Goal: Task Accomplishment & Management: Complete application form

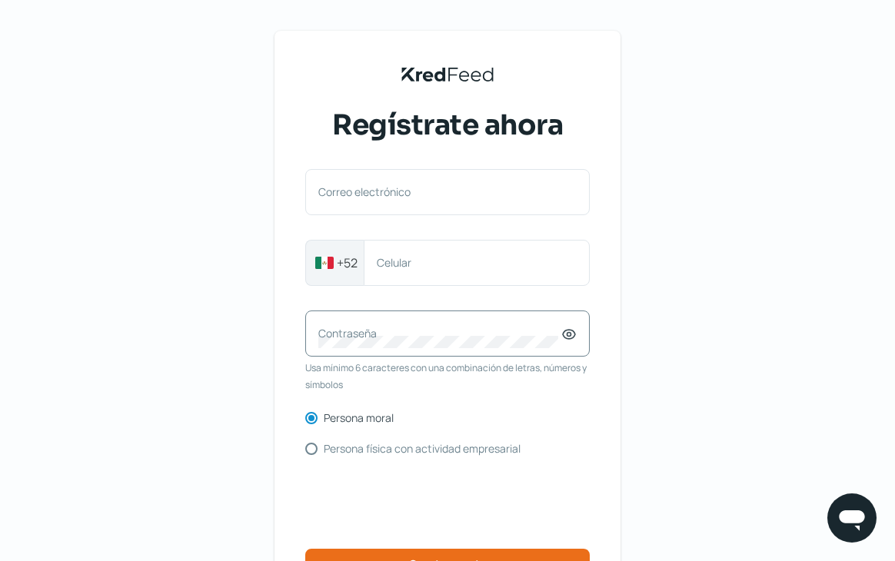
scroll to position [145, 0]
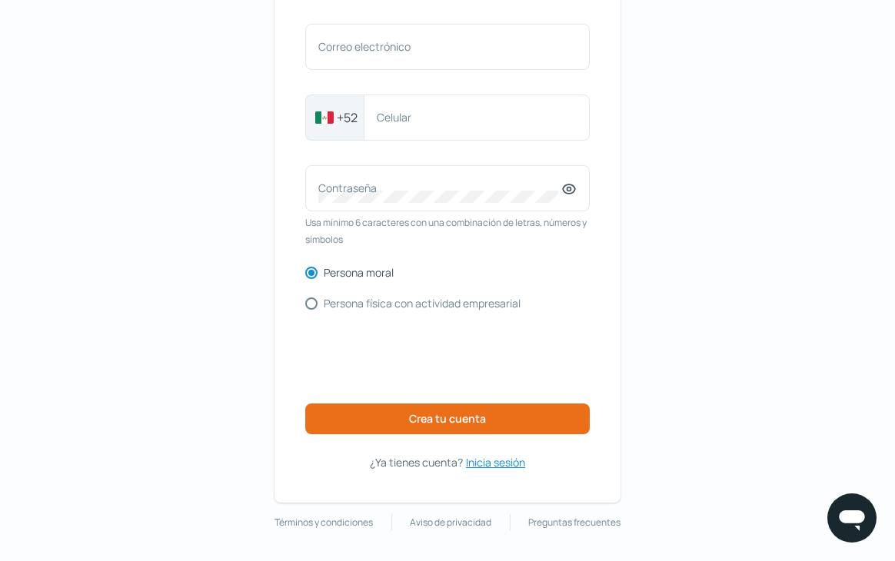
click at [483, 459] on span "Inicia sesión" at bounding box center [495, 462] width 59 height 19
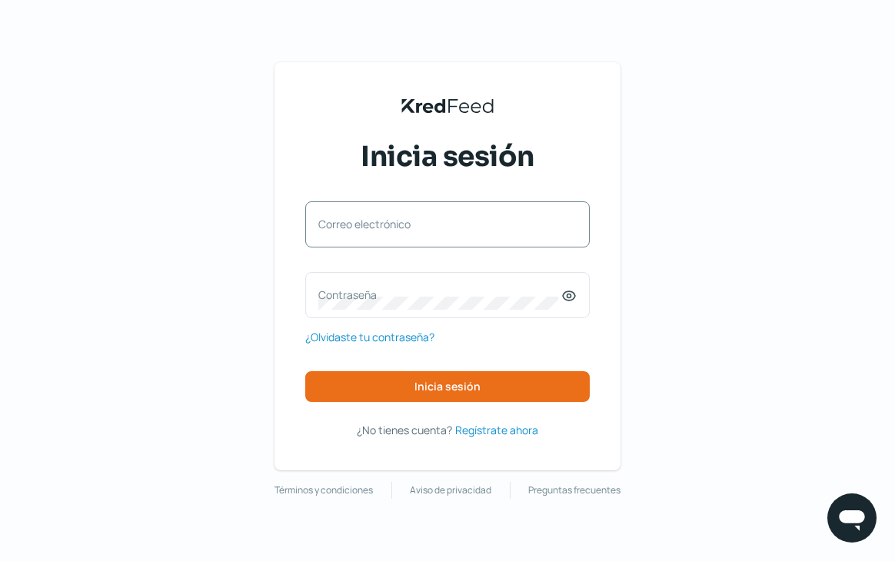
click at [413, 204] on div "Correo electrónico" at bounding box center [447, 224] width 284 height 46
type input "[EMAIL_ADDRESS][DOMAIN_NAME]"
click at [367, 291] on label "Contraseña" at bounding box center [439, 294] width 243 height 15
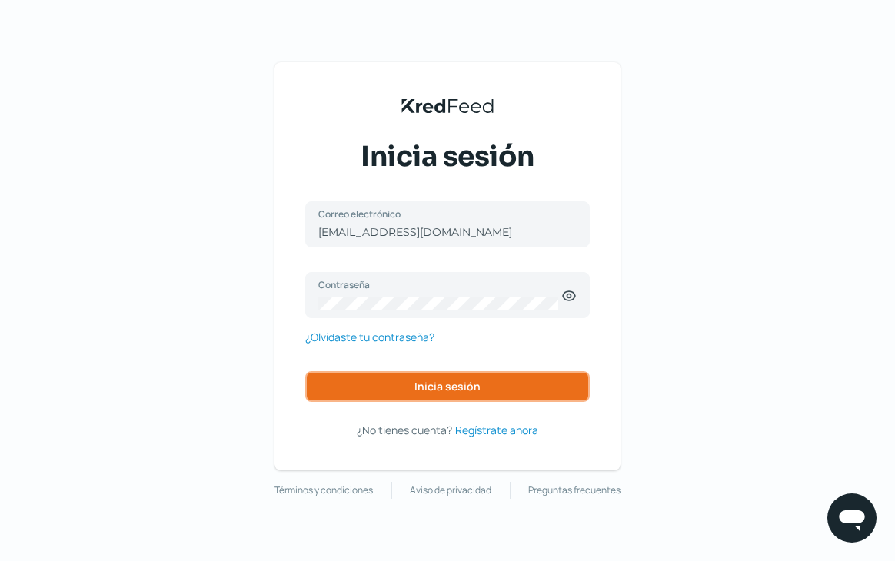
click at [470, 400] on button "Inicia sesión" at bounding box center [447, 386] width 284 height 31
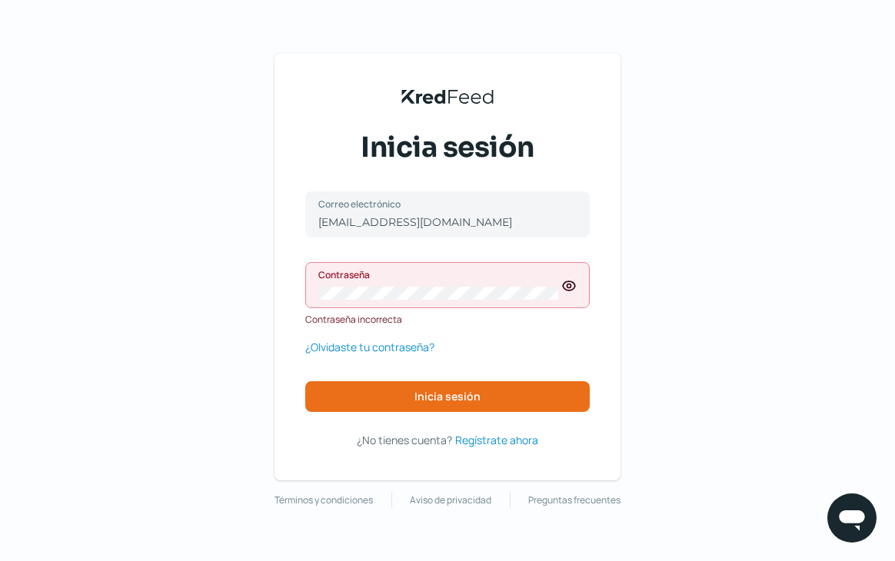
click at [571, 284] on icon at bounding box center [569, 286] width 4 height 4
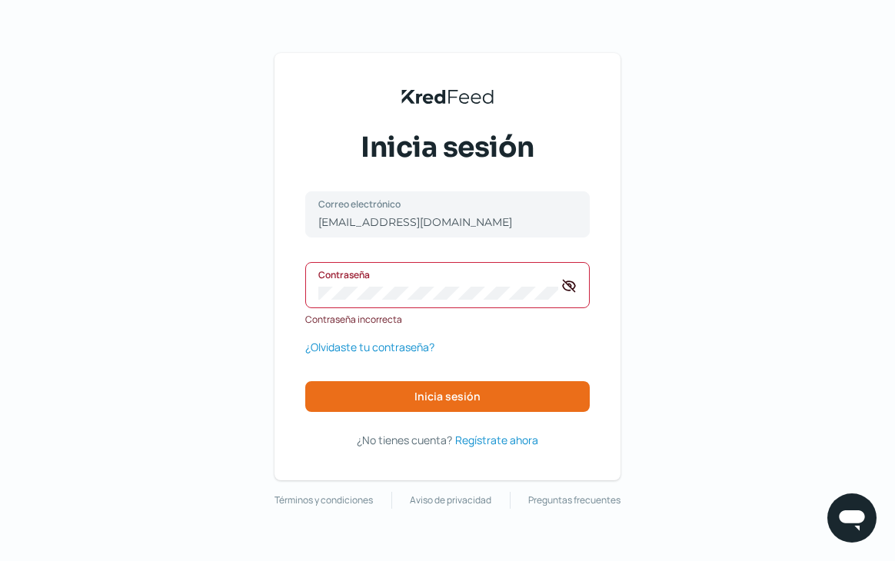
click at [440, 373] on div "[EMAIL_ADDRESS][DOMAIN_NAME] Correo electrónico Contraseña Contraseña incorrect…" at bounding box center [447, 301] width 284 height 221
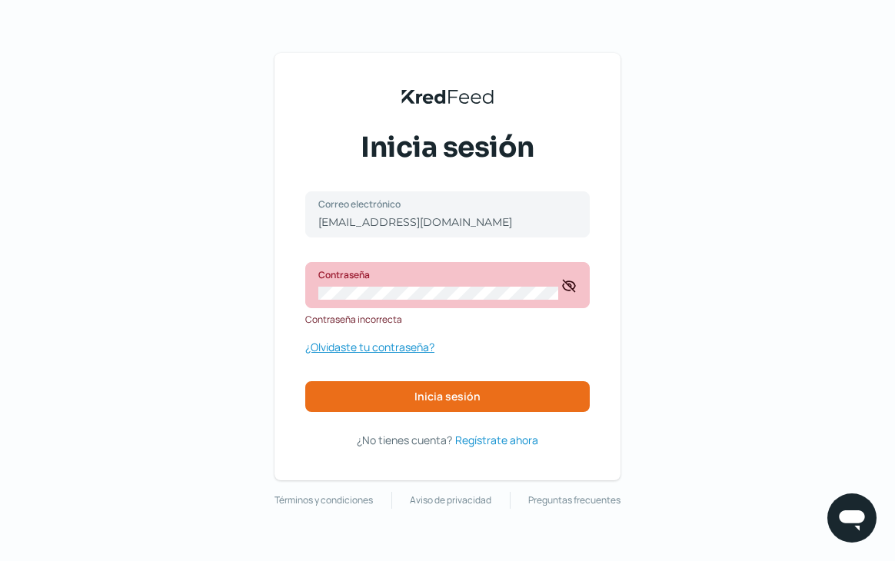
click at [400, 347] on span "¿Olvidaste tu contraseña?" at bounding box center [369, 346] width 129 height 19
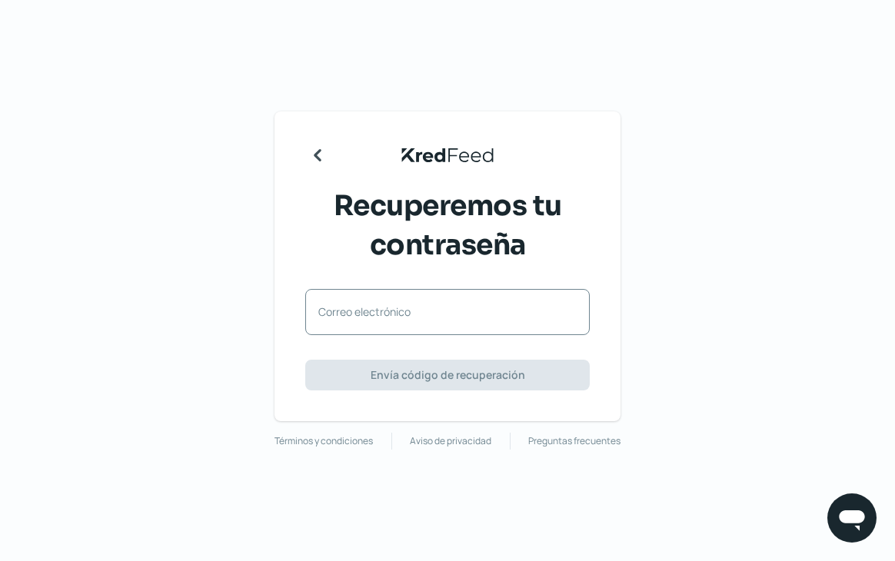
click at [453, 305] on label "Correo electrónico" at bounding box center [439, 311] width 243 height 15
click at [453, 313] on input "Correo electrónico" at bounding box center [447, 320] width 258 height 14
click at [413, 312] on label "Correo electrónico" at bounding box center [439, 311] width 243 height 15
click at [413, 313] on input "Correo electrónico" at bounding box center [447, 320] width 258 height 14
paste input "[EMAIL_ADDRESS][DOMAIN_NAME]"
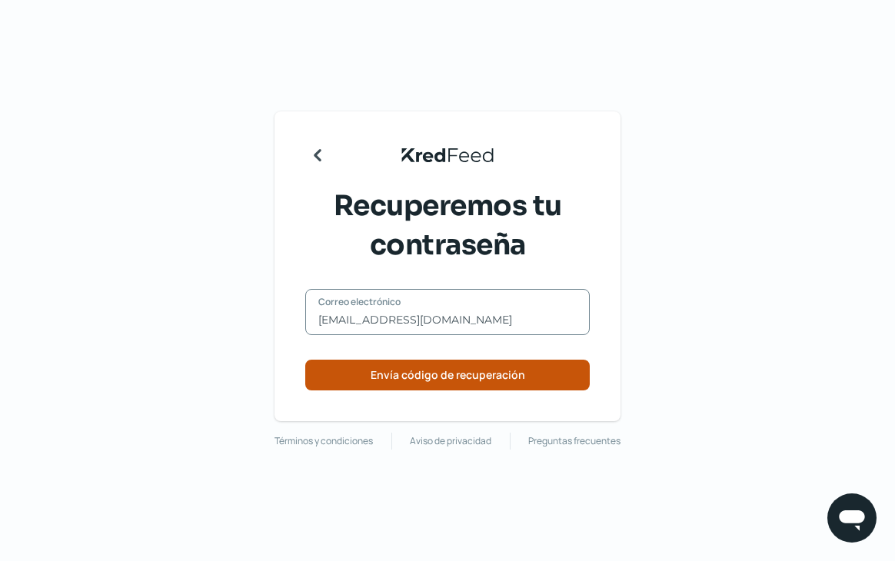
type input "[EMAIL_ADDRESS][DOMAIN_NAME]"
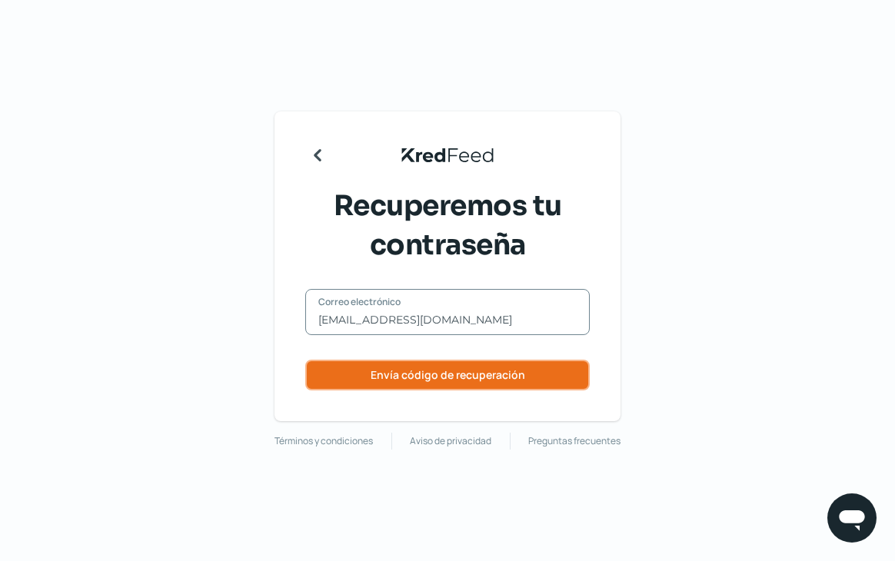
click at [427, 376] on span "Envía código de recuperación" at bounding box center [447, 375] width 154 height 11
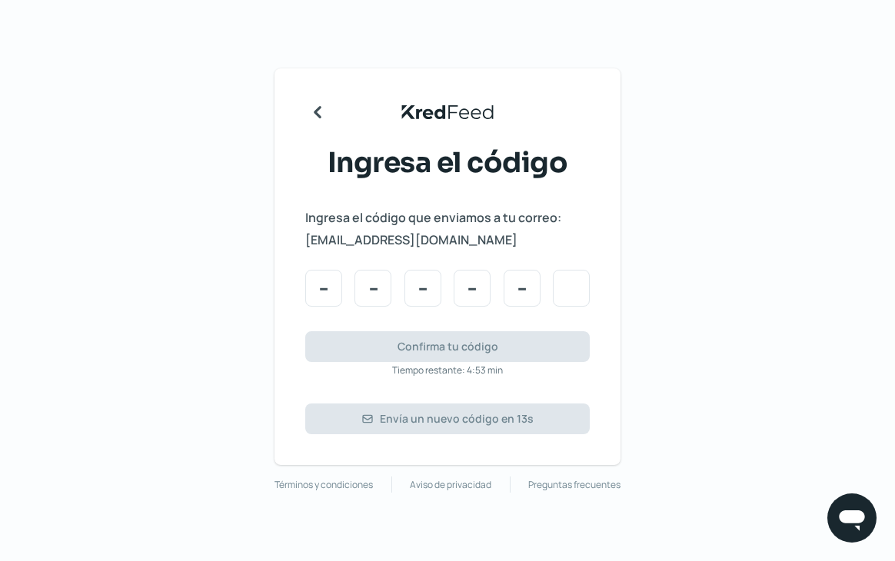
type input "3"
type input "6"
type input "7"
type input "9"
type input "4"
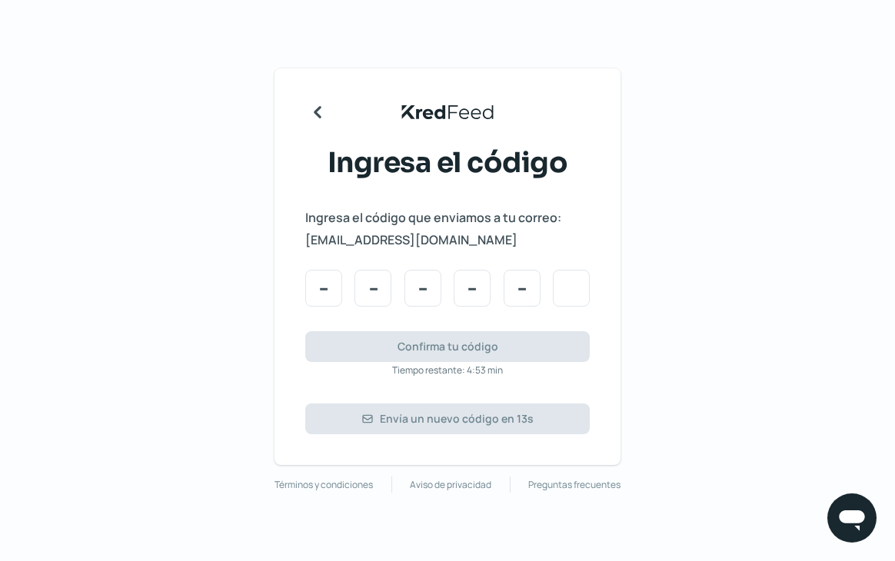
type input "0"
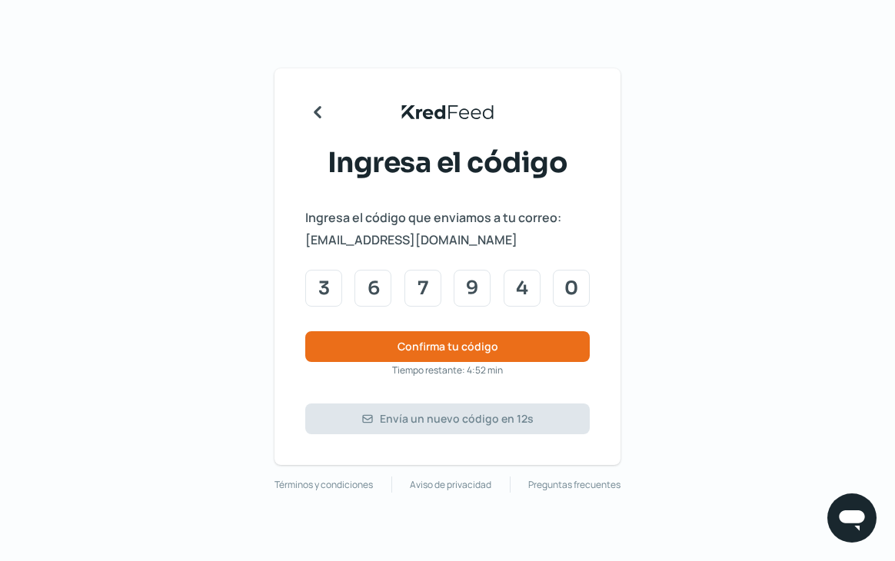
click at [380, 365] on div "Ingresa el código que enviamos a tu correo: [EMAIL_ADDRESS][DOMAIN_NAME] 3 6 7 …" at bounding box center [447, 320] width 284 height 227
click at [407, 336] on button "Confirma tu código" at bounding box center [447, 346] width 284 height 31
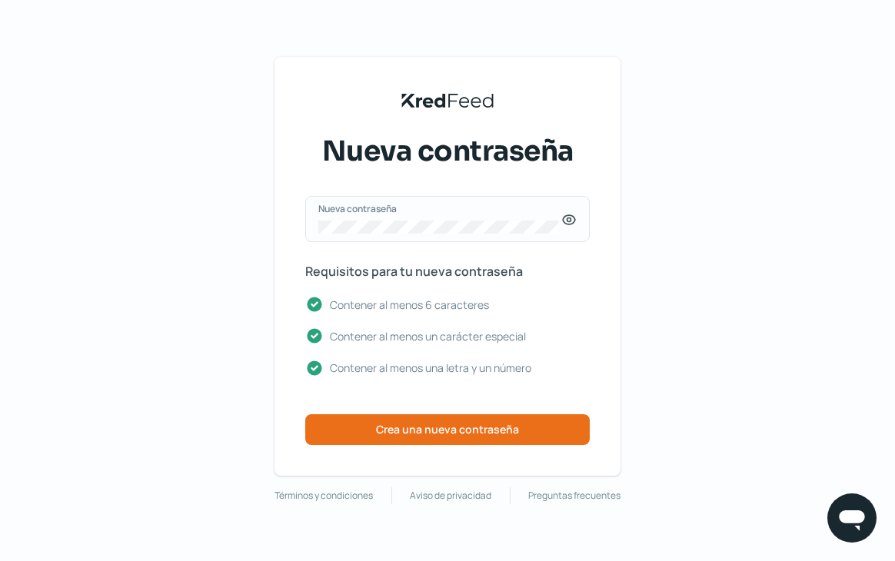
click at [581, 217] on div "Nueva contraseña" at bounding box center [447, 219] width 284 height 46
click at [575, 218] on icon at bounding box center [568, 219] width 15 height 15
click at [432, 424] on span "Crea una nueva contraseña" at bounding box center [447, 429] width 143 height 11
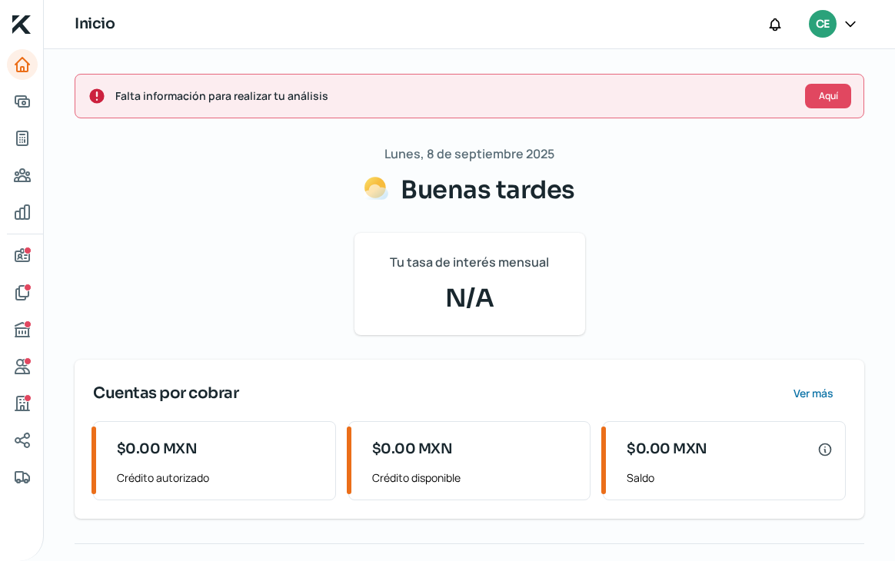
scroll to position [190, 0]
click at [822, 91] on span "Aquí" at bounding box center [827, 95] width 19 height 9
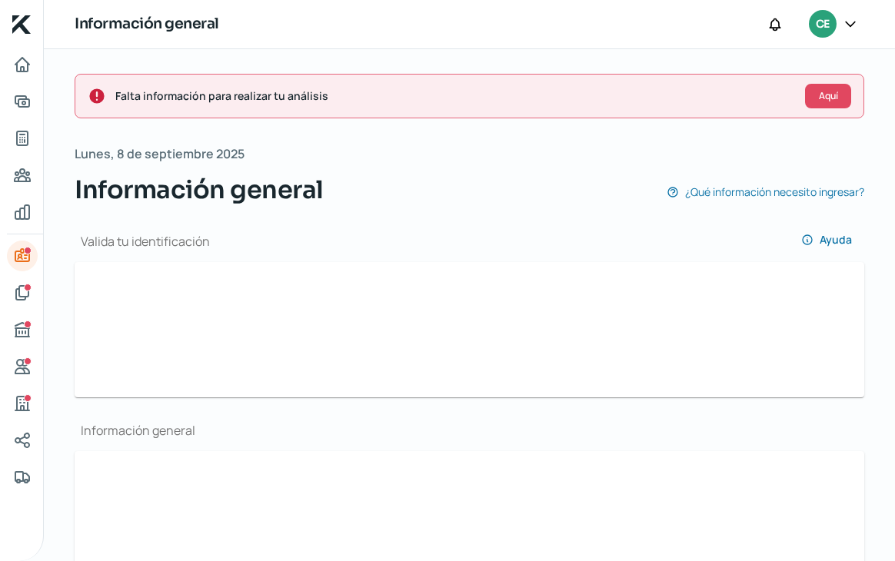
scroll to position [0, 6]
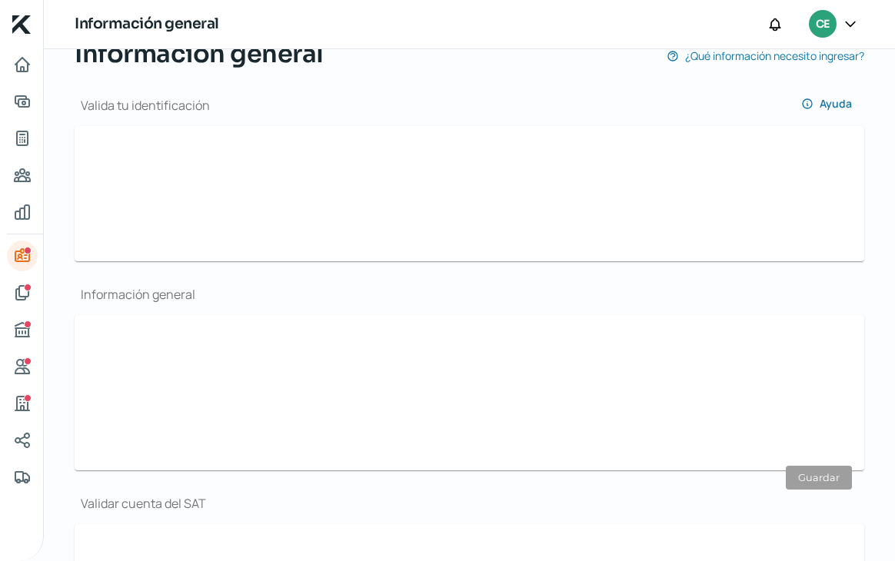
type input "[EMAIL_ADDRESS][DOMAIN_NAME]"
type input "31 - 2104 - 5254"
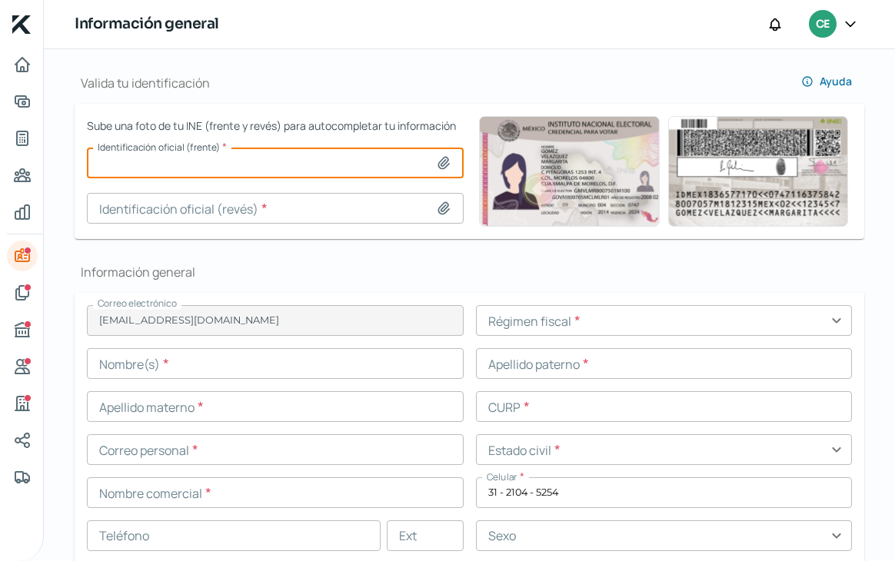
click at [262, 158] on input at bounding box center [275, 163] width 377 height 31
click at [413, 161] on input at bounding box center [275, 163] width 377 height 31
type input "C:\fakepath\IMG_2783.jpg"
type input "IMG_2783.jpg"
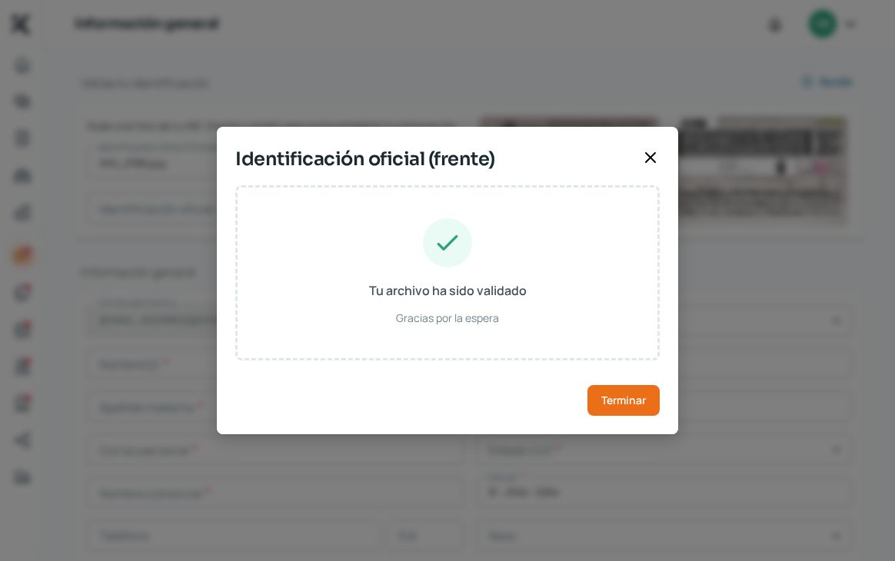
type input "[PERSON_NAME]"
type input "CEGJ001103HCMRNNA2"
type input "Hombre"
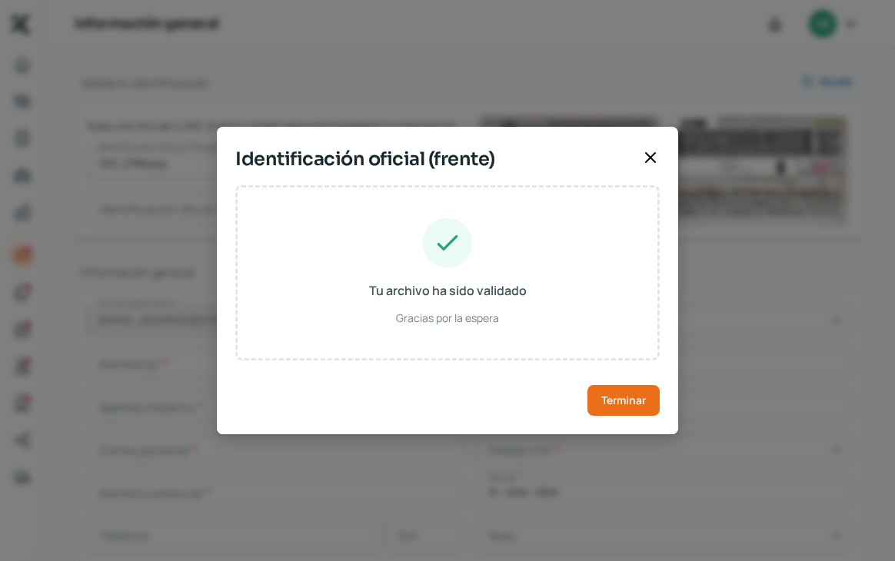
type input "CRGNJN00110306H500"
type input "[DATE]"
click at [626, 397] on span "Terminar" at bounding box center [623, 400] width 45 height 11
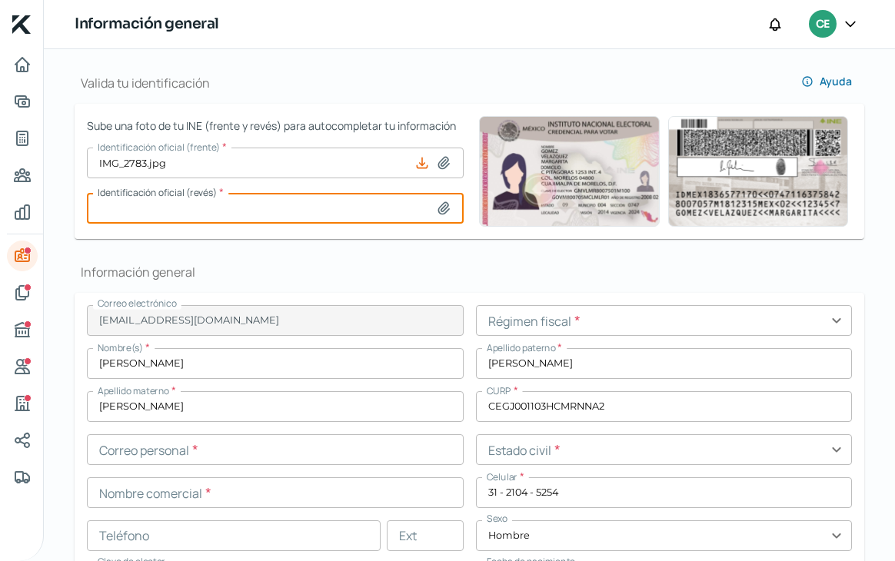
click at [294, 204] on input at bounding box center [275, 208] width 377 height 31
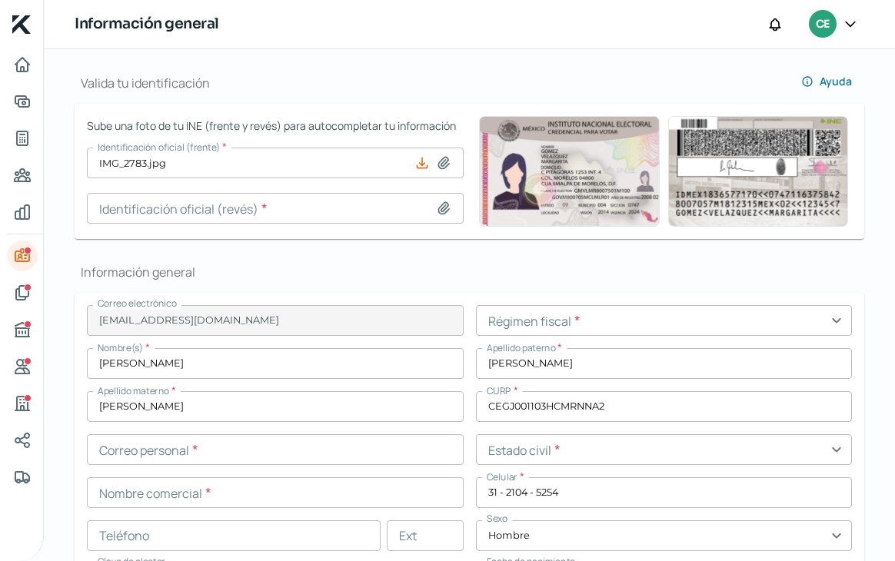
type input "C:\fakepath\IMG_2784.jpg"
type input "IMG_2784.jpg"
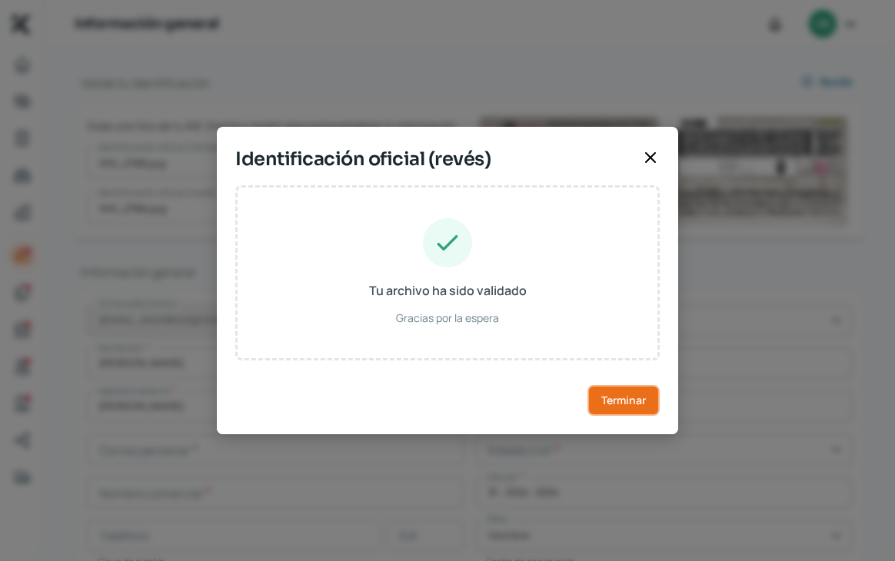
click at [659, 401] on button "Terminar" at bounding box center [623, 400] width 72 height 31
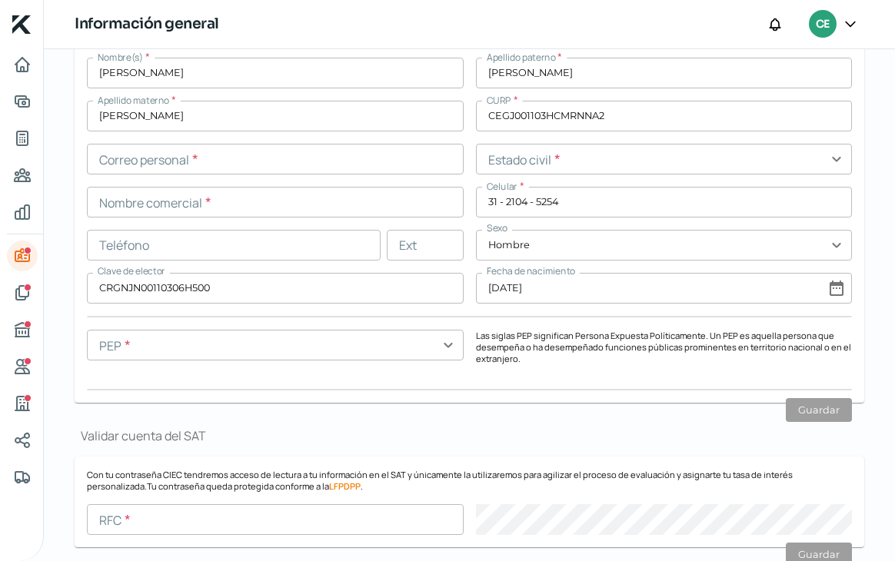
scroll to position [449, 0]
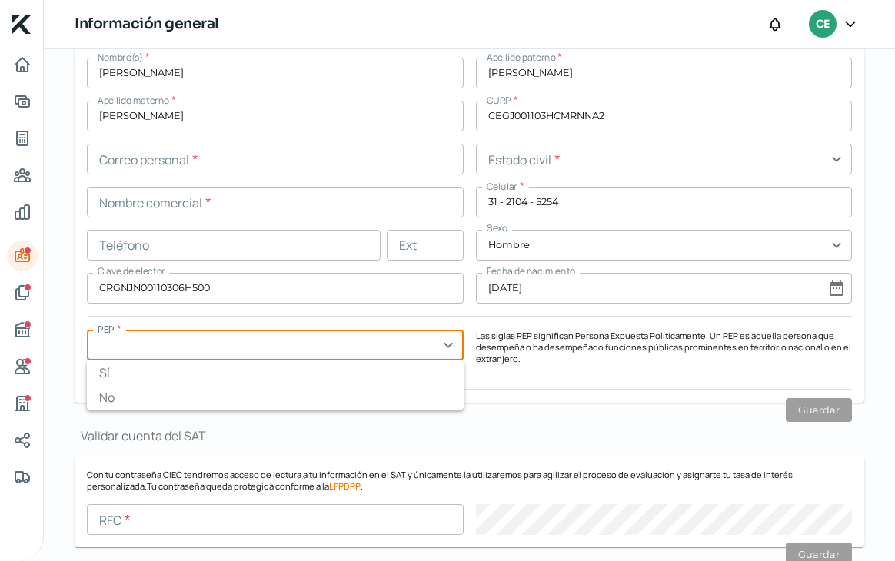
click at [403, 344] on input "text" at bounding box center [275, 345] width 377 height 31
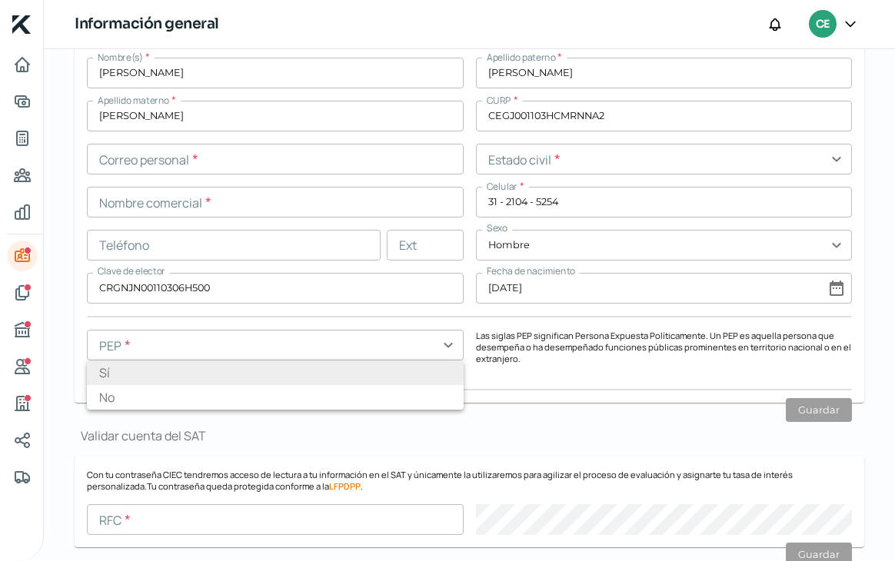
click at [380, 381] on li "Sí" at bounding box center [275, 372] width 377 height 25
type input "Sí"
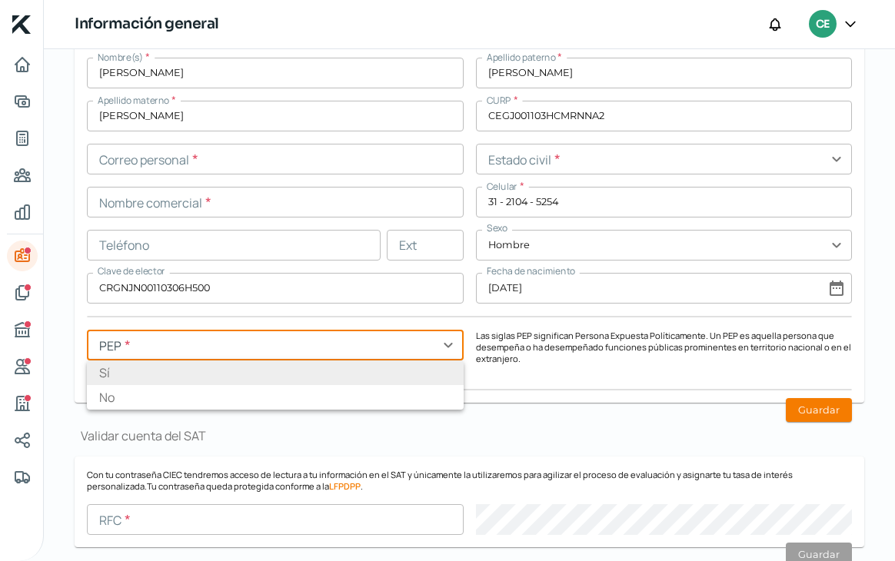
click at [382, 354] on input "text" at bounding box center [275, 345] width 377 height 31
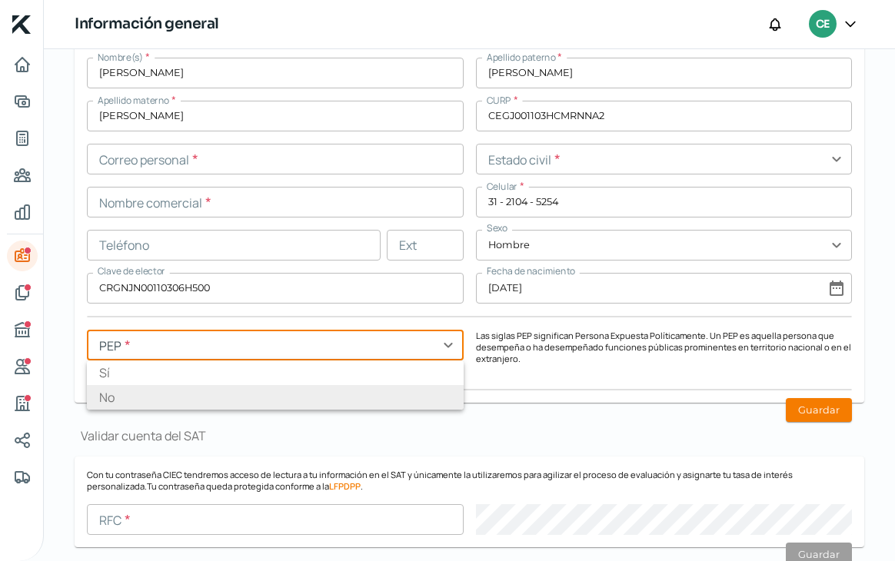
click at [369, 385] on li "No" at bounding box center [275, 397] width 377 height 25
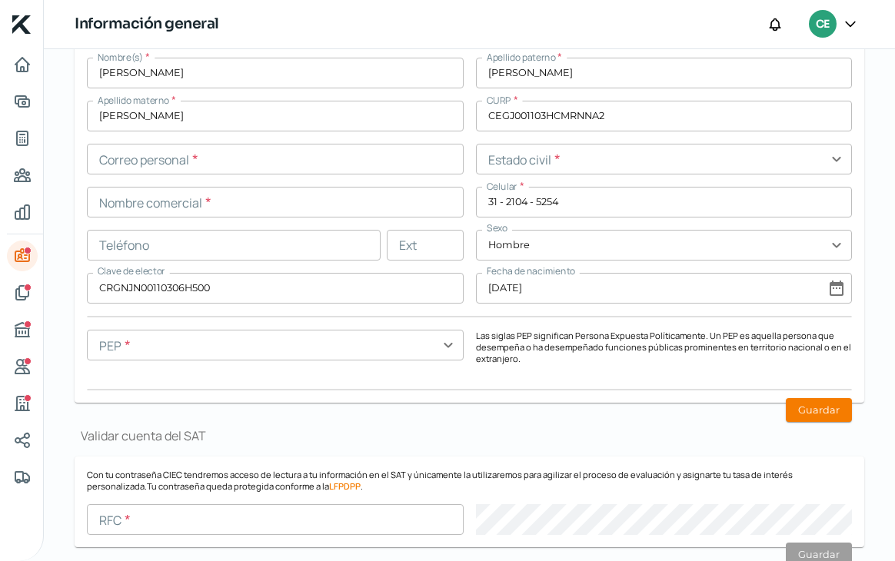
type input "No"
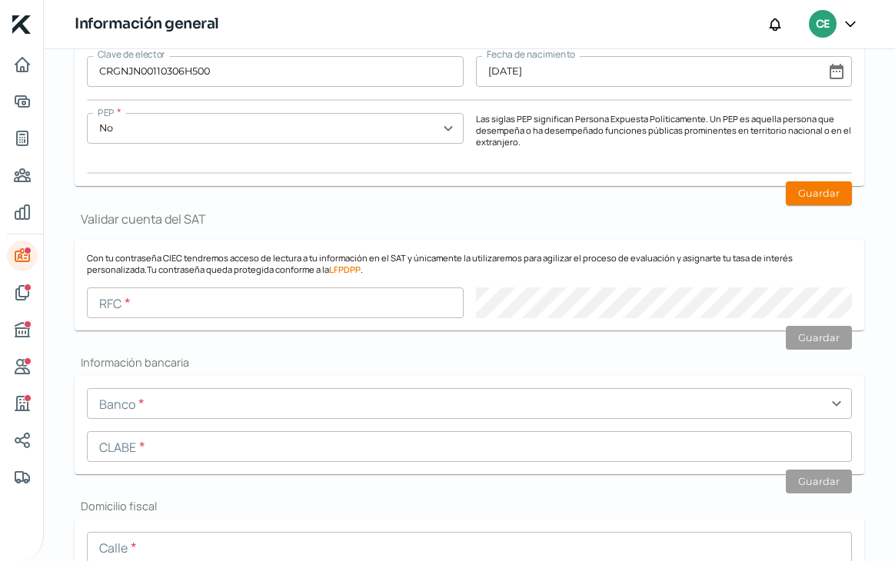
scroll to position [676, 0]
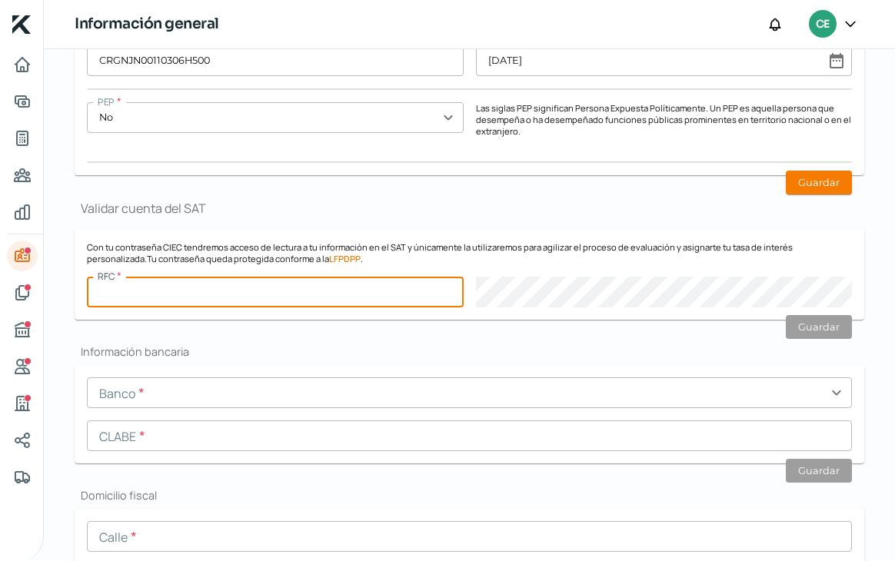
click at [230, 287] on input "text" at bounding box center [275, 292] width 377 height 31
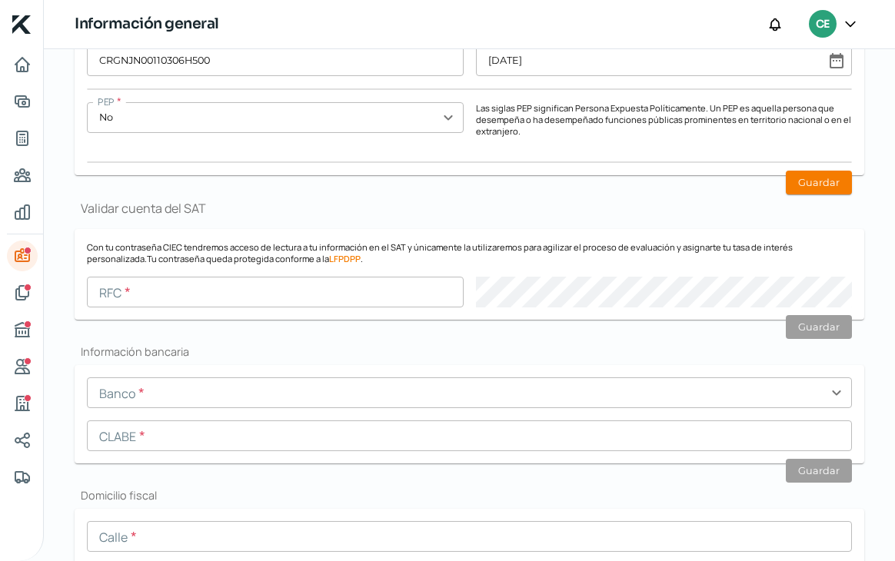
click at [329, 258] on link "LFPDPP" at bounding box center [345, 259] width 32 height 12
click at [266, 293] on input "text" at bounding box center [275, 292] width 377 height 31
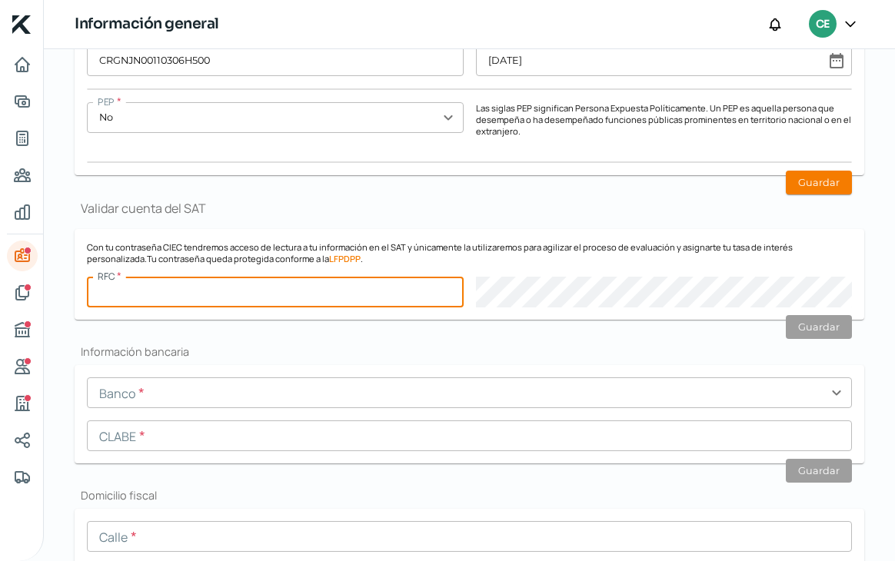
paste input "CEGJ001103PG0"
type input "CEGJ001103PG0"
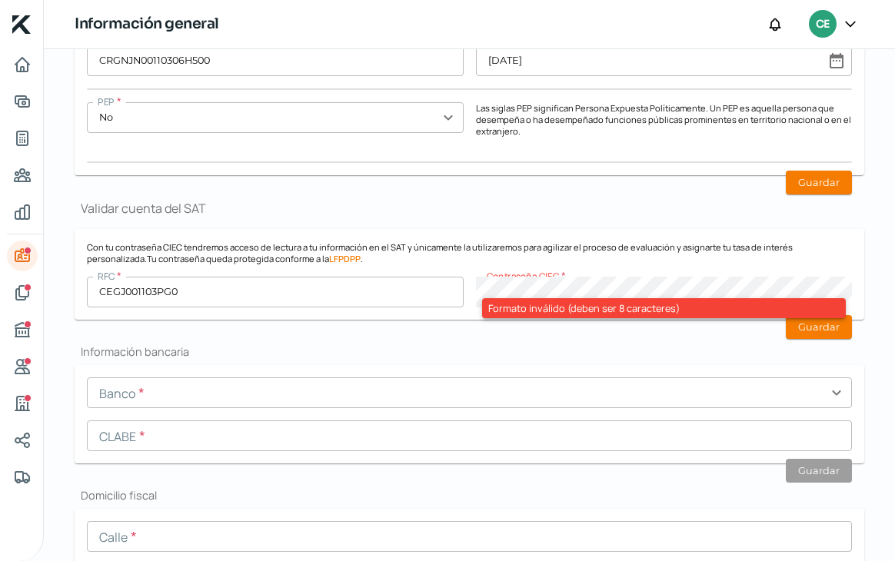
click at [699, 304] on div "Formato inválido (deben ser 8 caracteres)" at bounding box center [664, 308] width 364 height 20
click at [798, 324] on button "Guardar" at bounding box center [818, 327] width 66 height 24
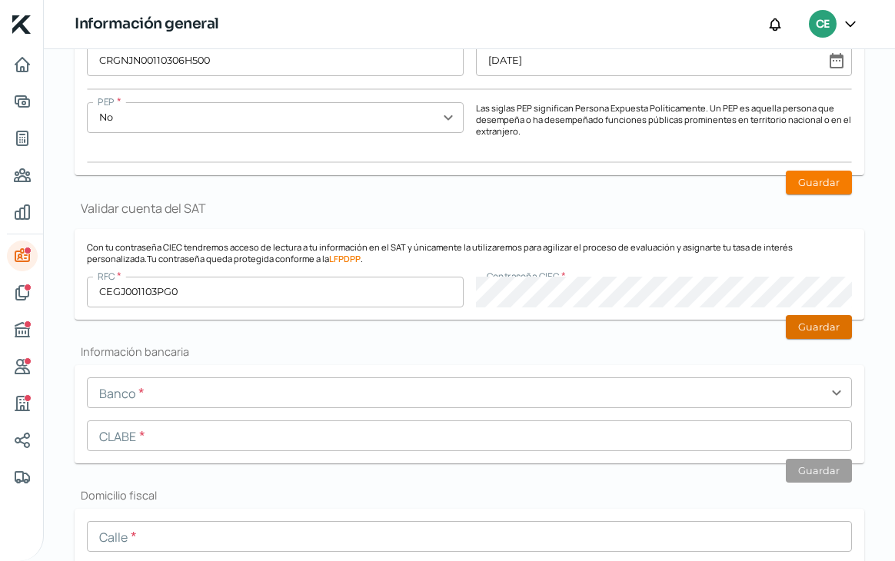
click at [817, 332] on button "Guardar" at bounding box center [818, 327] width 66 height 24
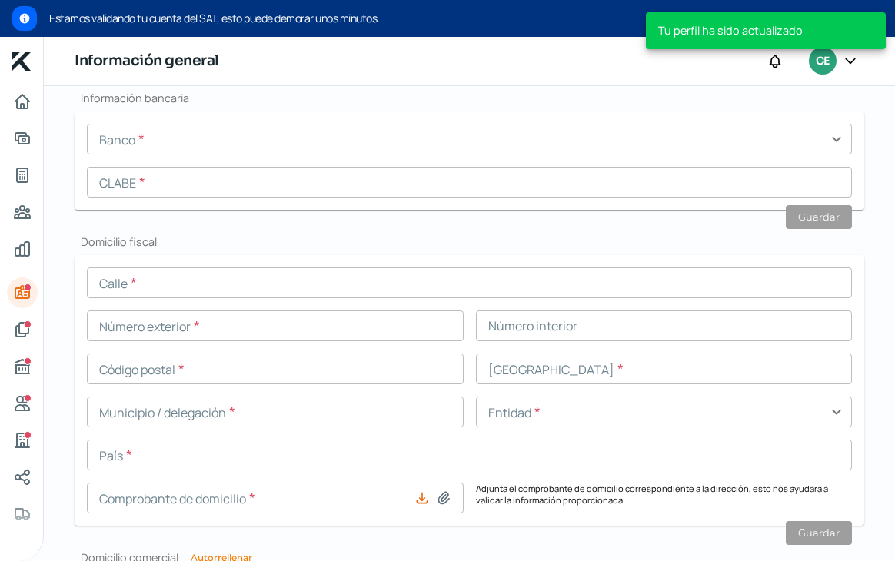
scroll to position [1005, 0]
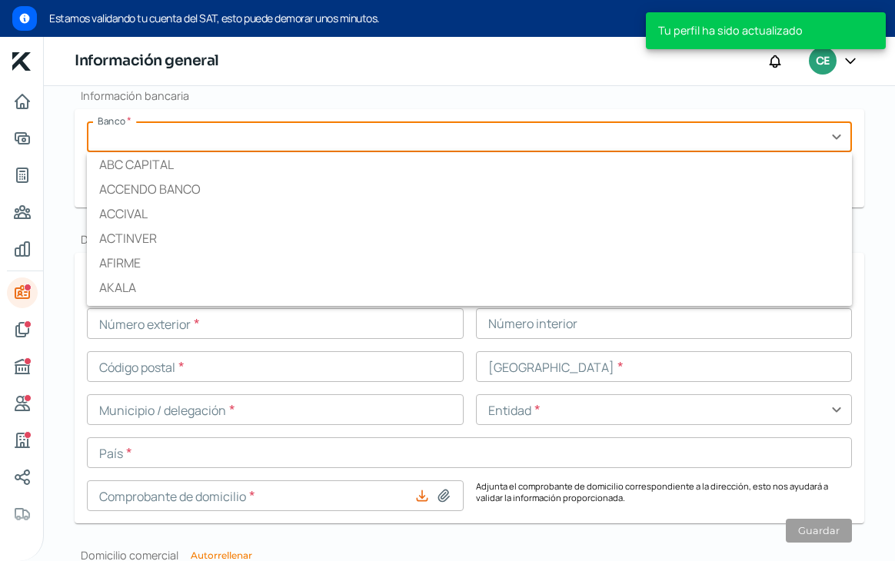
click at [173, 131] on input "text" at bounding box center [469, 136] width 765 height 31
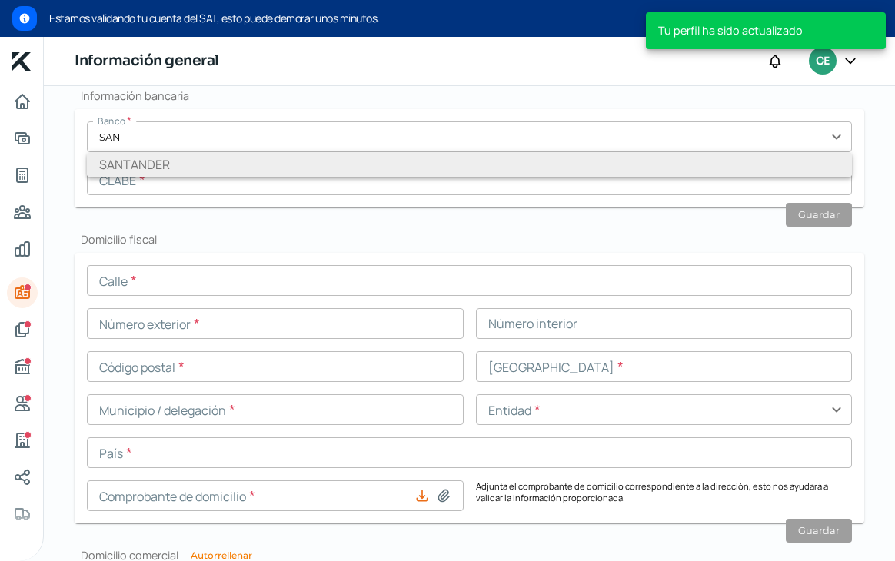
click at [184, 167] on li "SANTANDER" at bounding box center [469, 164] width 765 height 25
type input "SANTANDER"
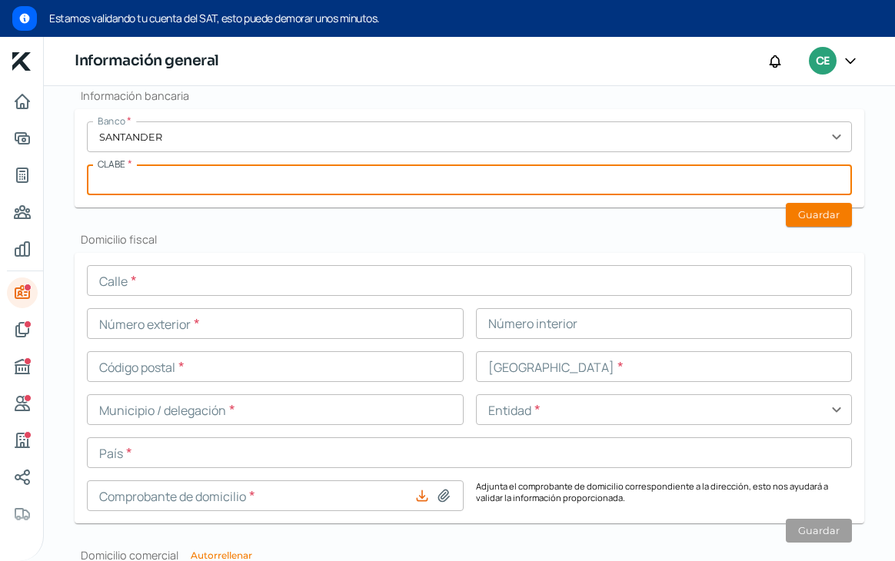
click at [418, 188] on input "text" at bounding box center [469, 179] width 765 height 31
paste input "014090606267782189"
type input "014090606267782189"
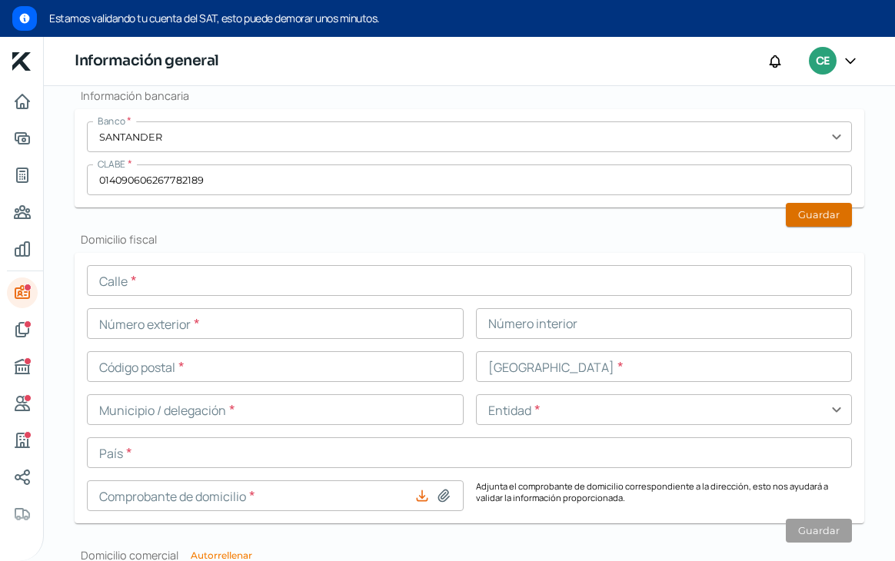
click at [804, 204] on button "Guardar" at bounding box center [818, 215] width 66 height 24
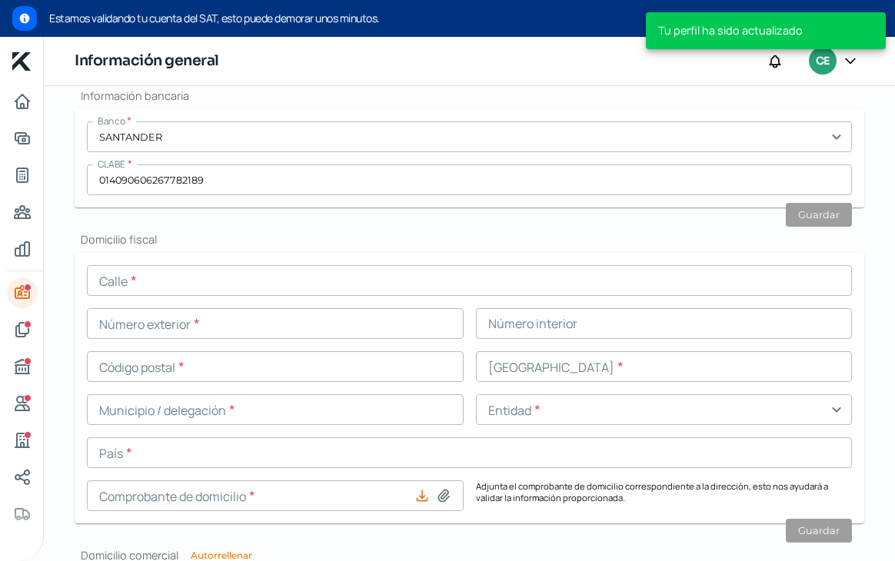
click at [205, 279] on input "text" at bounding box center [469, 280] width 765 height 31
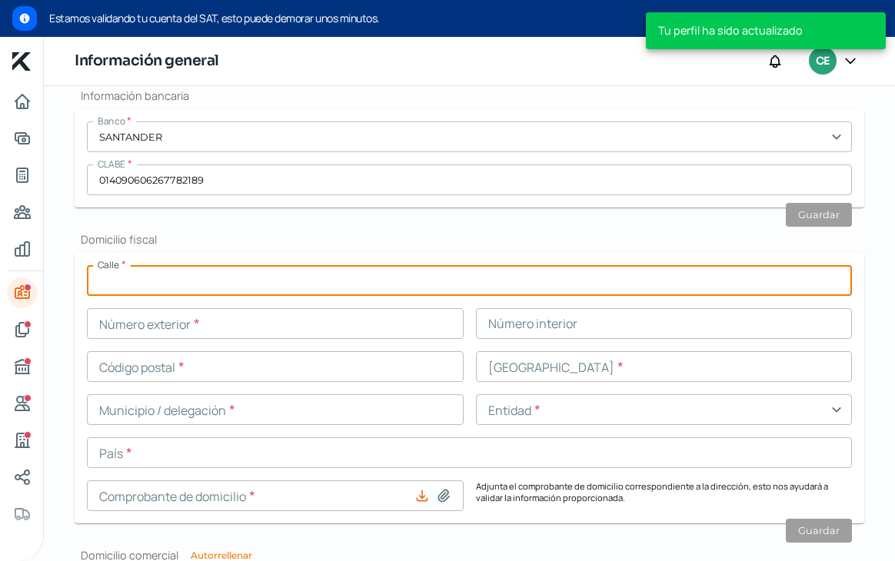
type input "[DATE]"
click at [175, 329] on input "text" at bounding box center [275, 323] width 377 height 31
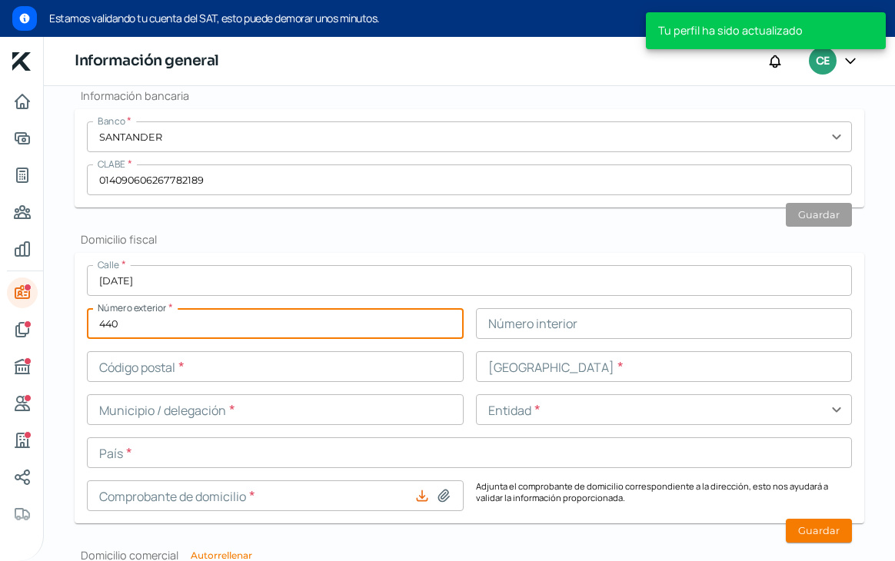
type input "440"
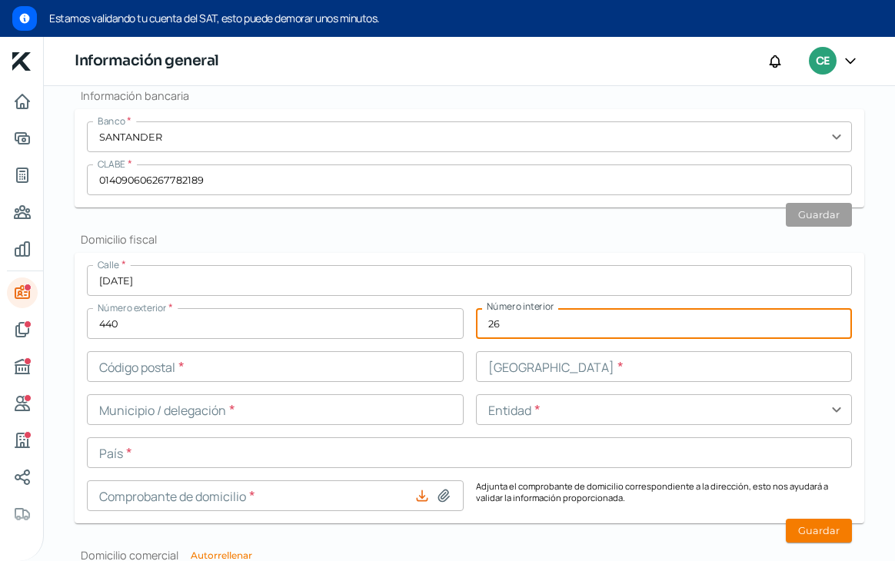
type input "26"
click at [181, 364] on input "text" at bounding box center [275, 366] width 377 height 31
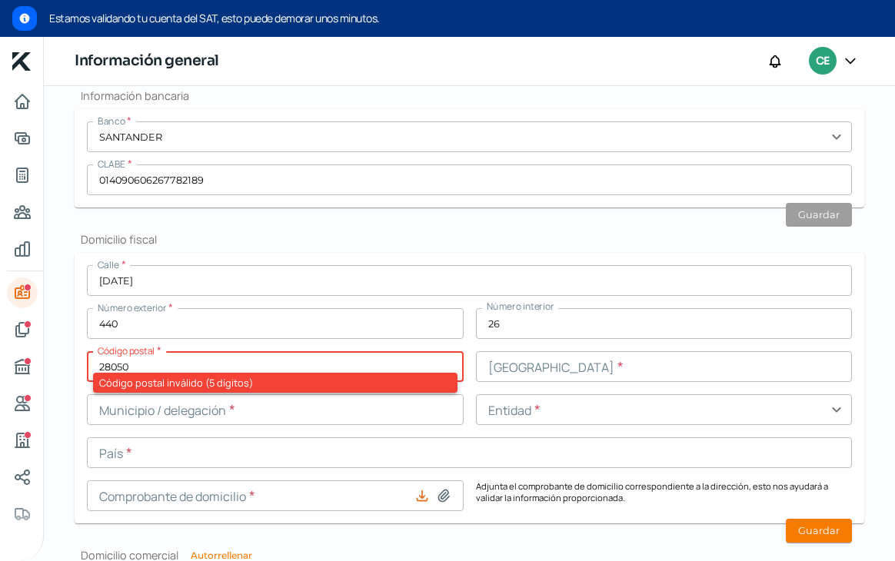
type input "28050"
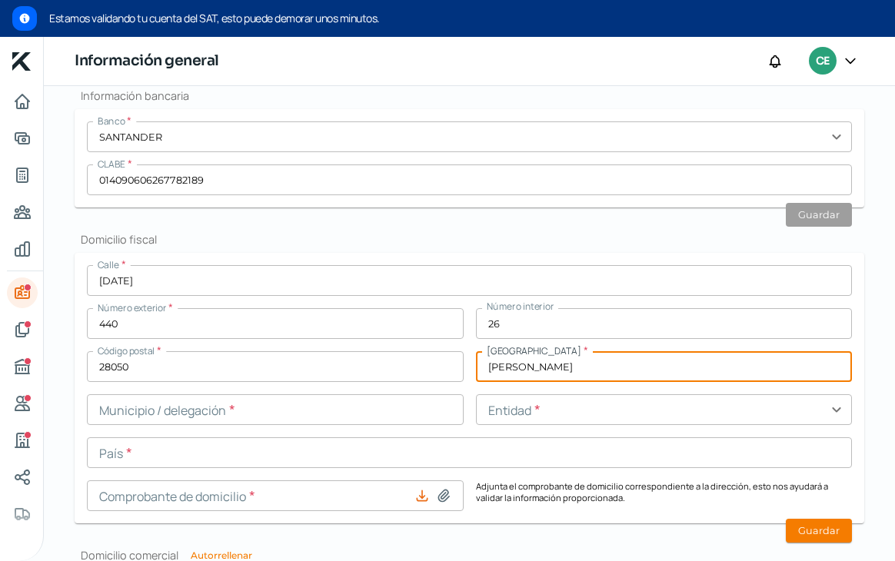
type input "[PERSON_NAME]"
click at [400, 416] on input "text" at bounding box center [275, 409] width 377 height 31
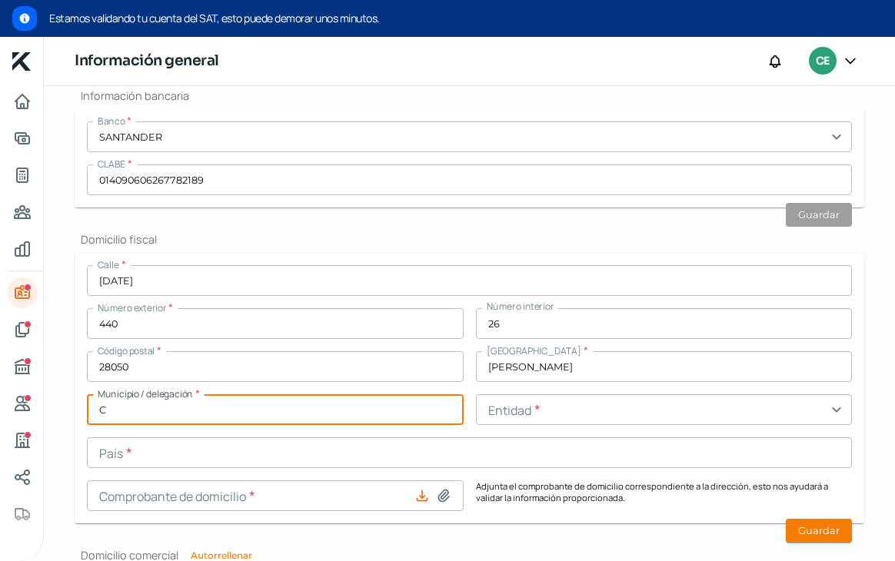
type input "colima"
click at [535, 407] on input "text" at bounding box center [664, 409] width 377 height 31
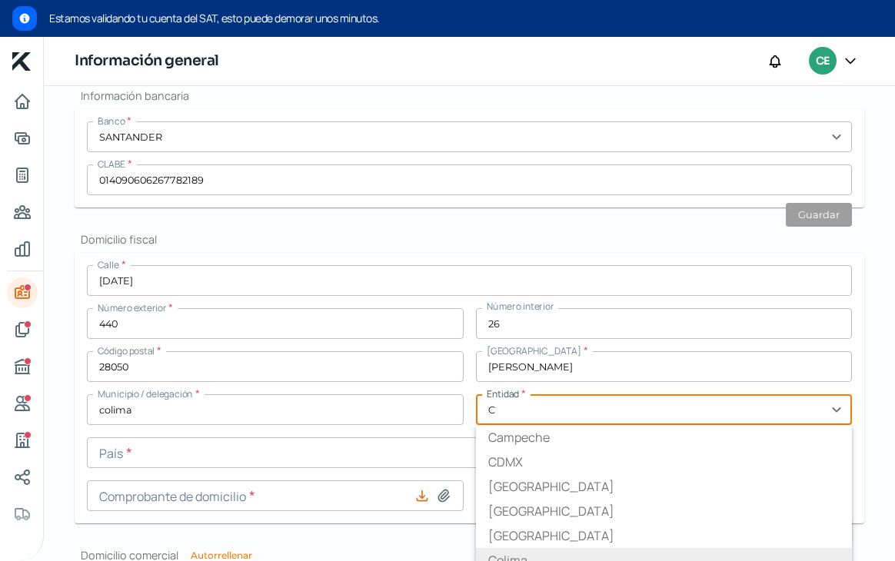
scroll to position [1015, 0]
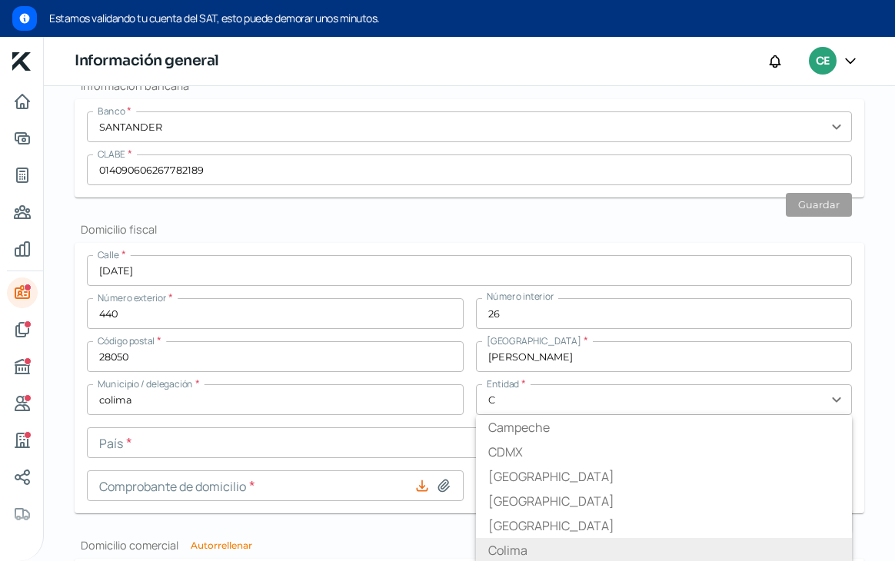
click at [505, 548] on li "Colima" at bounding box center [664, 550] width 377 height 25
type input "Colima"
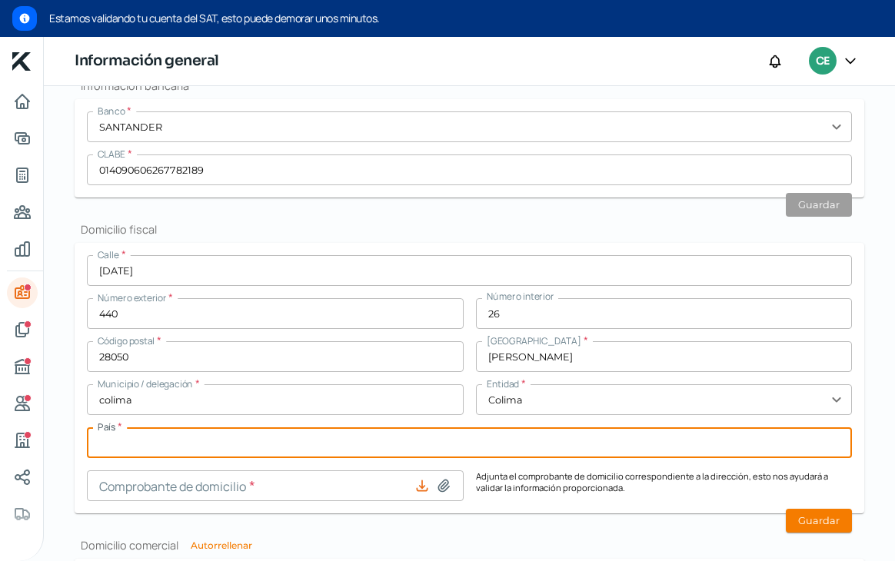
click at [260, 438] on input "text" at bounding box center [469, 442] width 765 height 31
type input "[GEOGRAPHIC_DATA]"
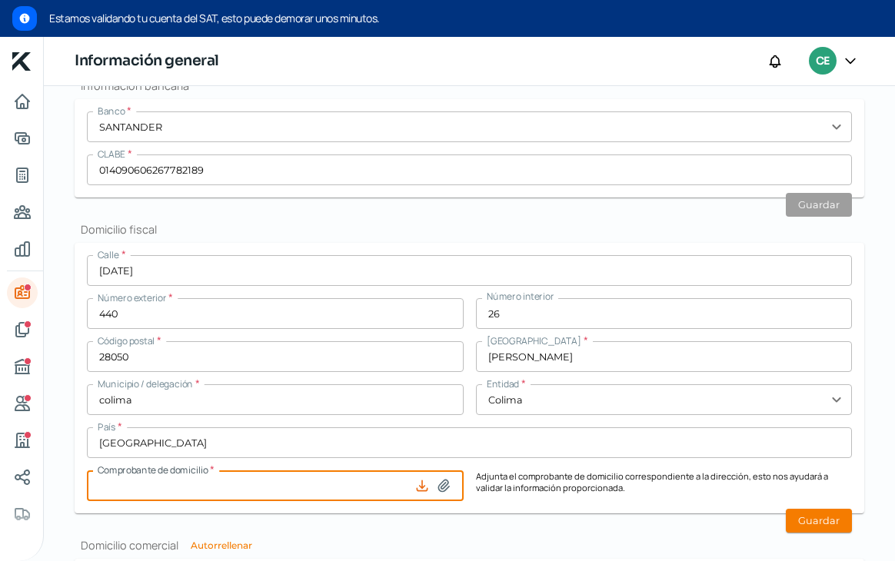
click at [295, 498] on input at bounding box center [275, 485] width 377 height 31
click at [414, 480] on icon at bounding box center [421, 485] width 15 height 15
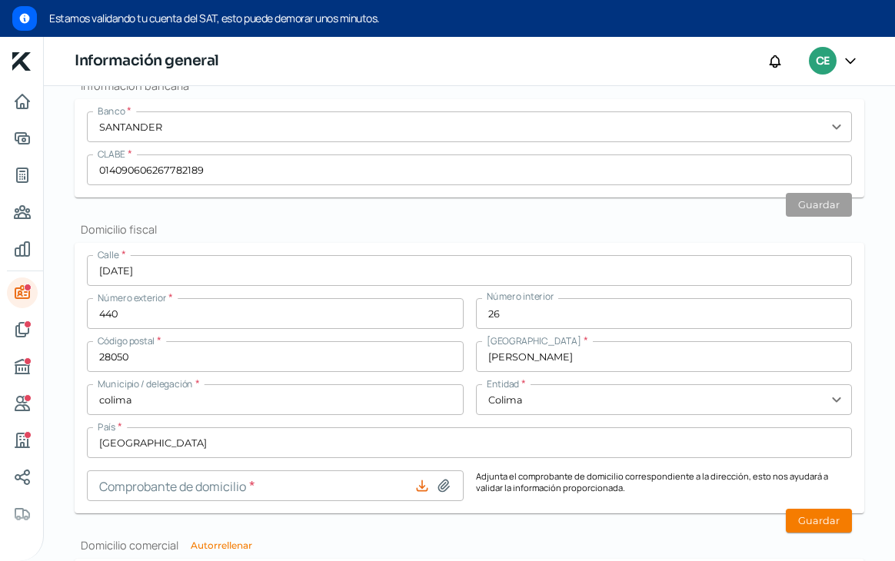
click at [443, 478] on icon at bounding box center [443, 485] width 15 height 15
type input "C:\fakepath\184151208456.pdf"
type input "184151208456.pdf"
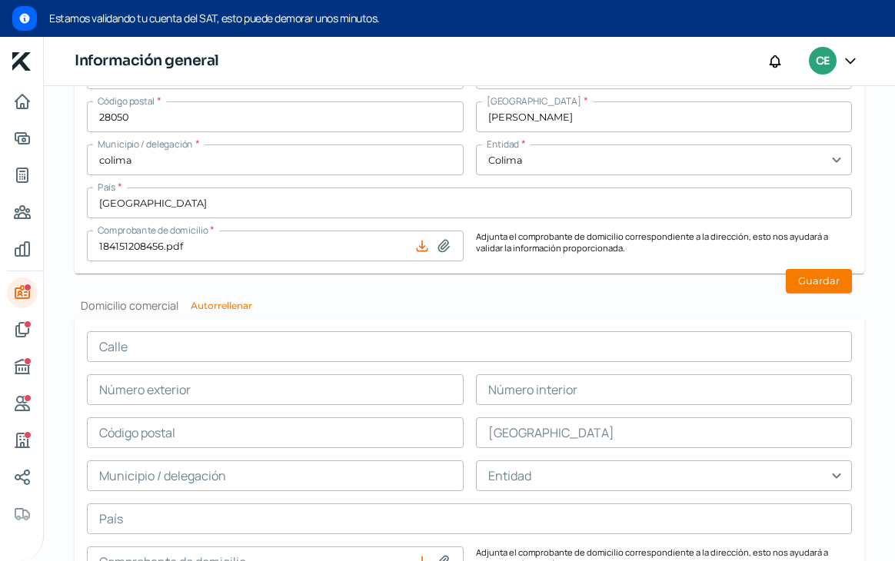
scroll to position [1254, 0]
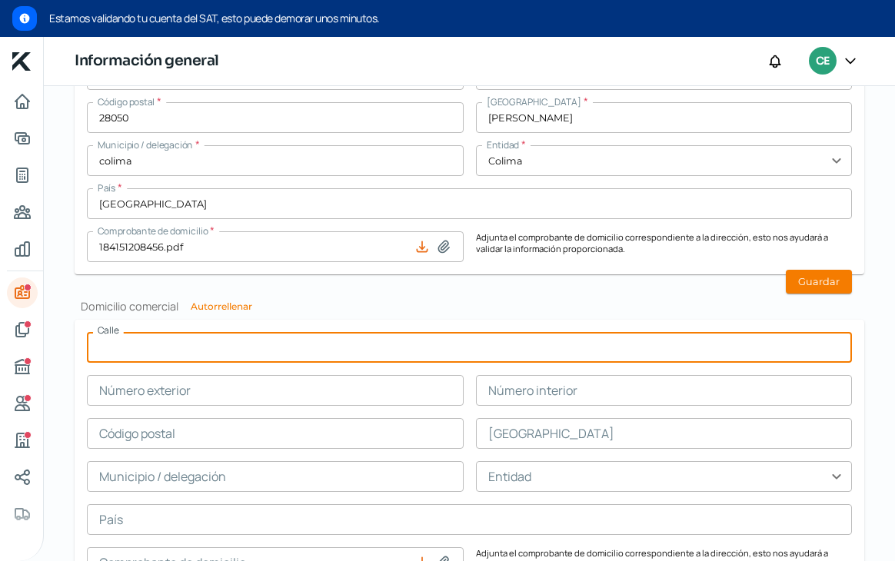
click at [275, 350] on input "text" at bounding box center [469, 347] width 765 height 31
type input "[DATE]"
click at [231, 393] on input "text" at bounding box center [275, 390] width 377 height 31
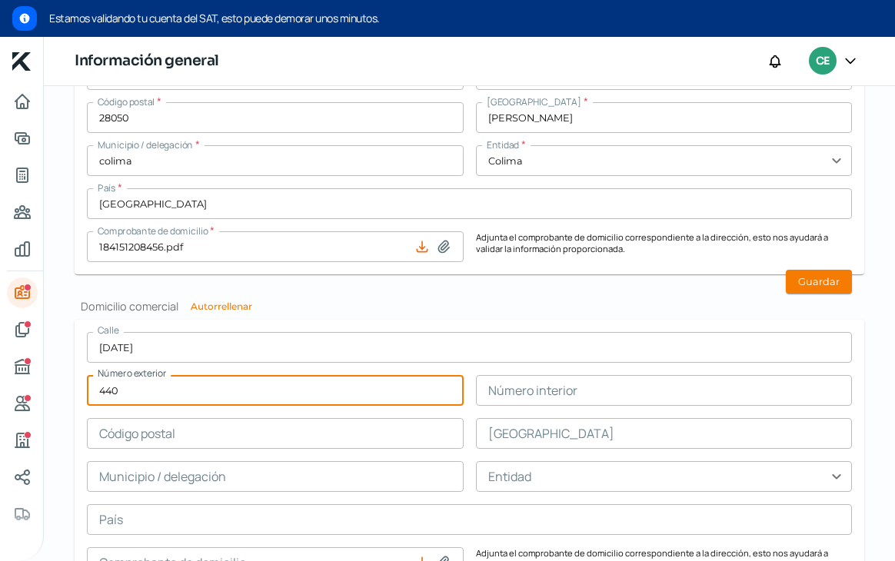
type input "440"
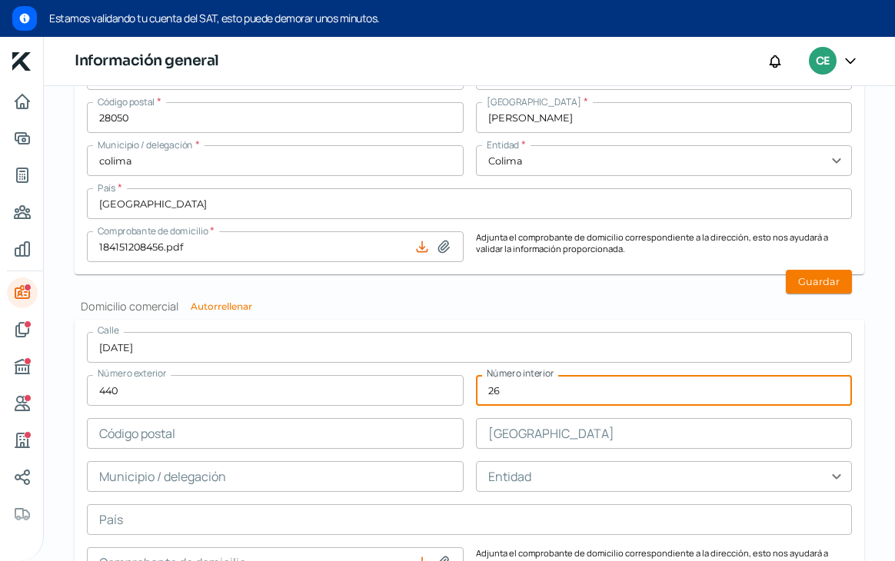
type input "26"
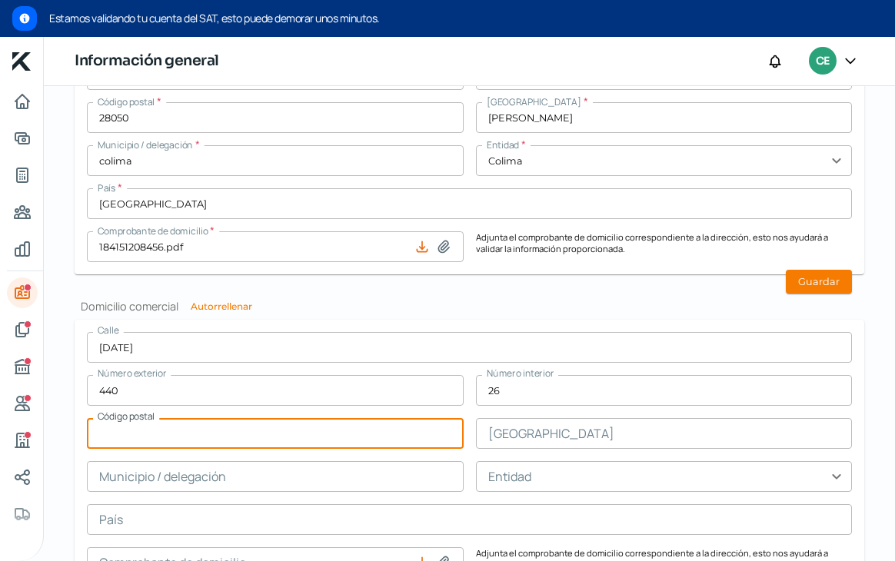
click at [241, 436] on input "text" at bounding box center [275, 433] width 377 height 31
type input "28050"
click at [556, 434] on input "text" at bounding box center [664, 433] width 377 height 31
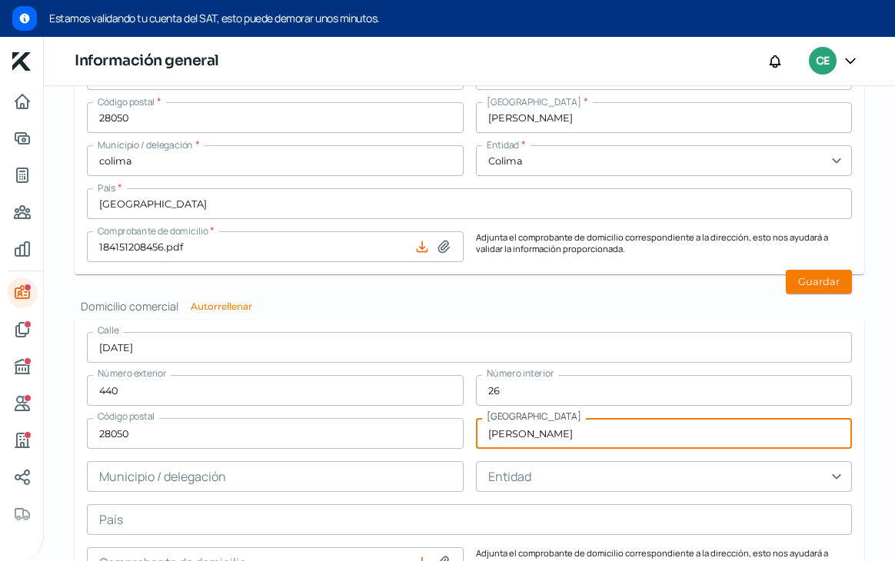
type input "[PERSON_NAME]"
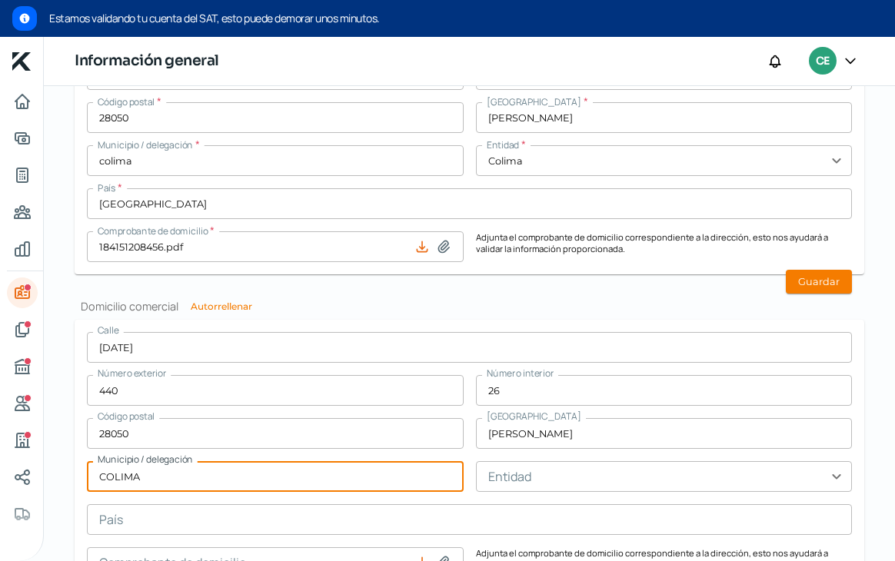
type input "COLIMA"
click at [563, 471] on input "text" at bounding box center [664, 476] width 377 height 31
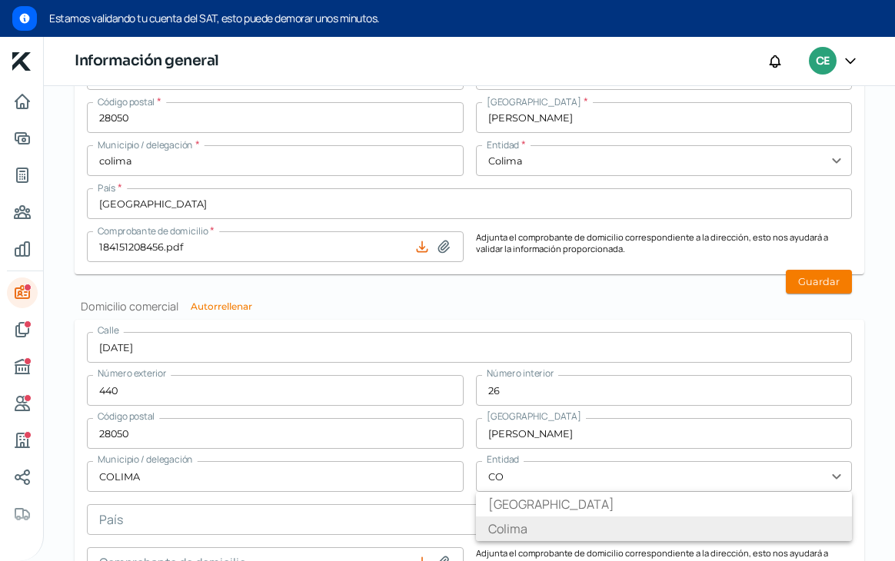
click at [526, 517] on li "Colima" at bounding box center [664, 528] width 377 height 25
type input "Colima"
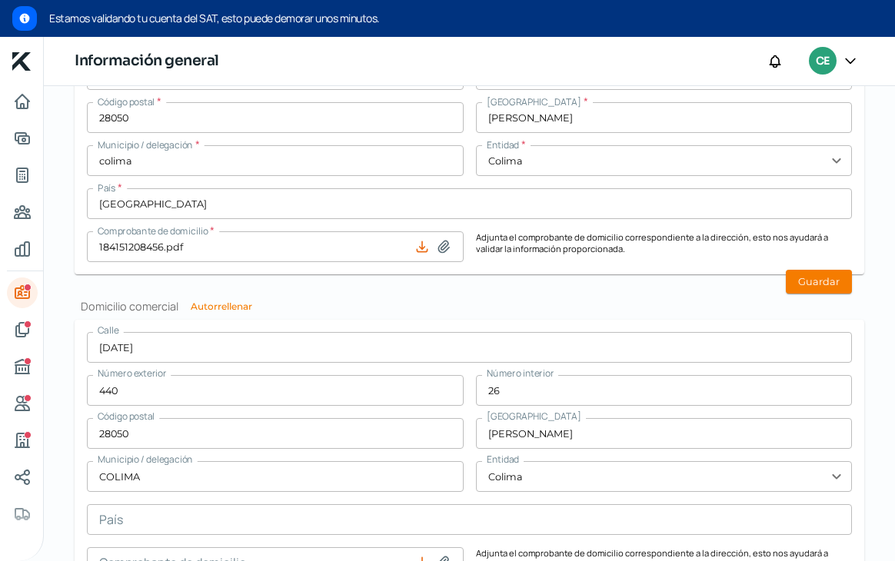
click at [454, 515] on input "text" at bounding box center [469, 519] width 765 height 31
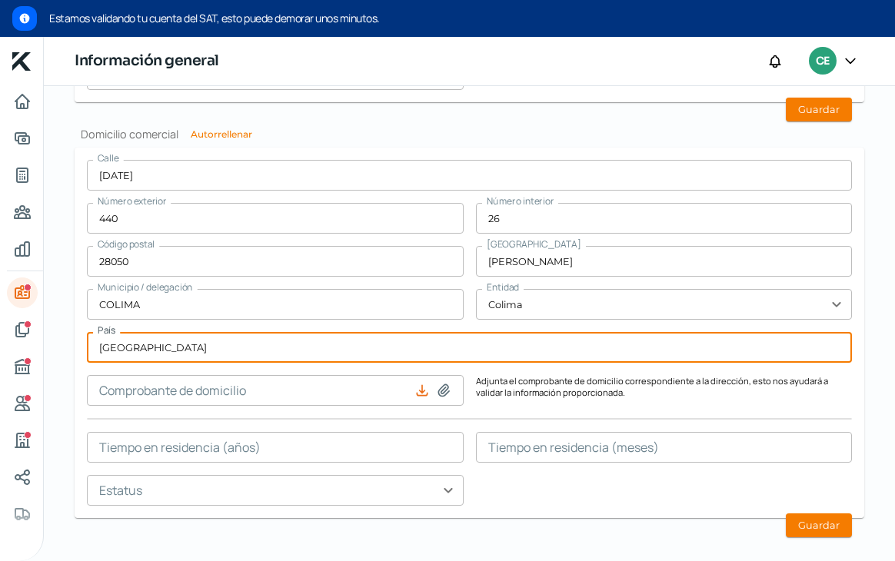
scroll to position [1430, 0]
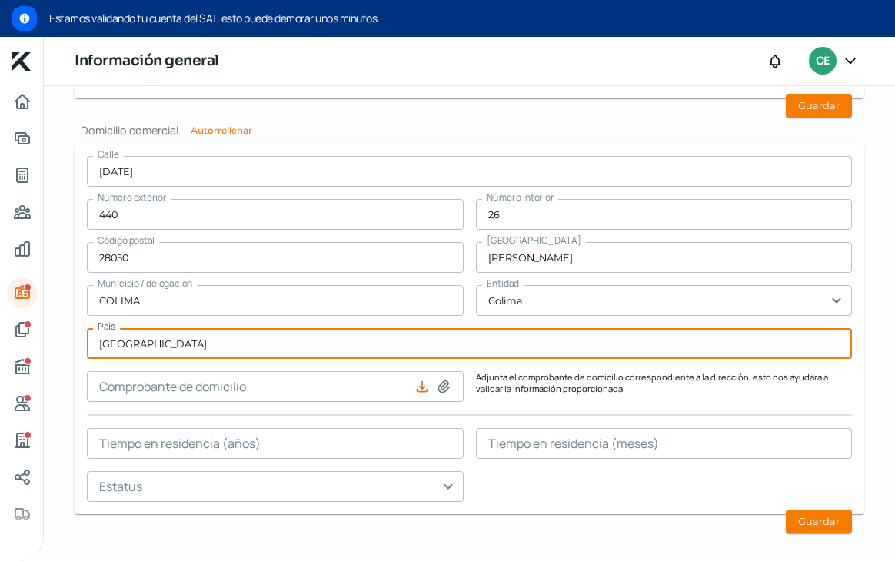
type input "[GEOGRAPHIC_DATA]"
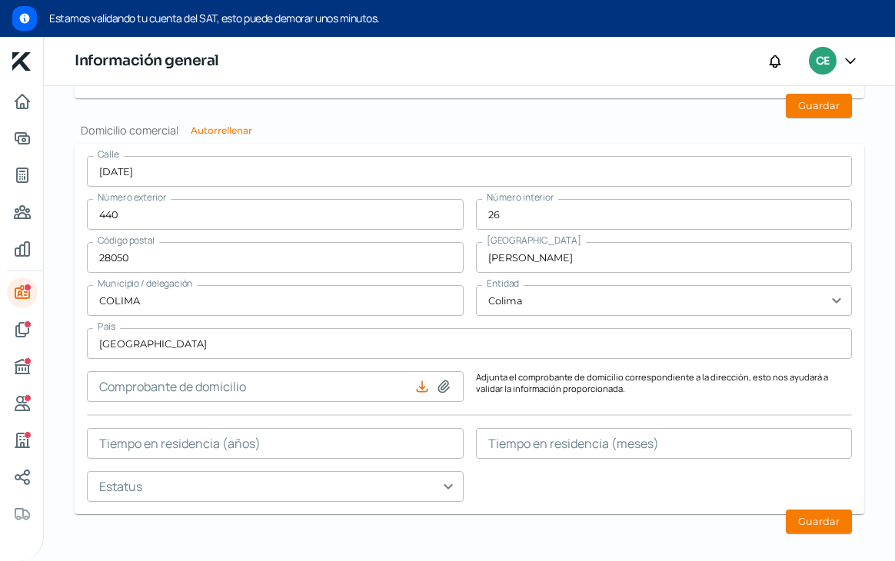
click at [440, 387] on icon at bounding box center [443, 387] width 11 height 12
type input "C:\fakepath\184151208456.pdf"
type input "184151208456.pdf"
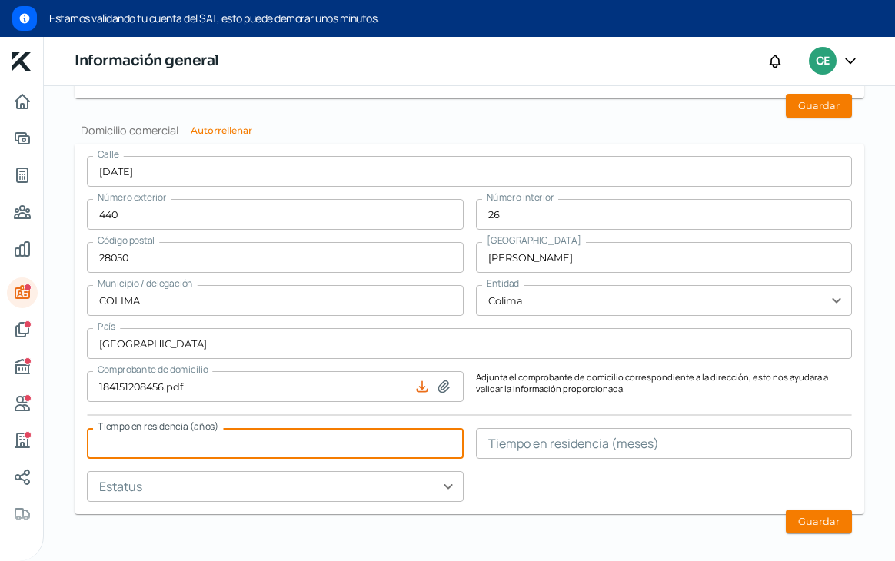
click at [211, 446] on input "text" at bounding box center [275, 443] width 377 height 31
type input "8"
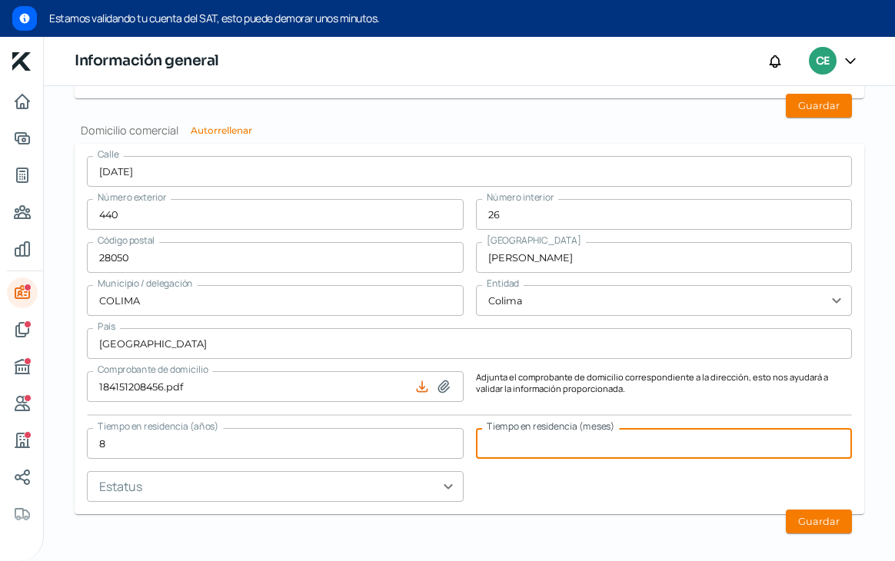
click at [551, 447] on input "text" at bounding box center [664, 443] width 377 height 31
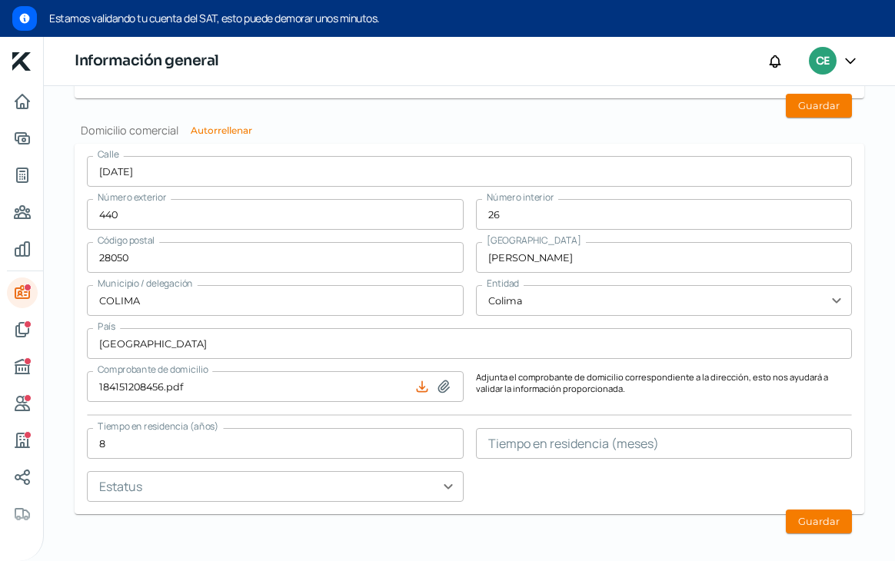
click at [491, 435] on input "text" at bounding box center [664, 443] width 377 height 31
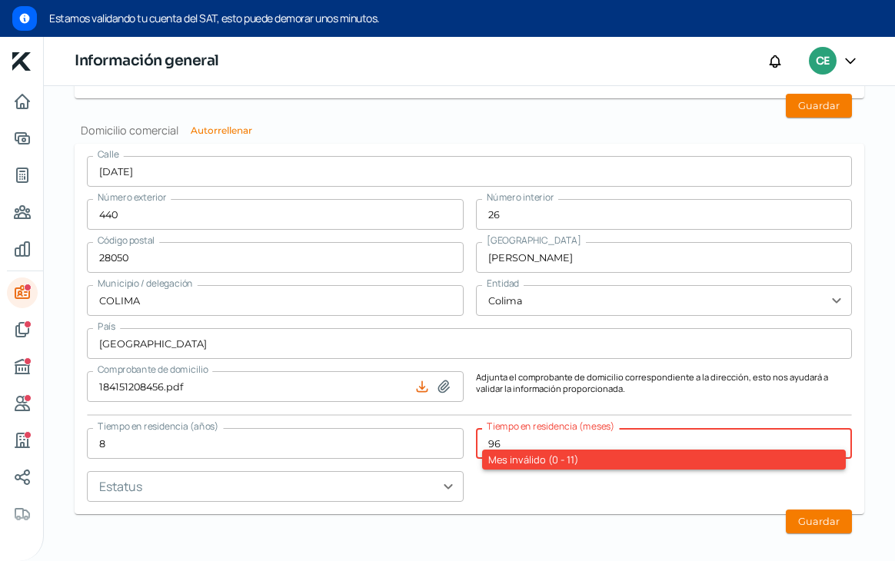
type input "96"
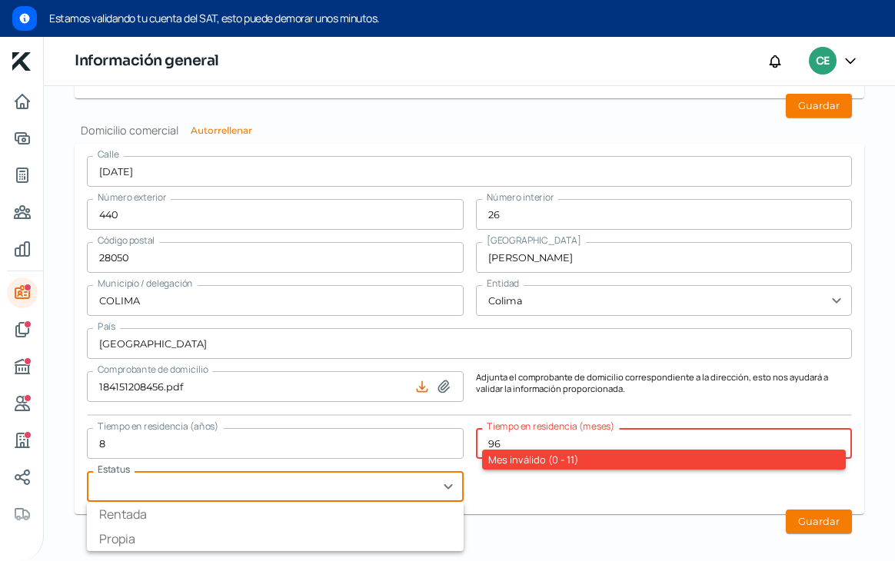
click at [429, 475] on input "text" at bounding box center [275, 486] width 377 height 31
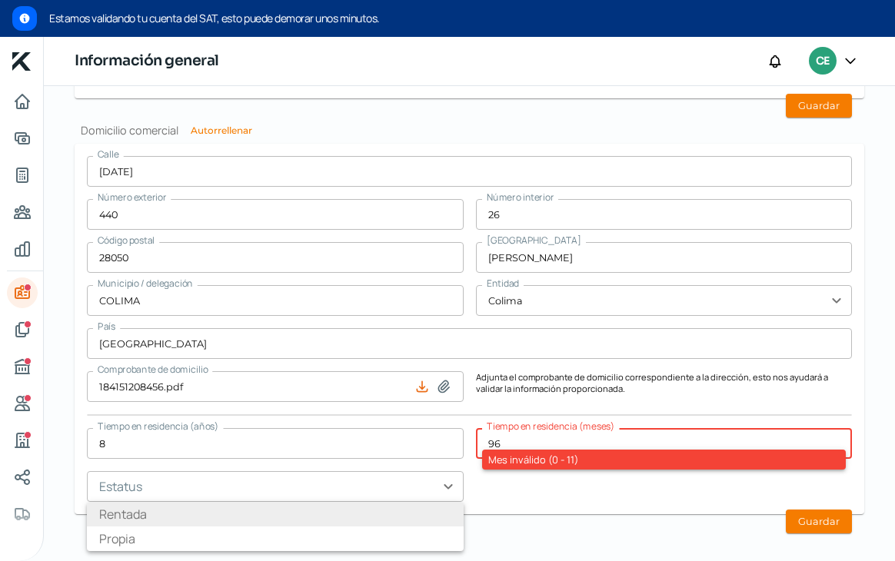
click at [397, 508] on li "Rentada" at bounding box center [275, 514] width 377 height 25
type input "Rentada"
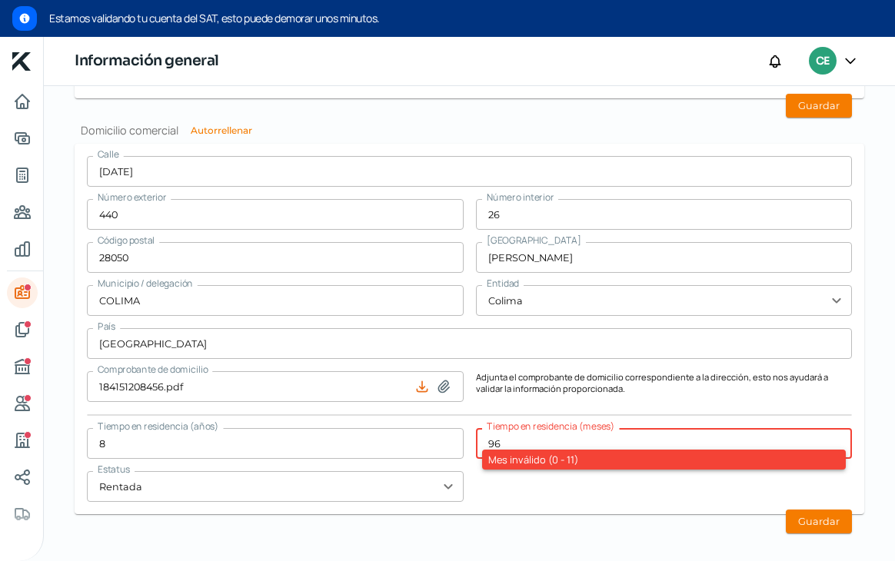
click at [560, 439] on input "96" at bounding box center [664, 443] width 377 height 31
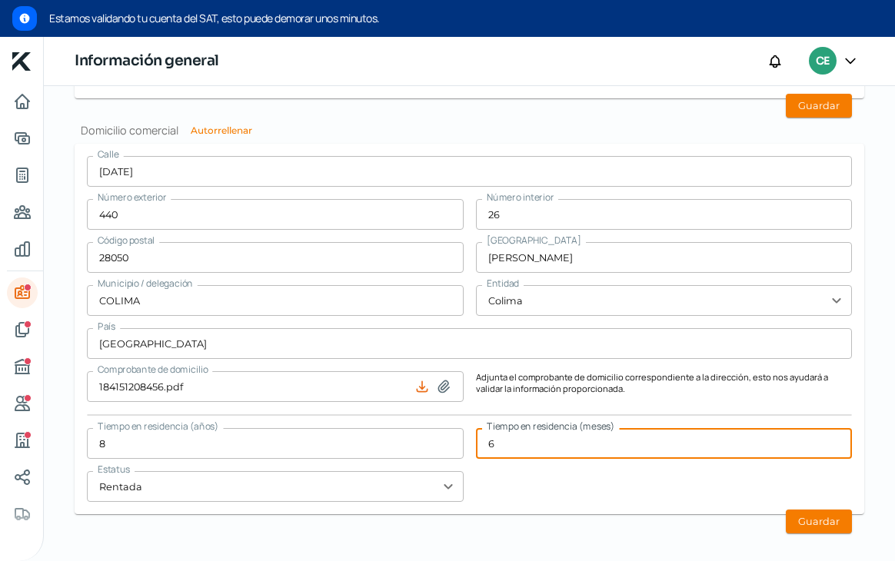
type input "6"
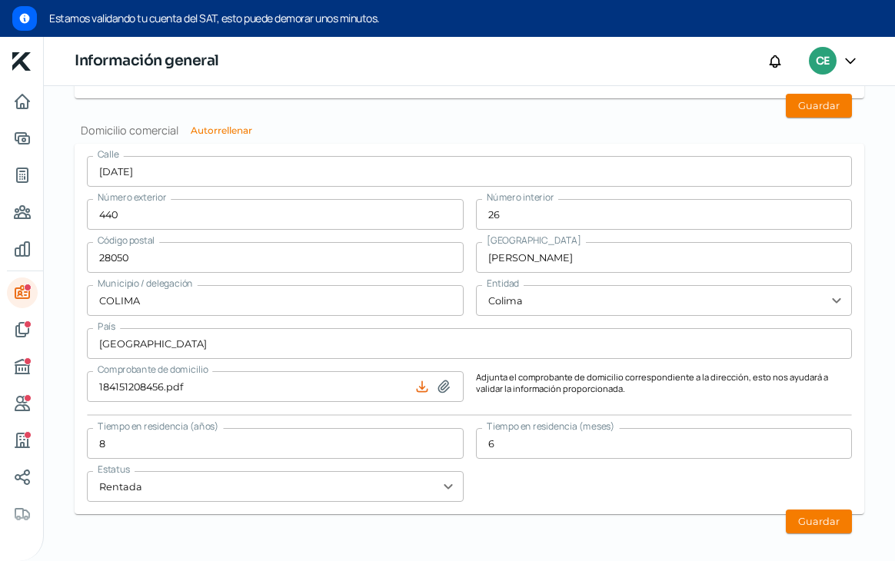
click at [803, 516] on button "Guardar" at bounding box center [818, 522] width 66 height 24
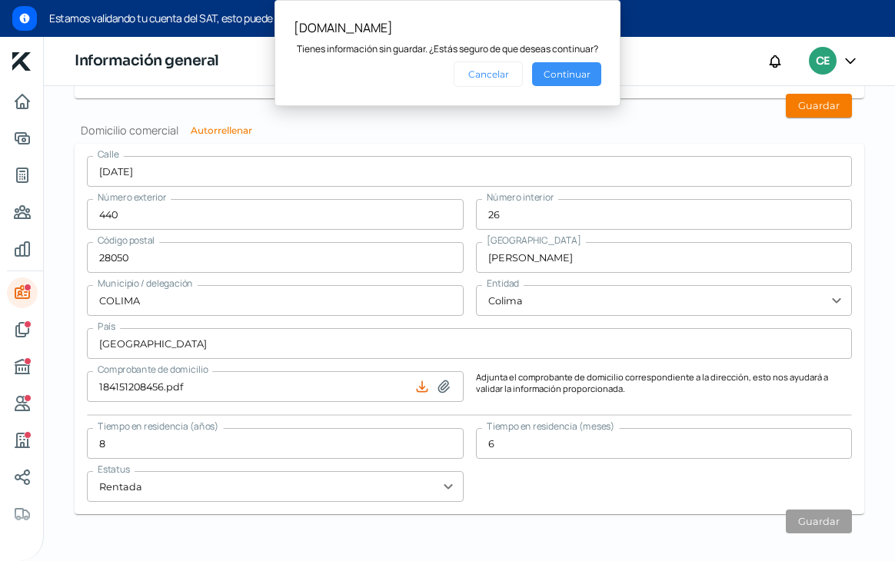
click at [567, 70] on button "Continuar" at bounding box center [566, 74] width 69 height 24
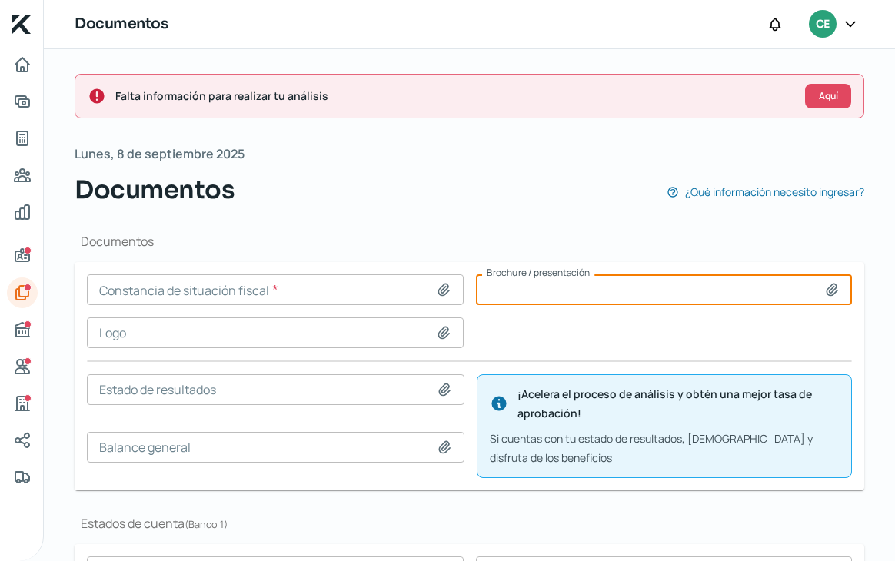
click at [626, 294] on input at bounding box center [664, 289] width 377 height 31
click at [436, 291] on icon at bounding box center [443, 289] width 15 height 15
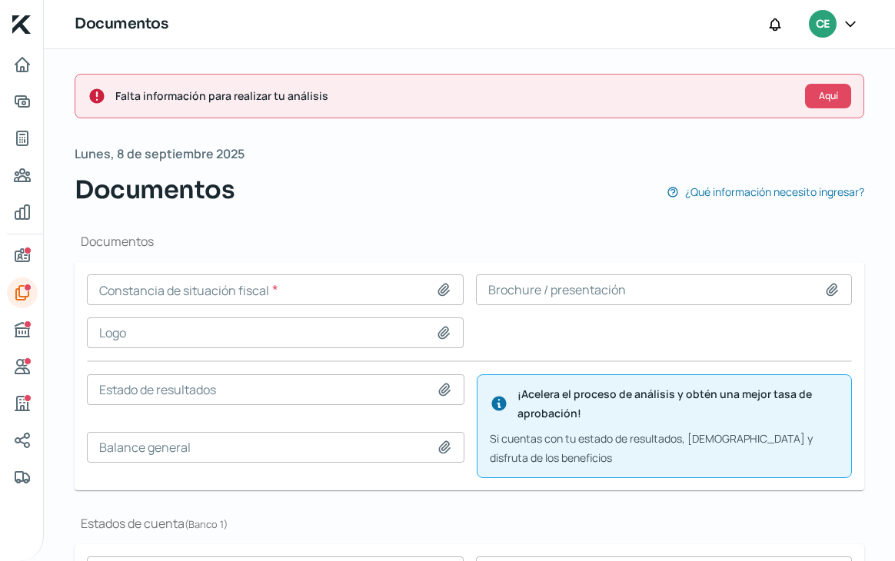
type input "C:\fakepath\SAT (1).pdf"
type input "SAT (1).pdf"
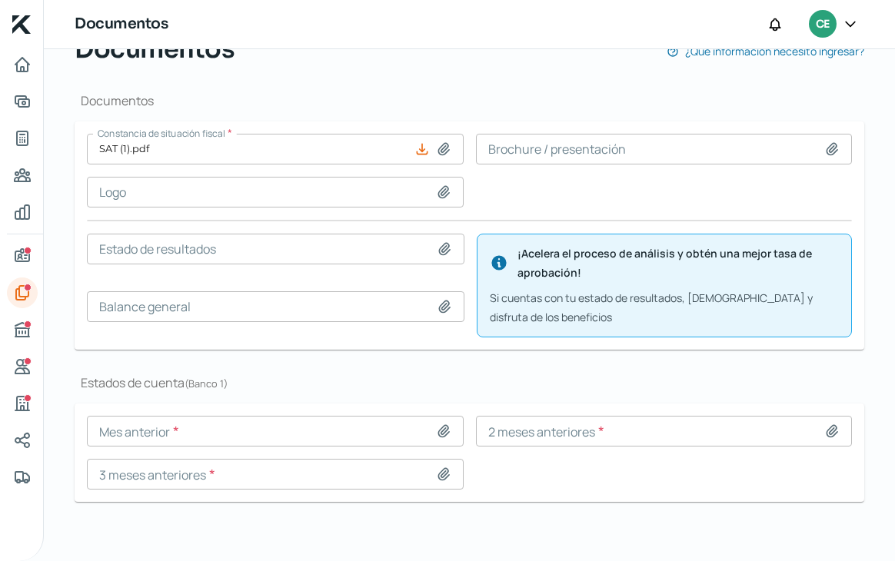
click at [441, 194] on icon at bounding box center [443, 191] width 15 height 15
type input "C:\fakepath\Portada_Facebook.jpg"
type input "Portada_Facebook.jpg"
click at [440, 188] on icon at bounding box center [443, 191] width 15 height 15
type input "C:\fakepath\Logo_WT_Oficial.jpg"
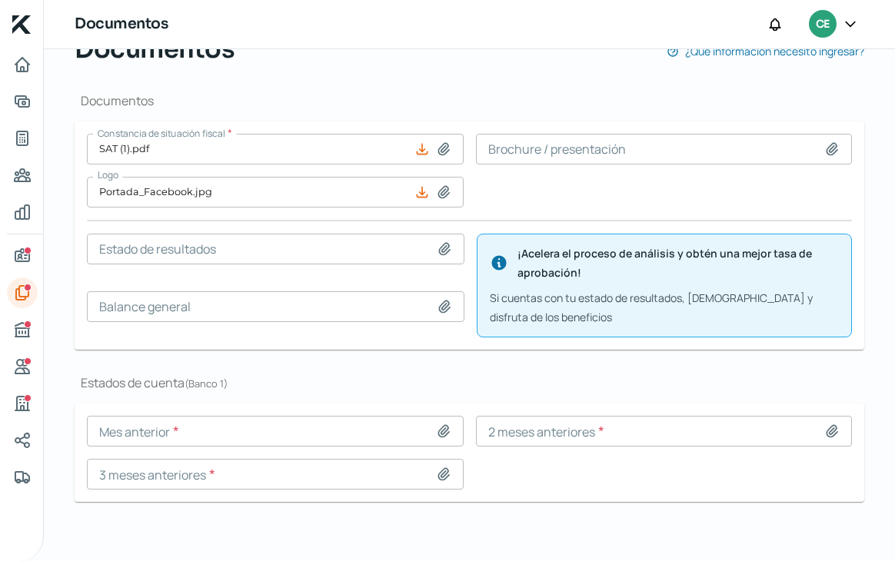
type input "Logo_WT_Oficial.jpg"
click at [836, 151] on div at bounding box center [835, 148] width 22 height 15
click at [827, 150] on icon at bounding box center [831, 148] width 15 height 15
type input "C:\fakepath\Portada_Facebook.jpg"
type input "Portada_Facebook.jpg"
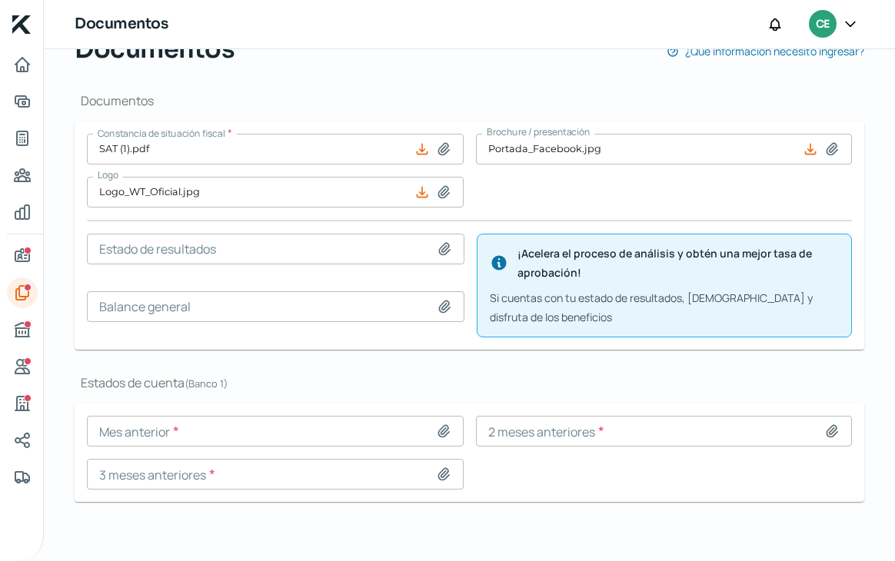
drag, startPoint x: 437, startPoint y: 434, endPoint x: 711, endPoint y: 437, distance: 274.4
click at [711, 437] on div "Mes anterior * 2 meses anteriores * 3 meses anteriores *" at bounding box center [469, 453] width 765 height 74
click at [824, 428] on icon at bounding box center [831, 430] width 15 height 15
type input "C:\fakepath\Estado de cuenta [DATE] (1).pdf"
type input "Estado de cuenta [DATE] (1).pdf"
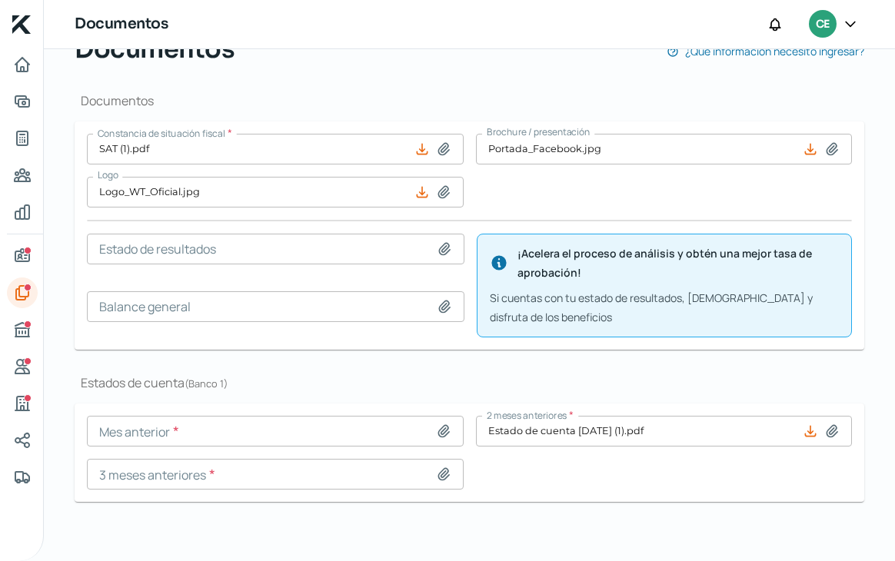
click at [437, 423] on icon at bounding box center [443, 430] width 15 height 15
type input "C:\fakepath\Estado de cuenta [DATE].pdf"
type input "Estado de cuenta [DATE].pdf"
click at [417, 434] on input "Estado de cuenta [DATE].pdf" at bounding box center [275, 431] width 377 height 31
click at [438, 470] on icon at bounding box center [443, 474] width 11 height 12
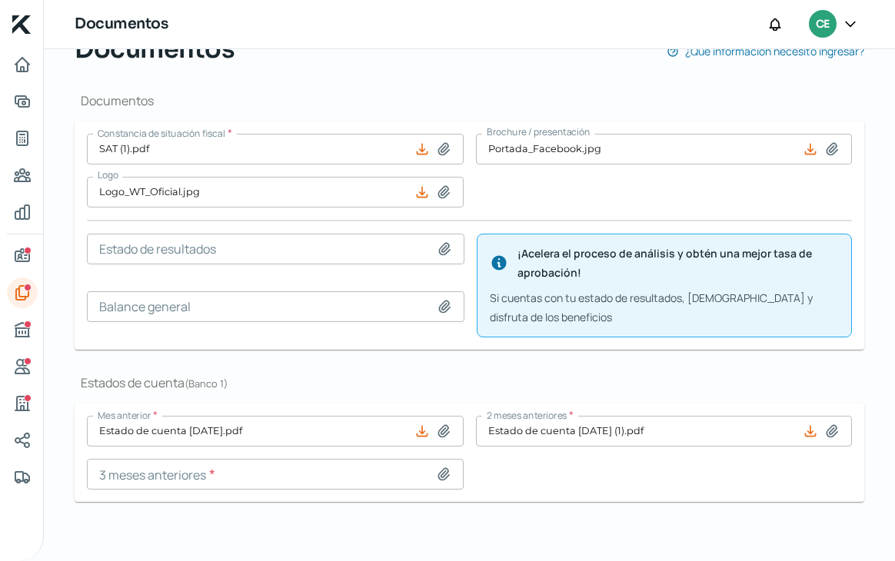
type input "C:\fakepath\Estado de cuenta [DATE].pdf"
type input "Estado de cuenta [DATE].pdf"
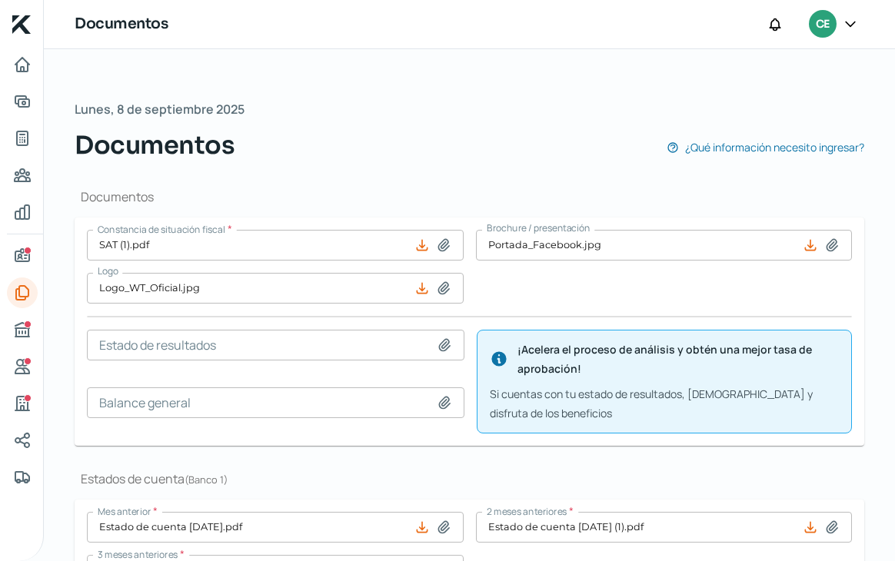
scroll to position [400, 0]
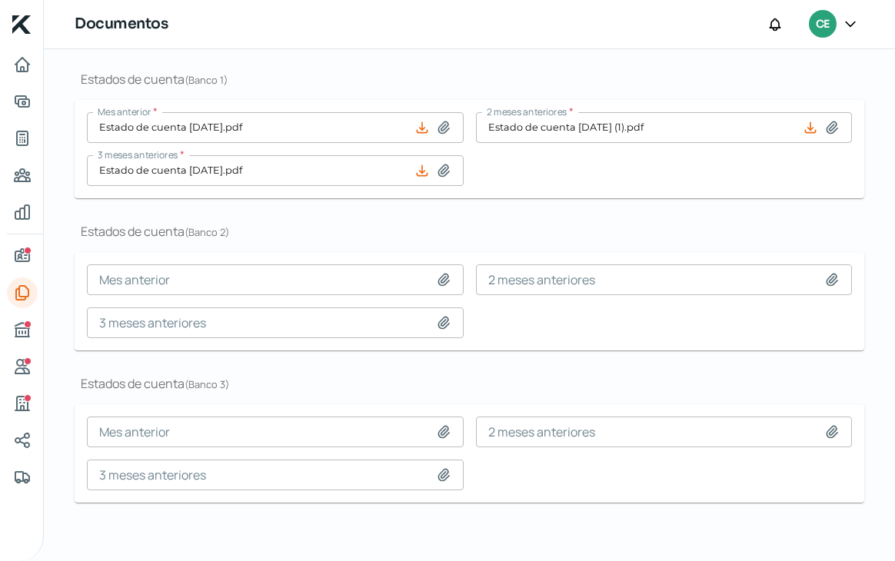
click at [762, 496] on form "Mes anterior 2 meses anteriores 3 meses anteriores" at bounding box center [469, 453] width 789 height 98
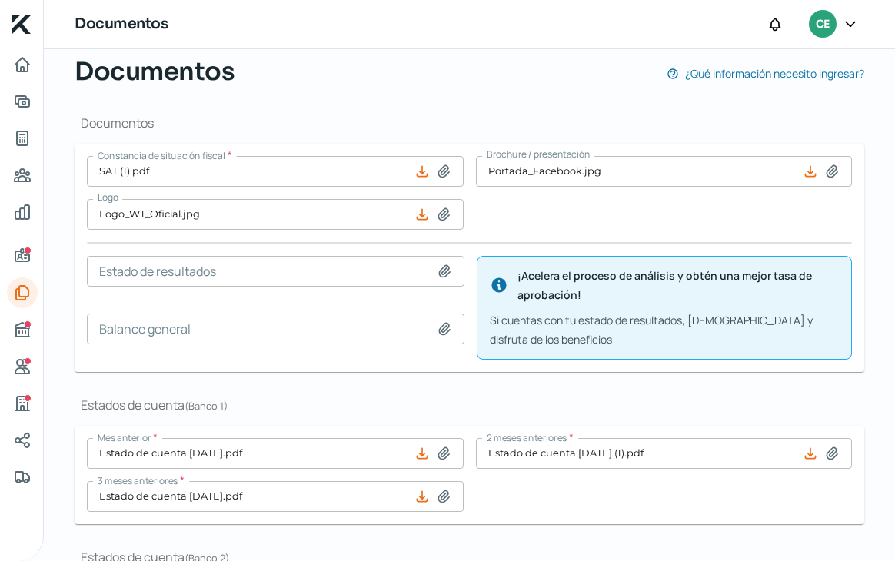
scroll to position [0, 0]
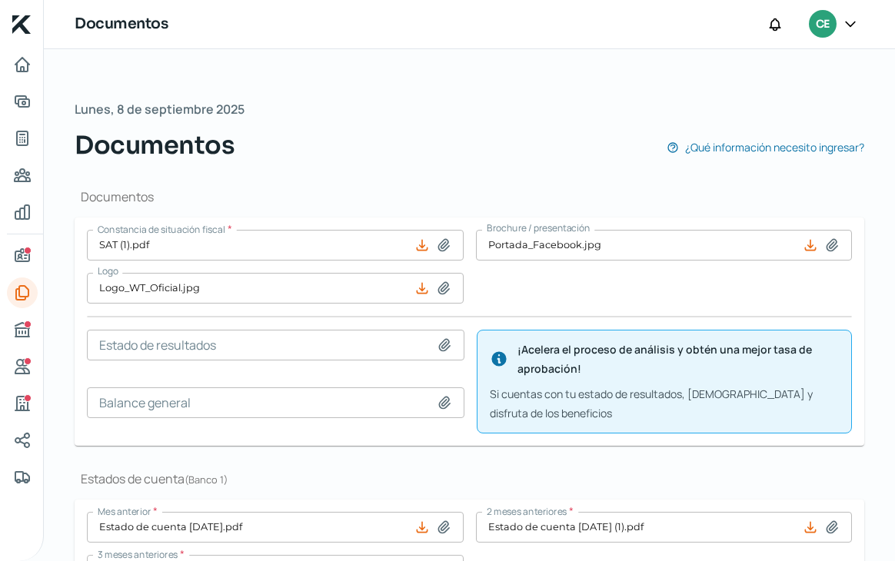
click at [762, 367] on span "¡Acelera el proceso de análisis y obtén una mejor tasa de aprobación!" at bounding box center [677, 359] width 321 height 38
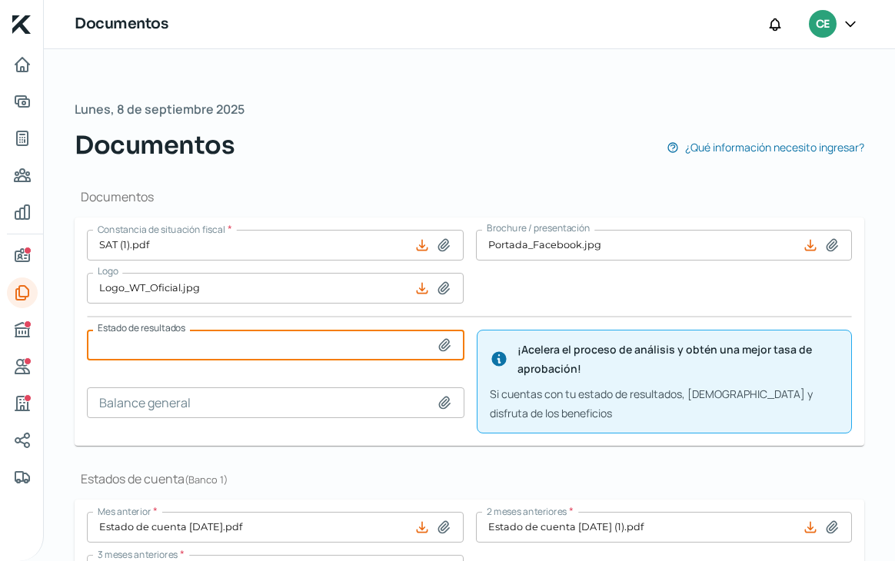
click at [429, 339] on input at bounding box center [275, 345] width 377 height 31
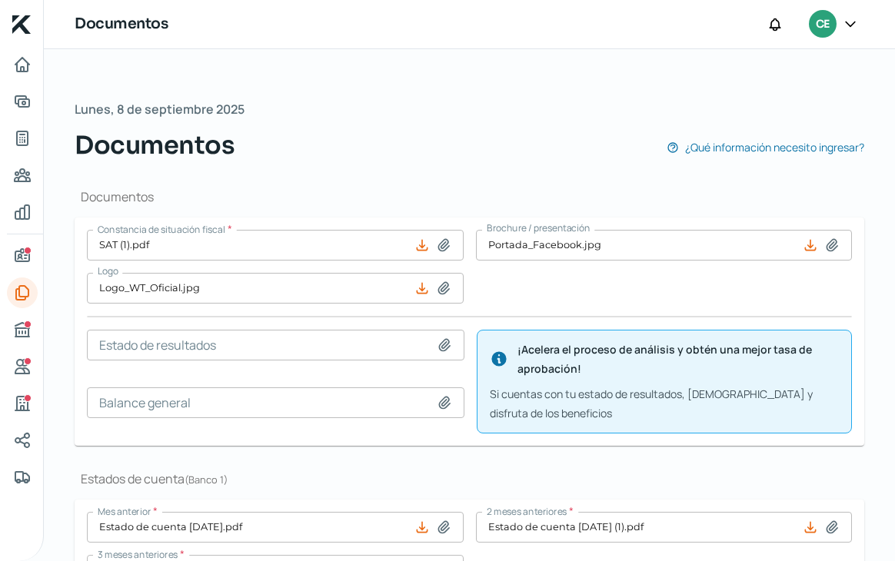
type input "C:\fakepath\Estado de cuenta [DATE].pdf"
type input "Estado de cuenta [DATE].pdf"
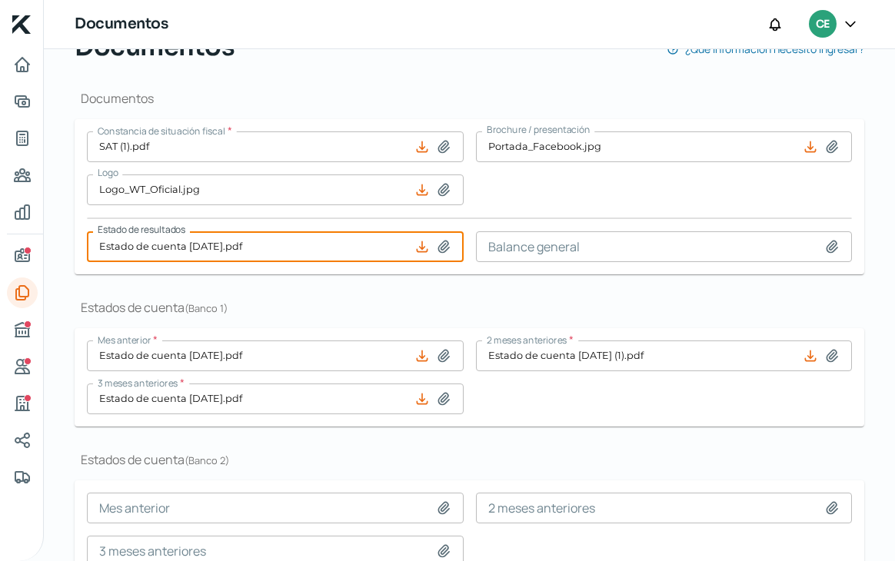
scroll to position [88, 0]
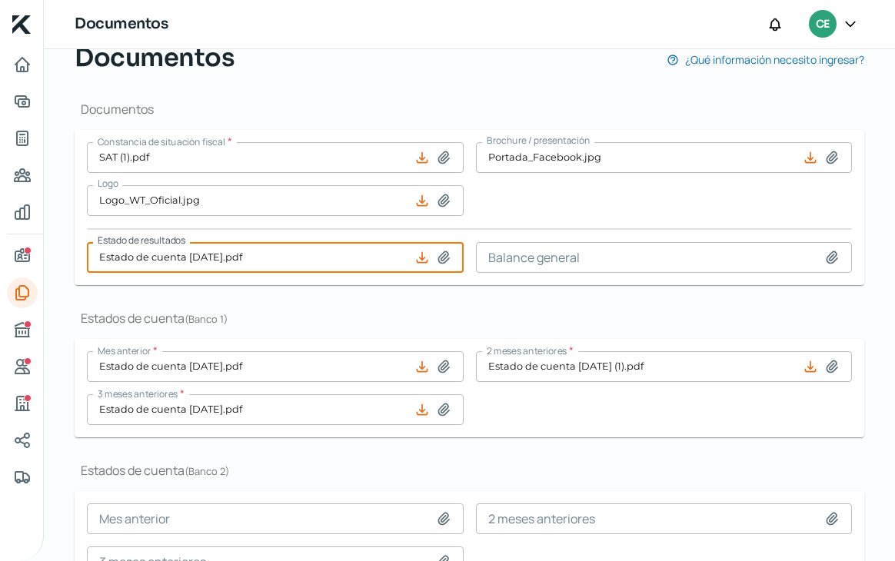
click at [827, 257] on icon at bounding box center [831, 257] width 15 height 15
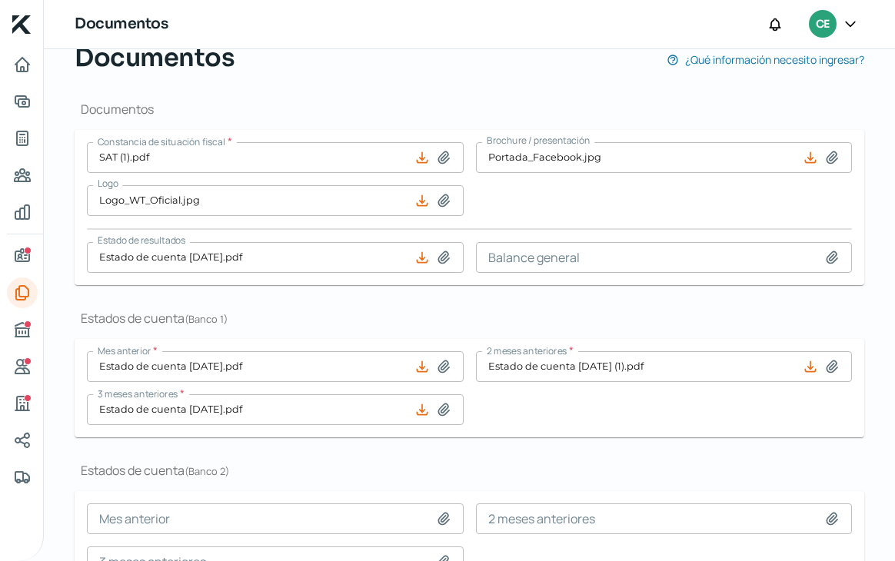
type input "C:\fakepath\Estado de cuenta [DATE].pdf"
type input "Estado de cuenta [DATE].pdf"
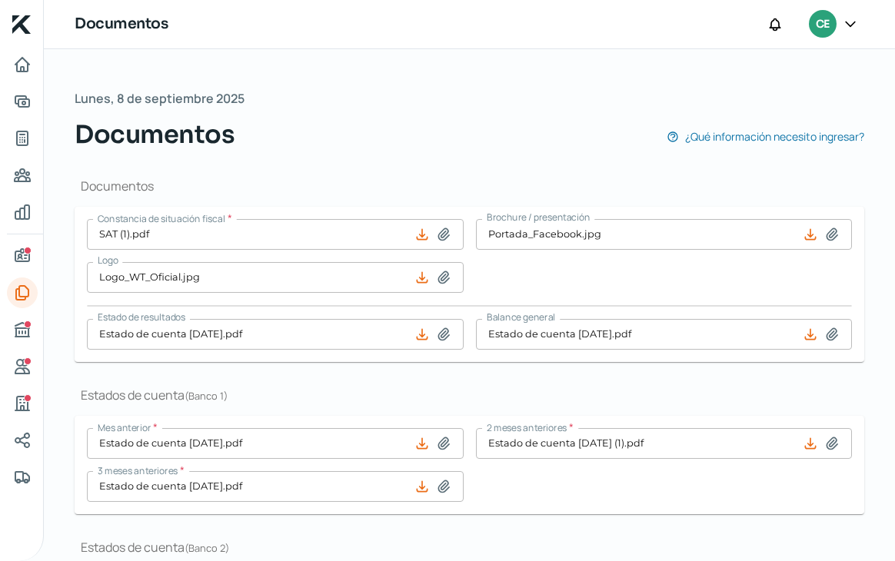
scroll to position [10, 0]
click at [775, 138] on span "¿Qué información necesito ingresar?" at bounding box center [774, 137] width 179 height 19
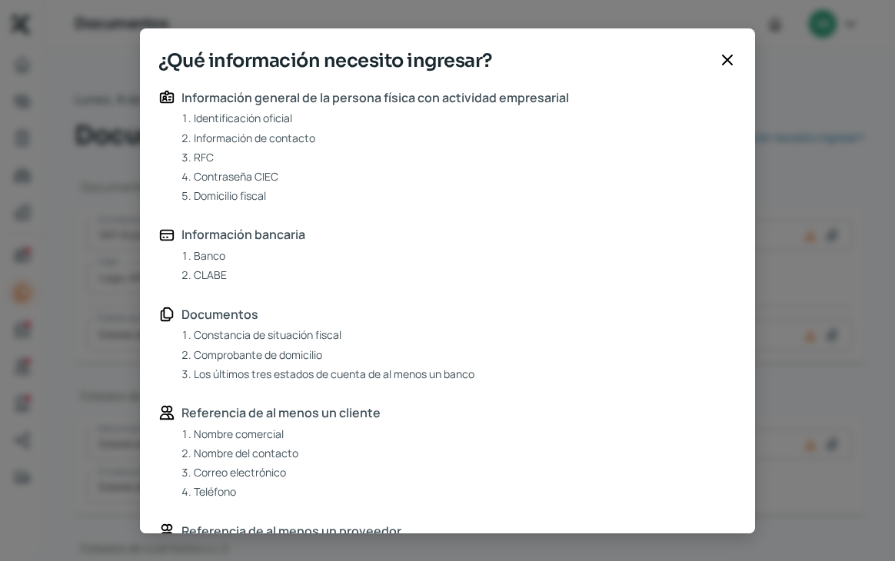
scroll to position [160, 0]
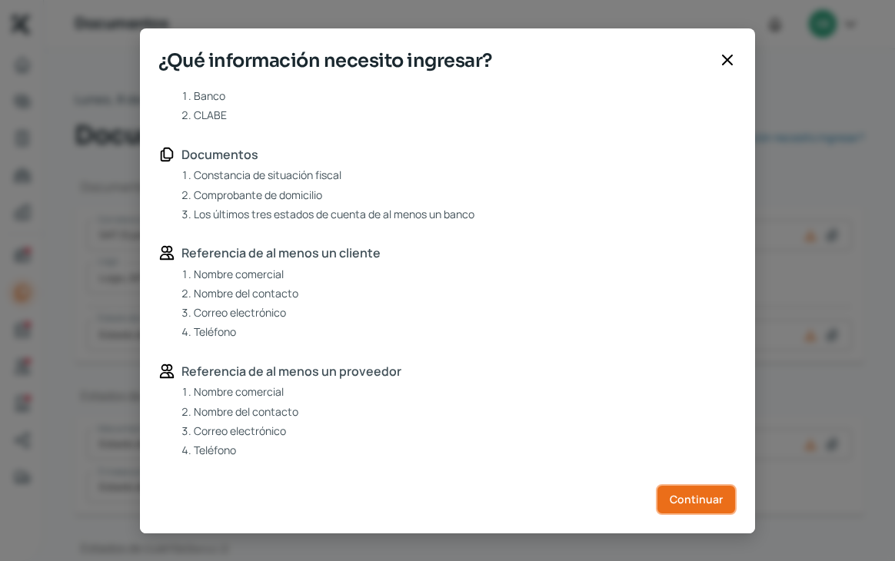
click at [689, 496] on span "Continuar" at bounding box center [695, 499] width 53 height 11
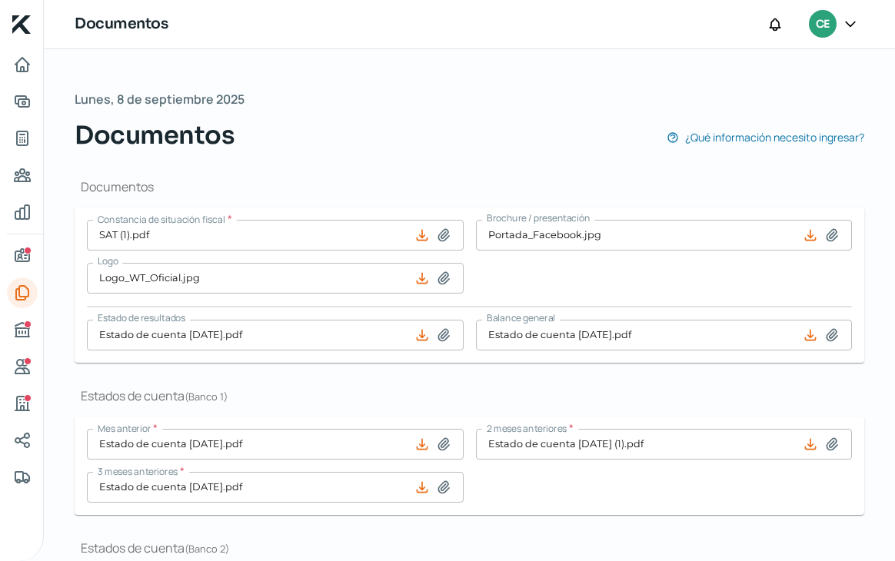
scroll to position [327, 0]
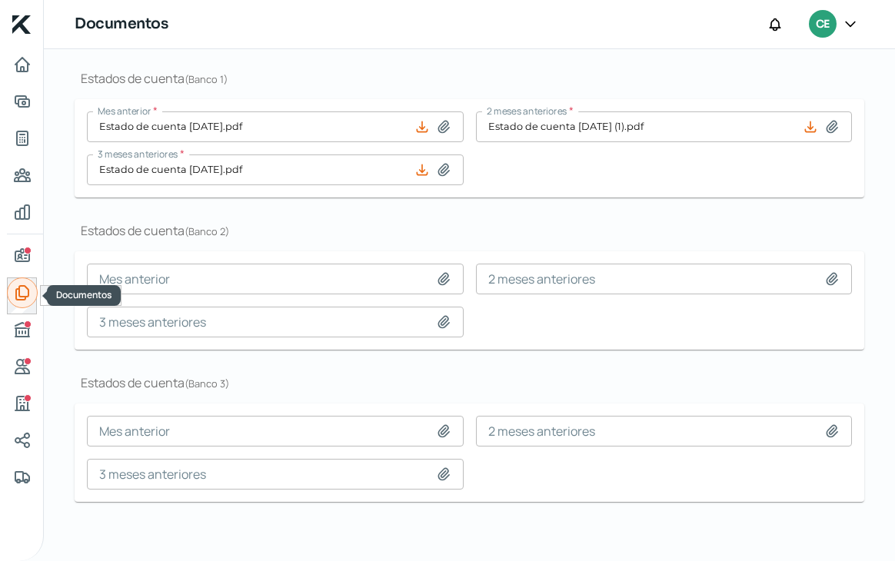
click at [13, 290] on icon "Documentos" at bounding box center [22, 293] width 18 height 18
click at [18, 71] on icon "Inicio" at bounding box center [22, 64] width 18 height 18
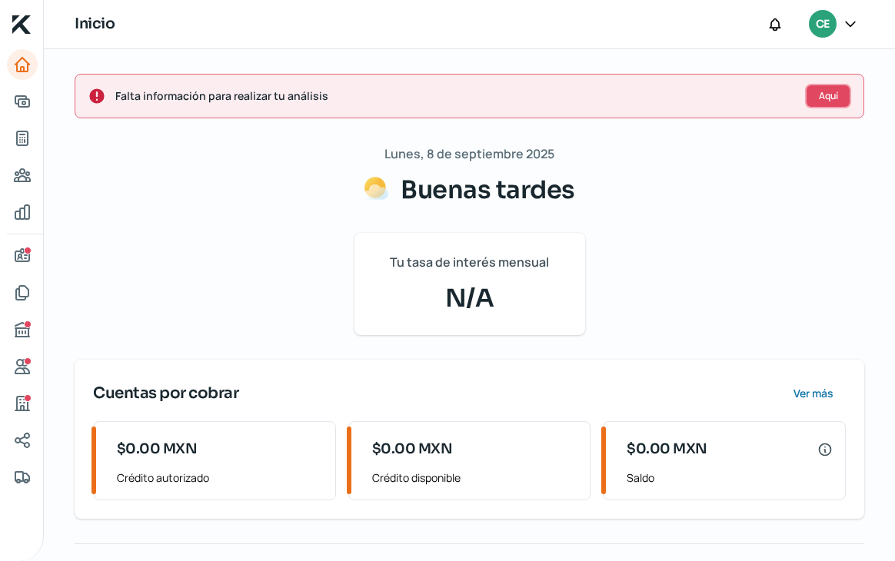
click at [833, 98] on button "Aquí" at bounding box center [828, 96] width 46 height 25
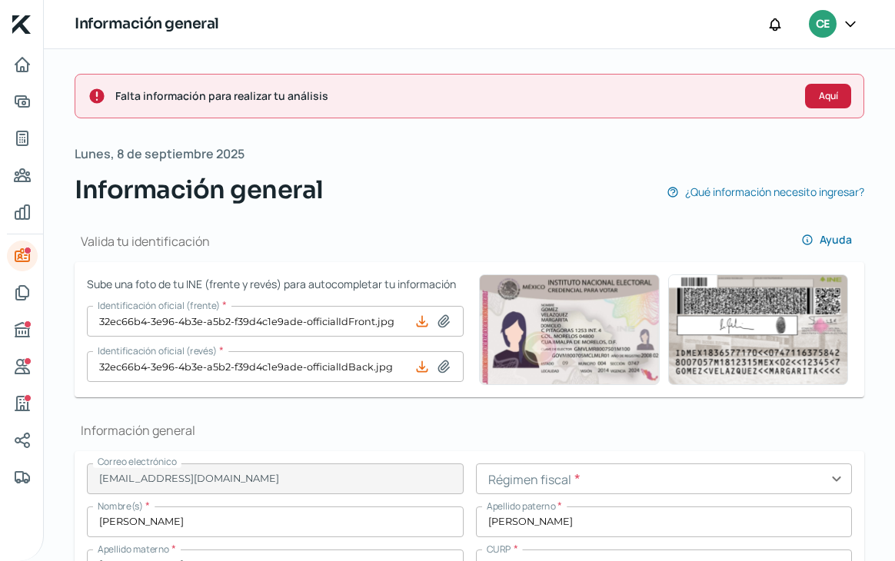
scroll to position [0, 6]
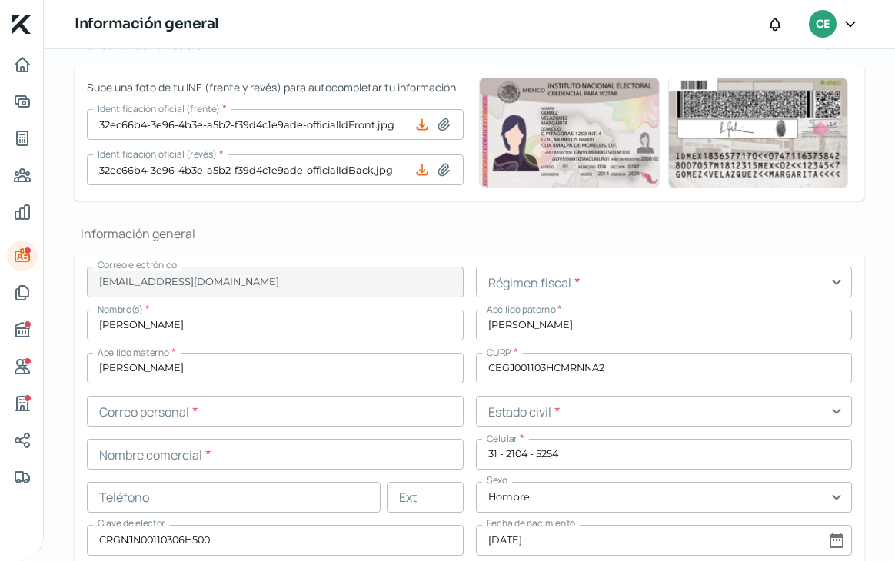
type input "CEGJ001103PG0"
type input "[DATE]"
type input "440"
type input "26"
type input "28050"
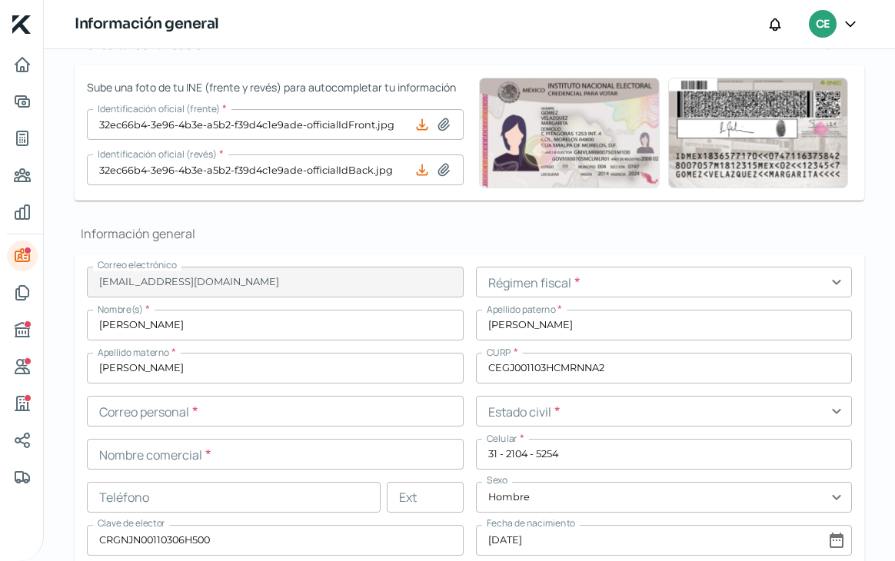
type input "[PERSON_NAME]"
type input "COLIMA"
type input "Colima"
type input "[GEOGRAPHIC_DATA]"
type input "184151208456.pdf"
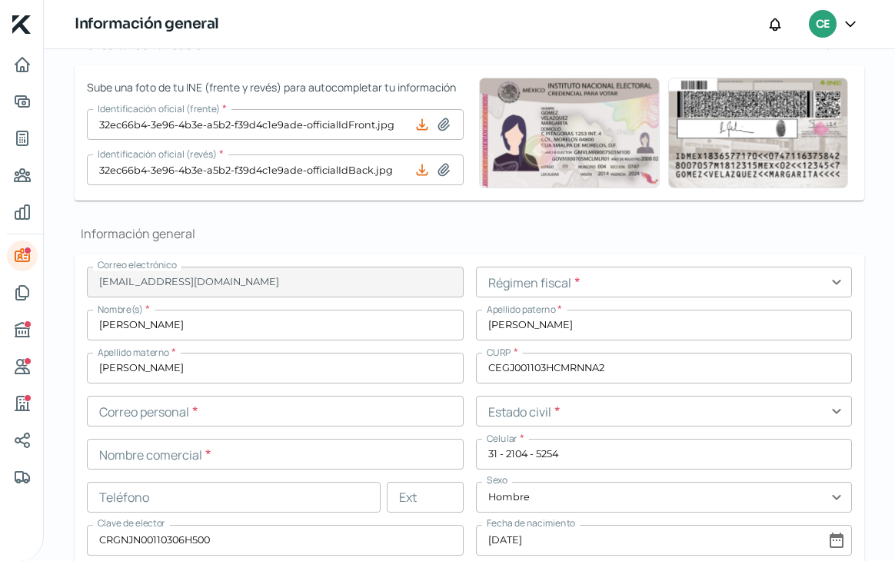
type input "8"
type input "6"
type input "Rentada"
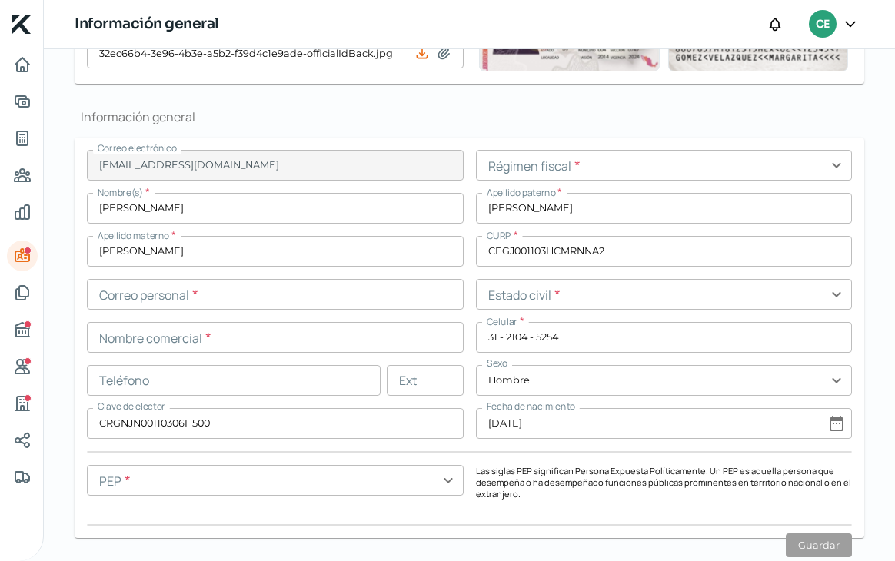
scroll to position [0, 0]
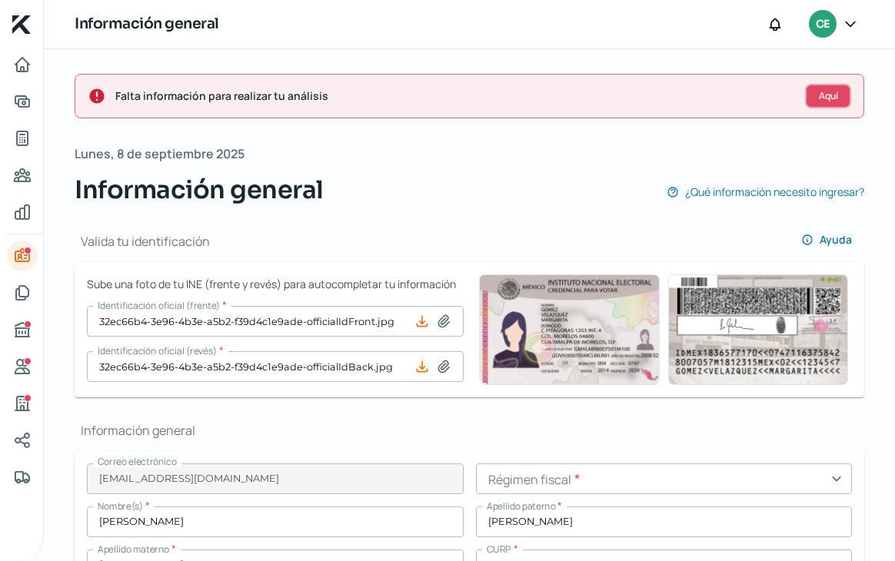
click at [811, 90] on button "Aquí" at bounding box center [828, 96] width 46 height 25
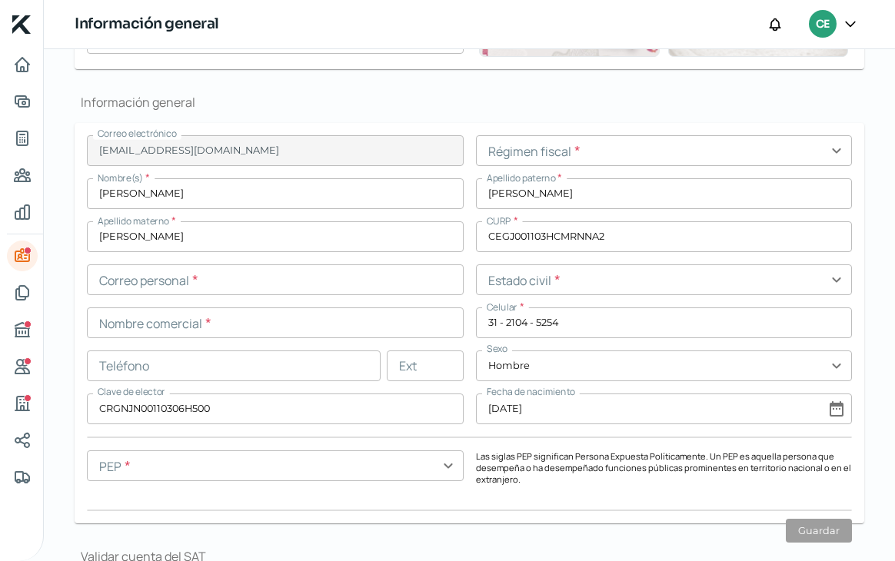
scroll to position [372, 0]
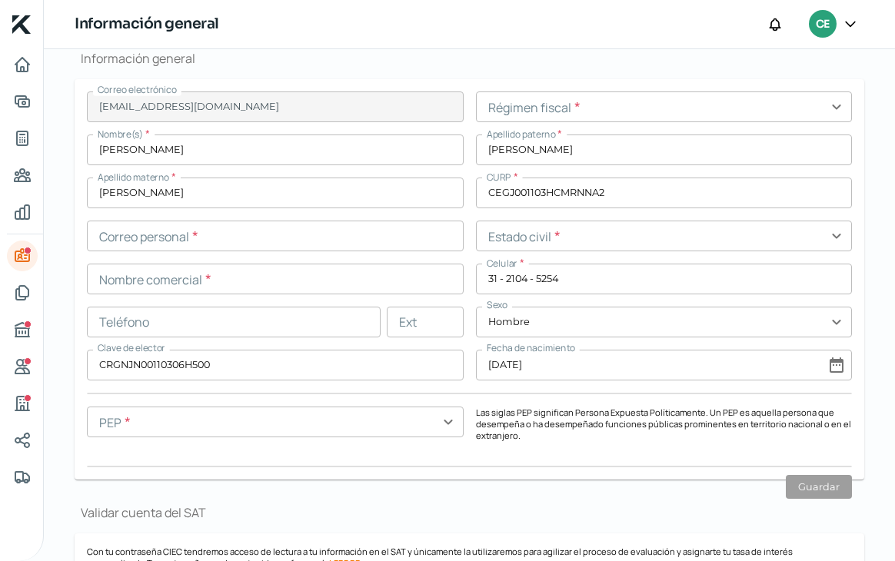
click at [418, 420] on input "text" at bounding box center [275, 422] width 377 height 31
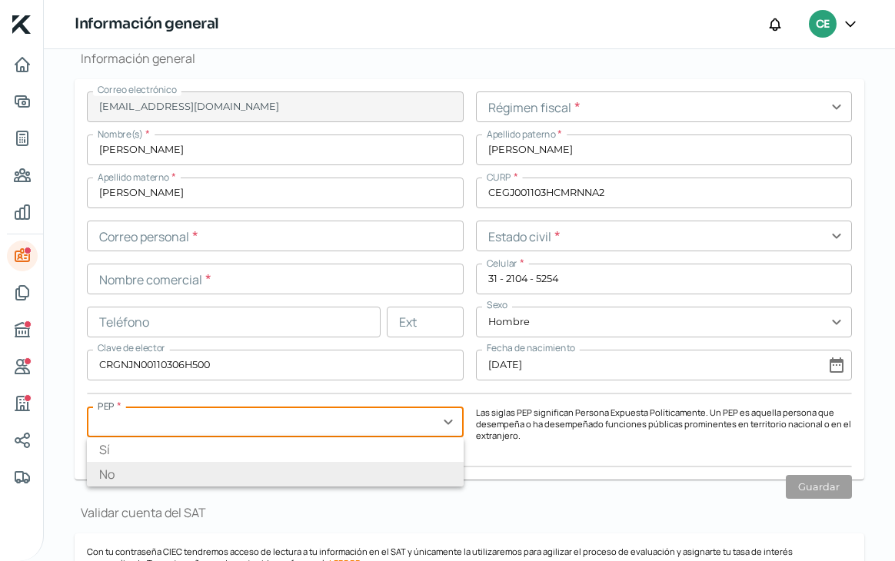
click at [351, 468] on li "No" at bounding box center [275, 474] width 377 height 25
type input "No"
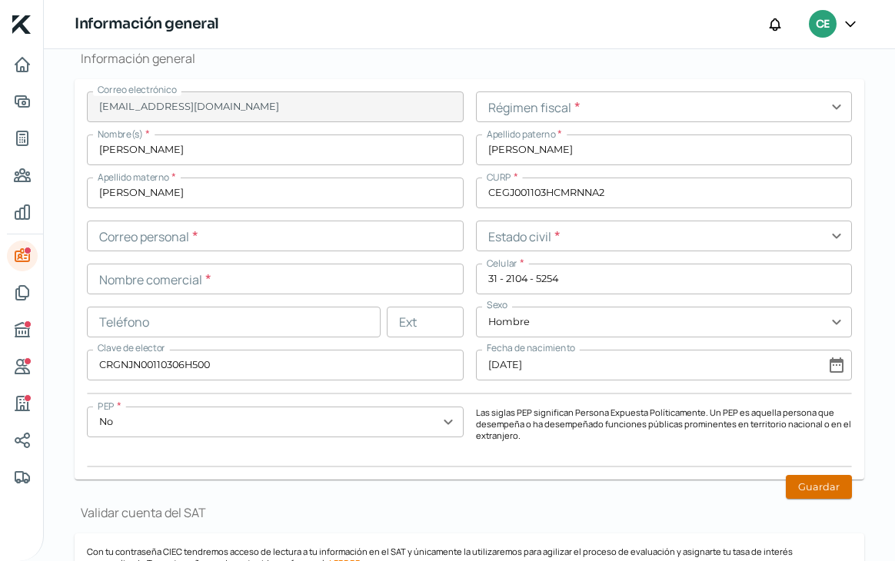
click at [792, 481] on button "Guardar" at bounding box center [818, 487] width 66 height 24
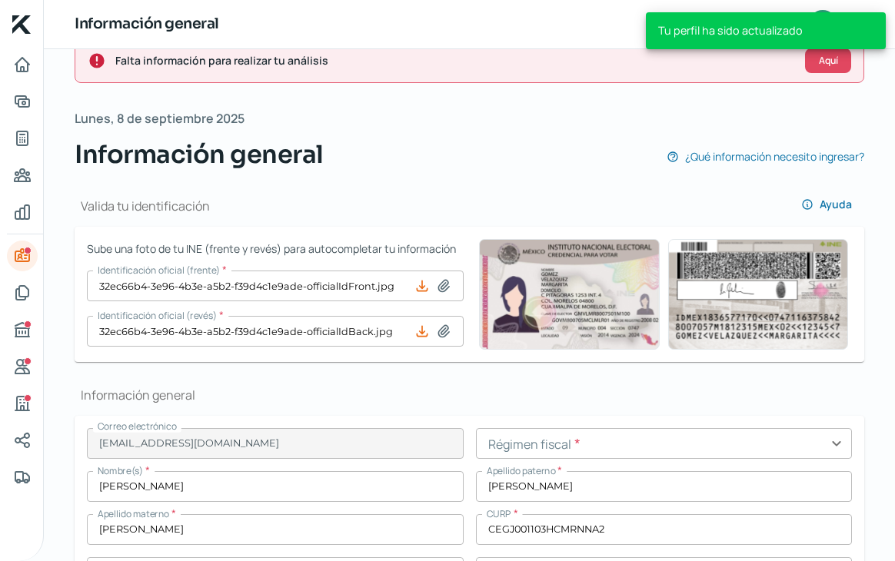
scroll to position [0, 0]
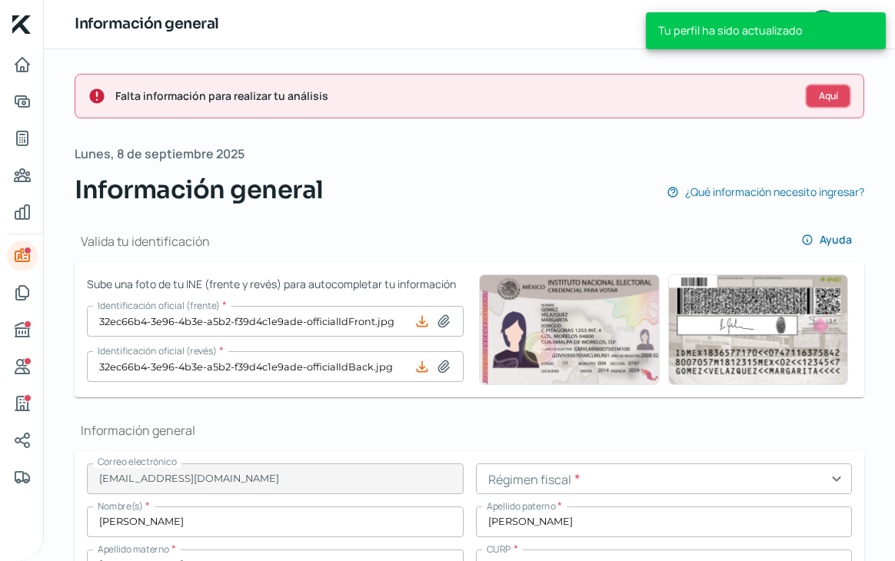
click at [818, 95] on span "Aquí" at bounding box center [827, 95] width 19 height 9
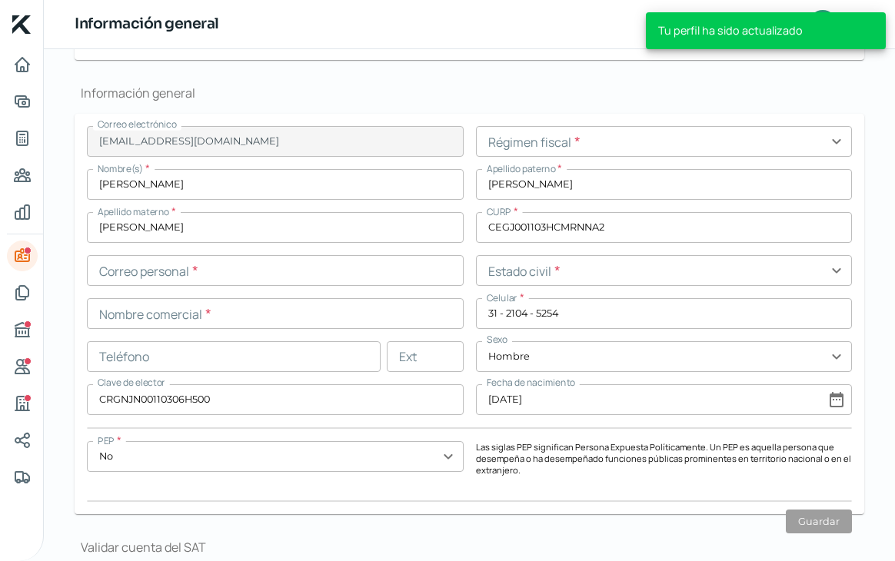
scroll to position [372, 0]
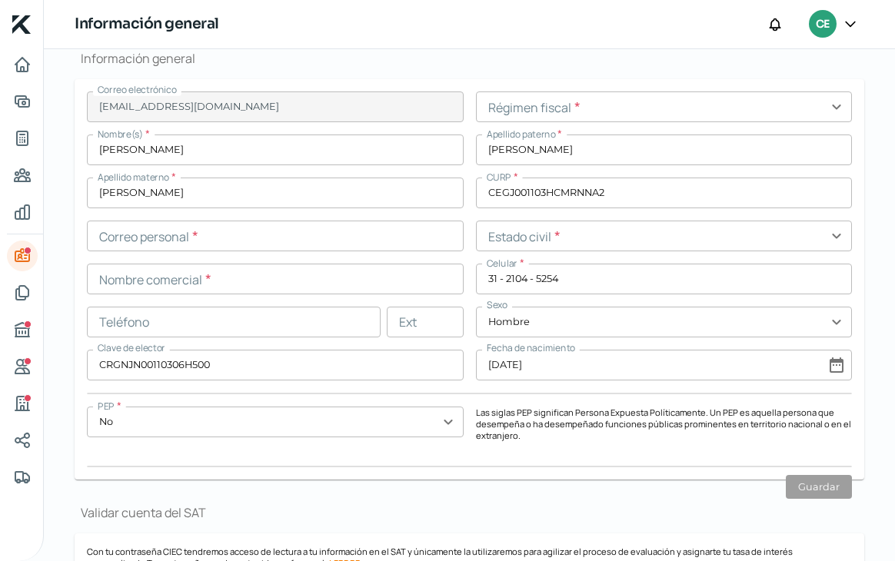
click at [323, 320] on input "text" at bounding box center [234, 322] width 294 height 31
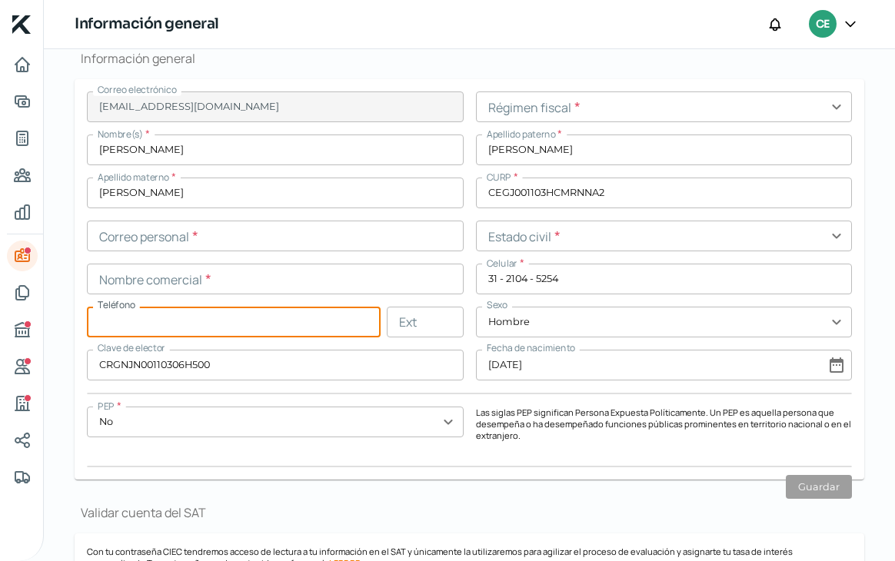
click at [206, 256] on div "Correo electrónico [EMAIL_ADDRESS][DOMAIN_NAME] Régimen fiscal * expand_more No…" at bounding box center [469, 279] width 765 height 376
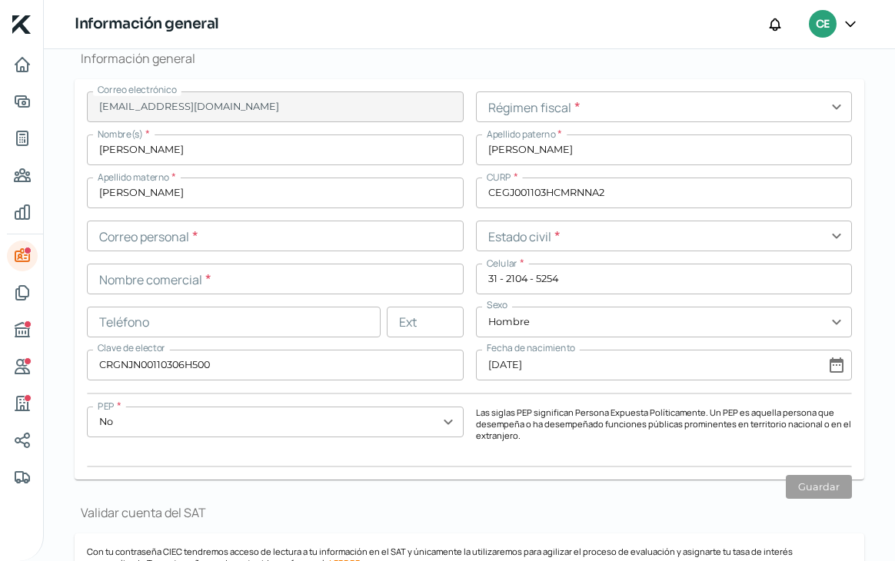
click at [219, 243] on input "text" at bounding box center [275, 236] width 377 height 31
type input "C"
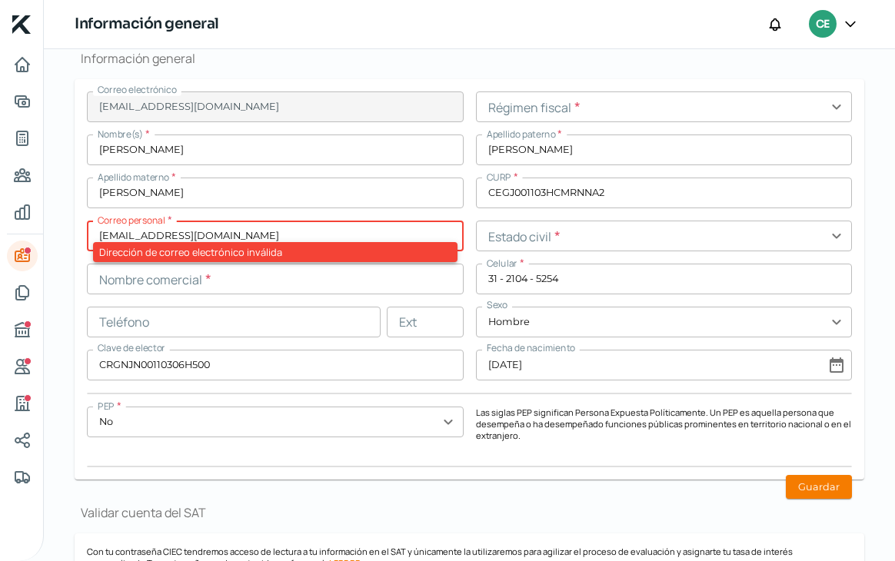
type input "[EMAIL_ADDRESS][DOMAIN_NAME]"
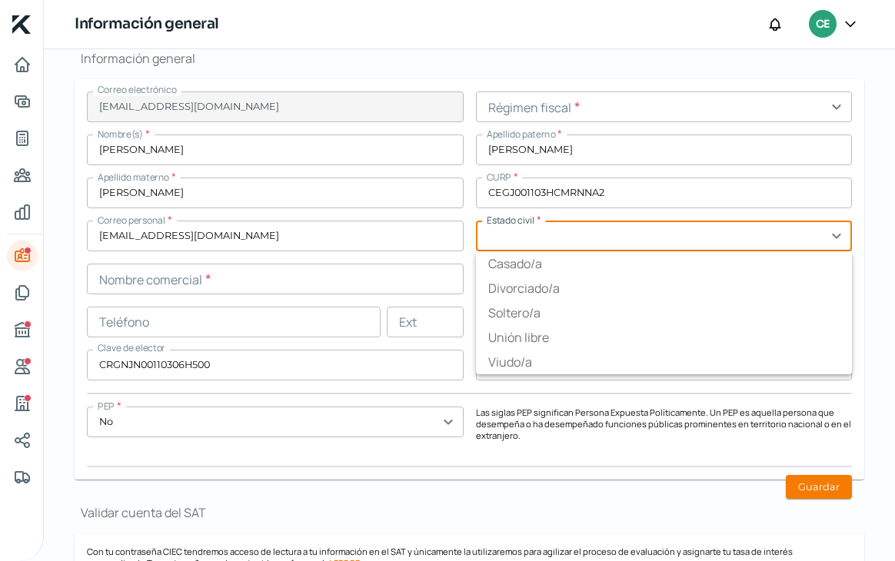
click at [194, 279] on input "text" at bounding box center [275, 279] width 377 height 31
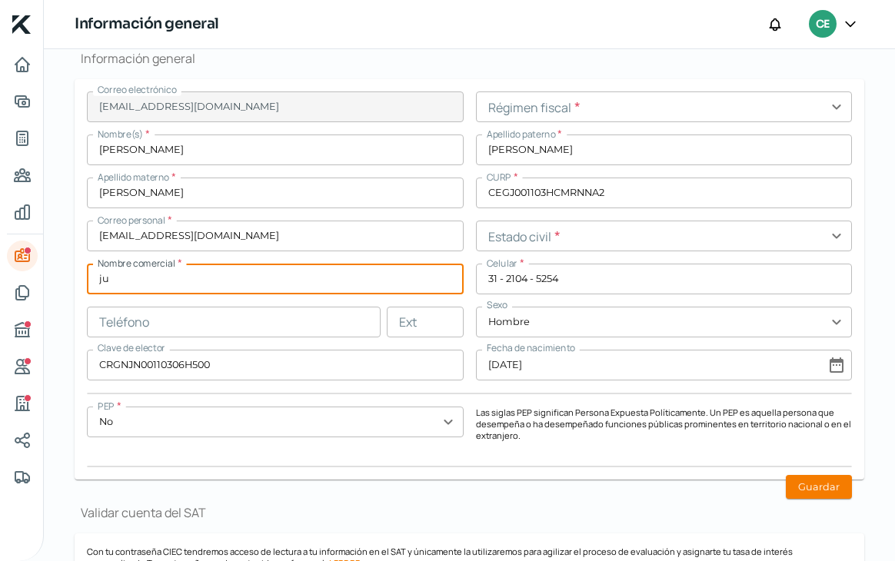
type input "j"
type input "[PERSON_NAME]"
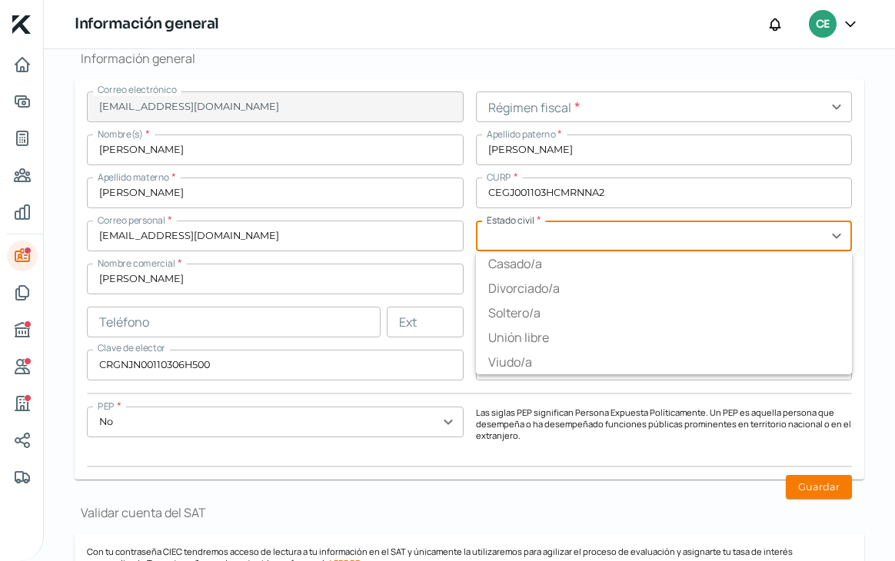
click at [501, 235] on input "text" at bounding box center [664, 236] width 377 height 31
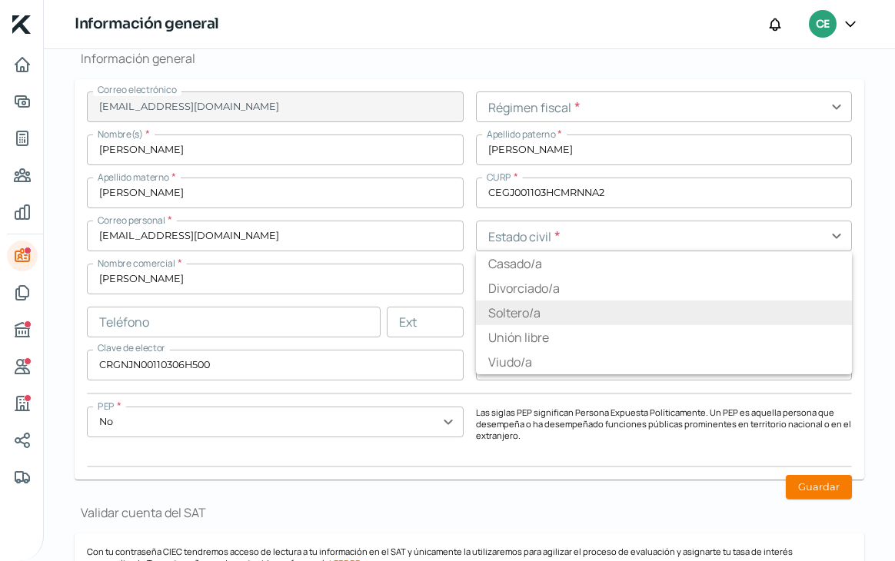
click at [500, 316] on li "Soltero/a" at bounding box center [664, 312] width 377 height 25
type input "Soltero/a"
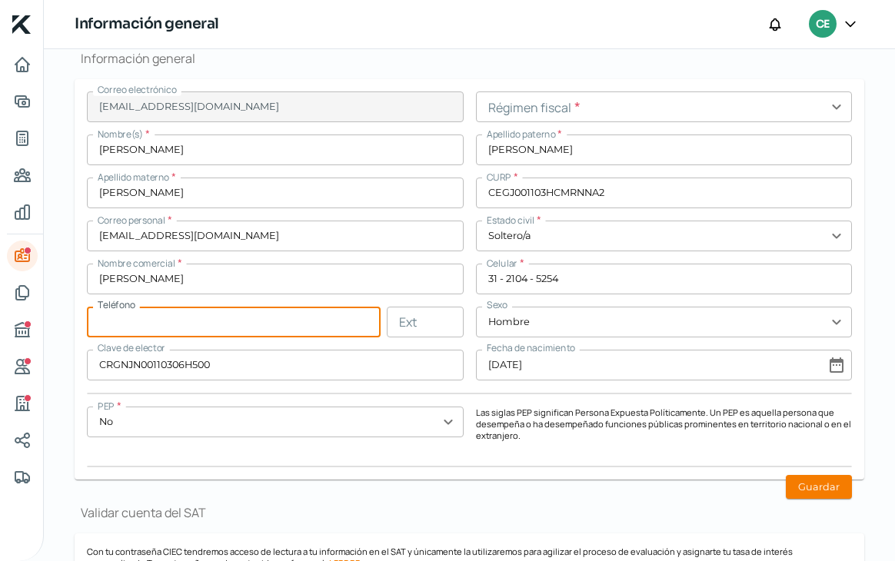
click at [340, 324] on input "text" at bounding box center [234, 322] width 294 height 31
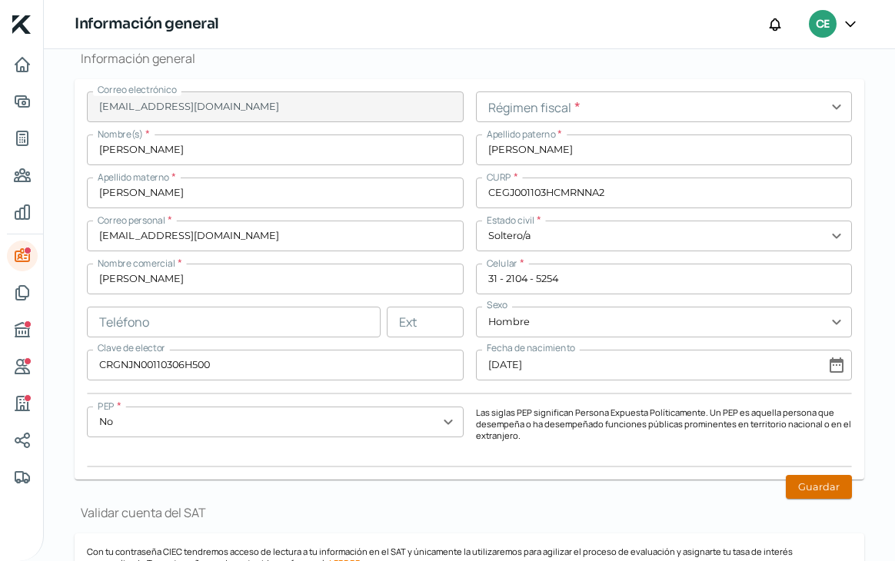
click at [802, 489] on button "Guardar" at bounding box center [818, 487] width 66 height 24
type input "[EMAIL_ADDRESS][DOMAIN_NAME]"
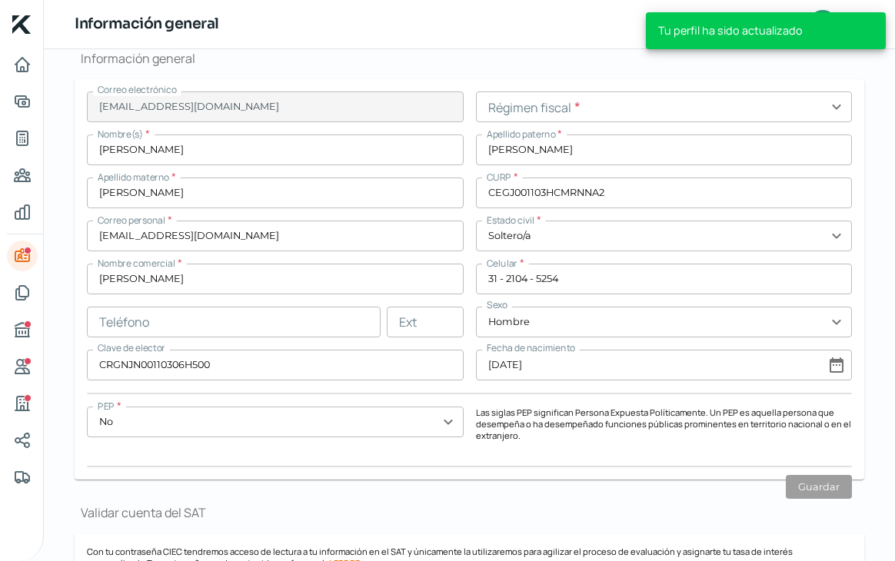
scroll to position [0, 0]
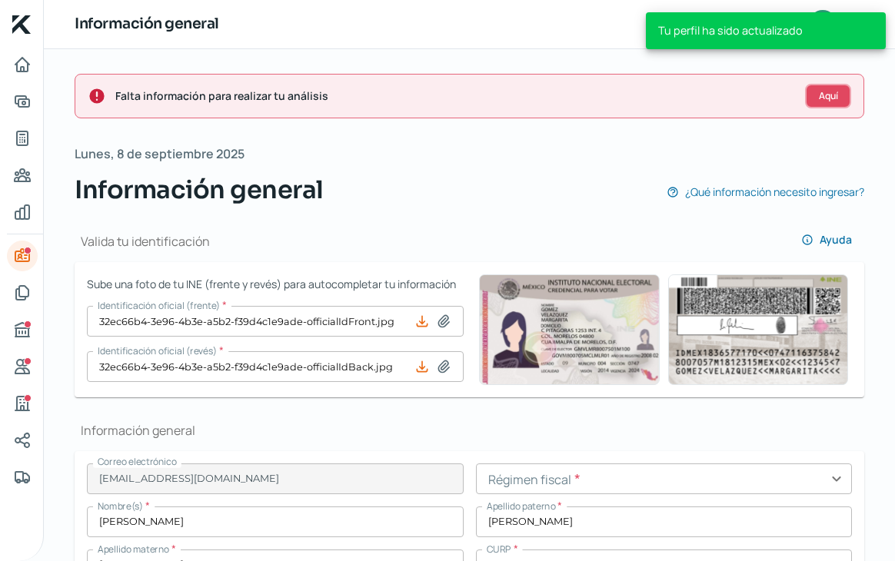
click at [830, 87] on button "Aquí" at bounding box center [828, 96] width 46 height 25
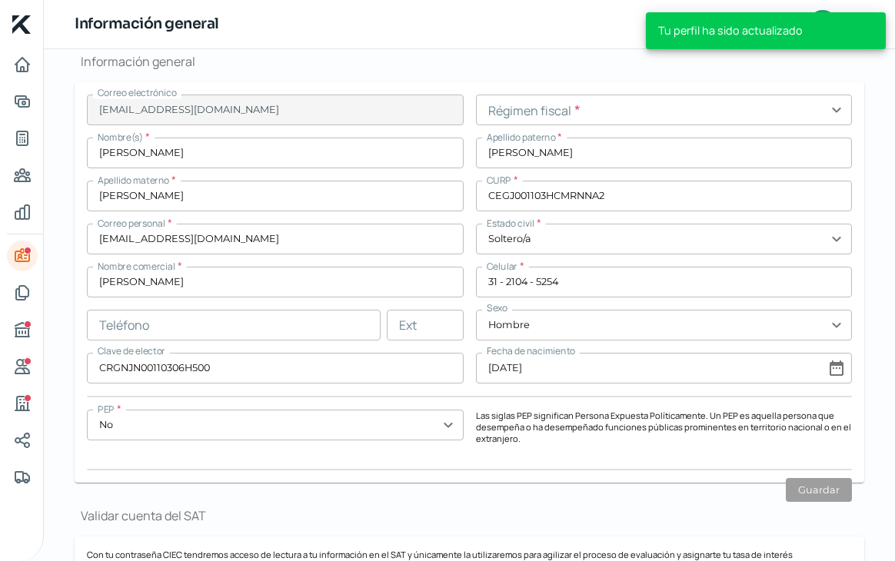
scroll to position [372, 0]
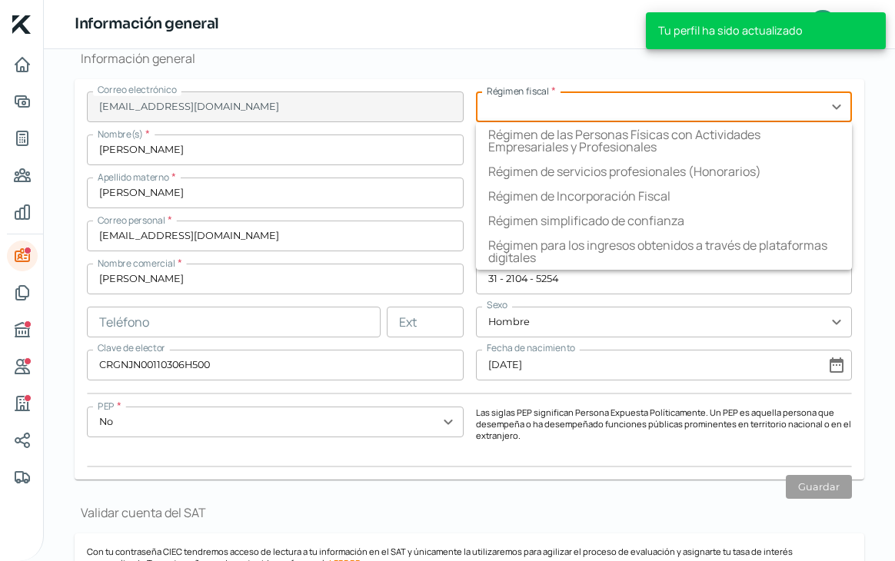
click at [613, 101] on input "text" at bounding box center [664, 106] width 377 height 31
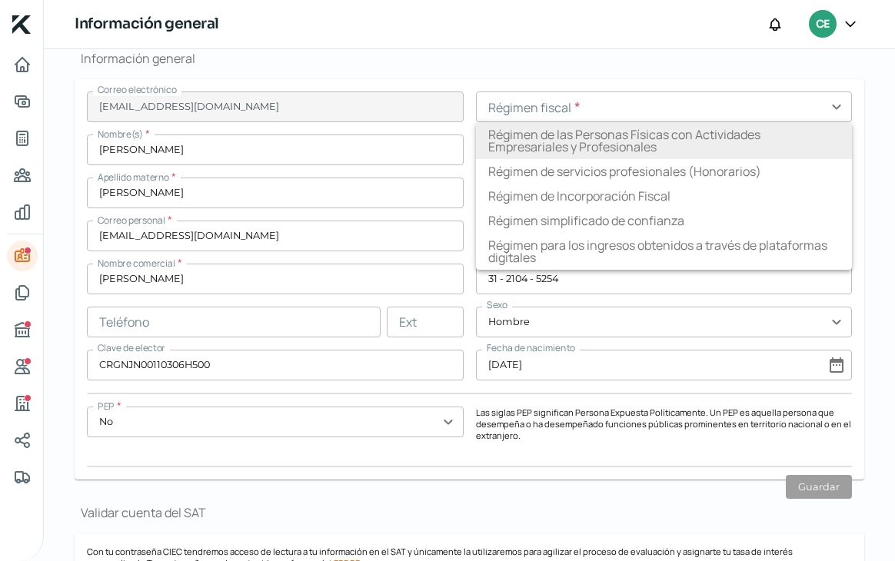
click at [712, 136] on li "Régimen de las Personas Físicas con Actividades Empresariales y Profesionales" at bounding box center [664, 140] width 377 height 37
type input "Régimen de las Personas Físicas con Actividades Empresariales y Profesionales"
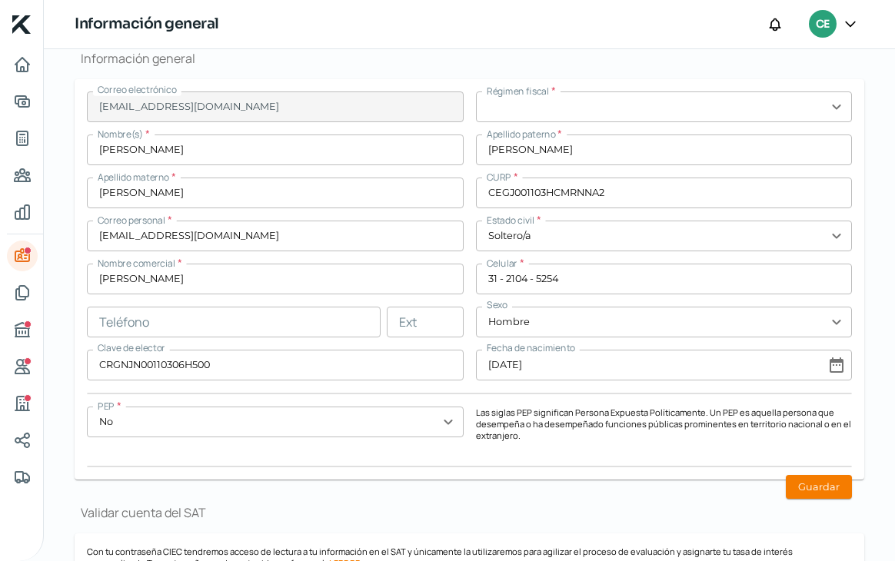
click at [736, 111] on input "text" at bounding box center [664, 106] width 377 height 31
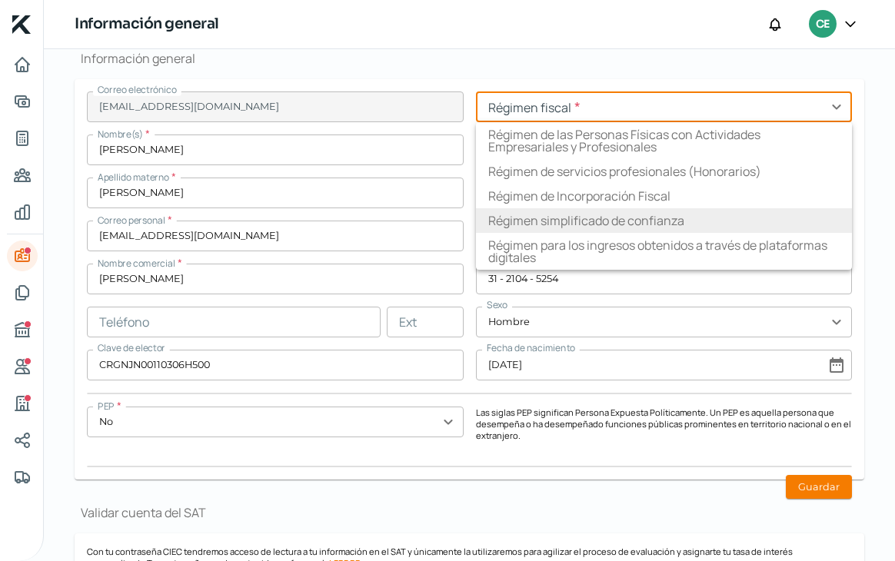
click at [676, 211] on li "Régimen simplificado de confianza" at bounding box center [664, 220] width 377 height 25
type input "Régimen simplificado de confianza"
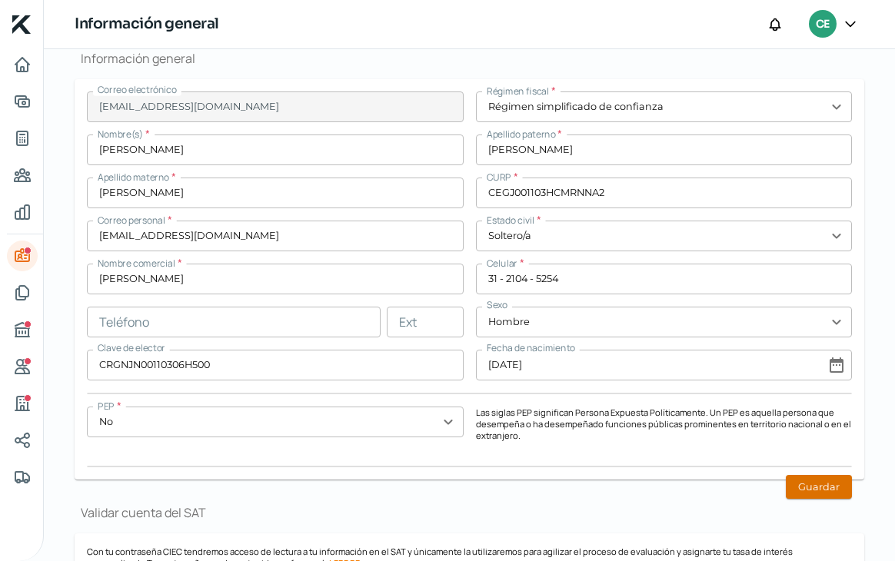
click at [803, 477] on button "Guardar" at bounding box center [818, 487] width 66 height 24
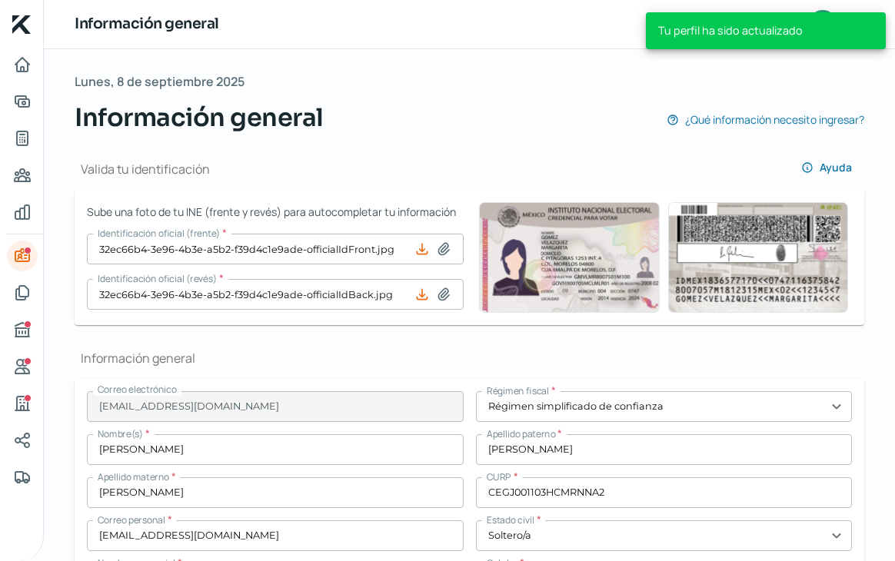
scroll to position [0, 0]
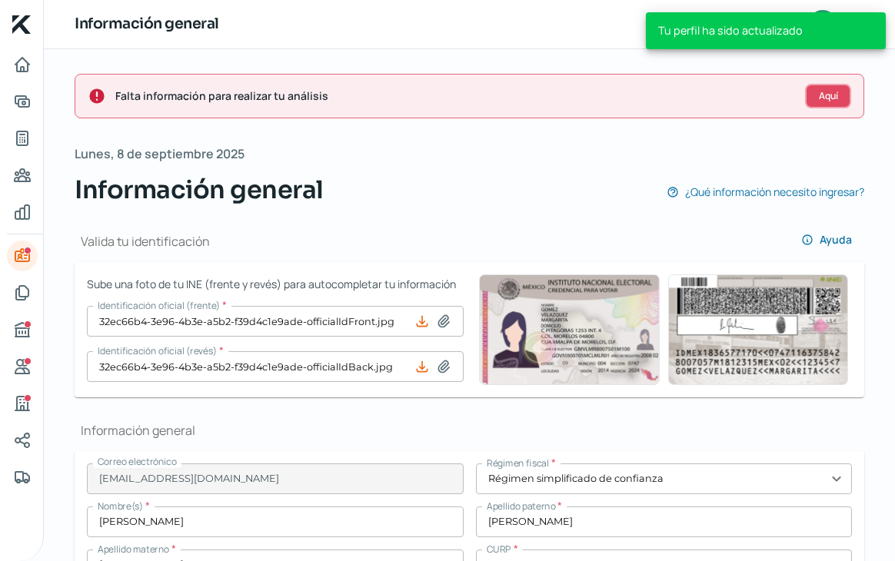
click at [828, 91] on span "Aquí" at bounding box center [827, 95] width 19 height 9
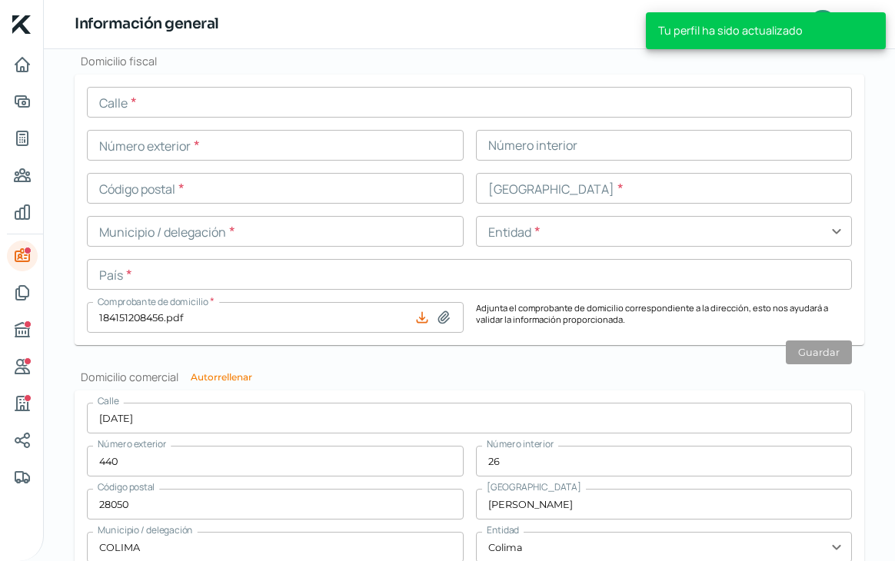
scroll to position [1150, 0]
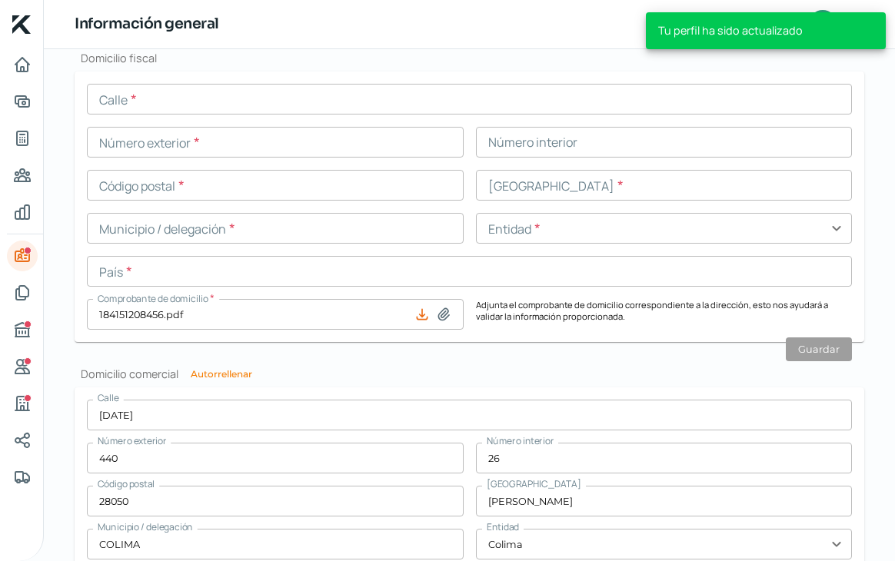
click at [381, 272] on input "text" at bounding box center [469, 271] width 765 height 31
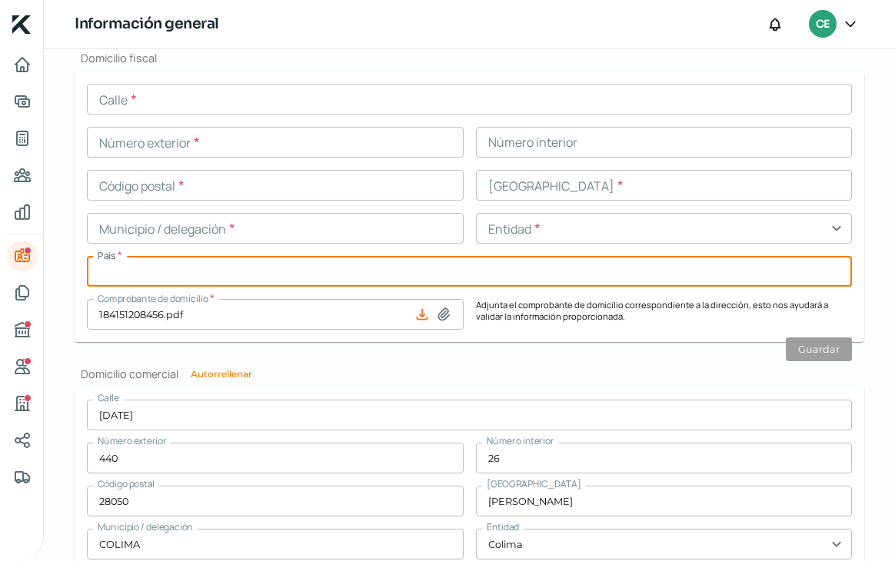
type input "[GEOGRAPHIC_DATA]"
click at [212, 412] on input "[DATE]" at bounding box center [469, 415] width 765 height 31
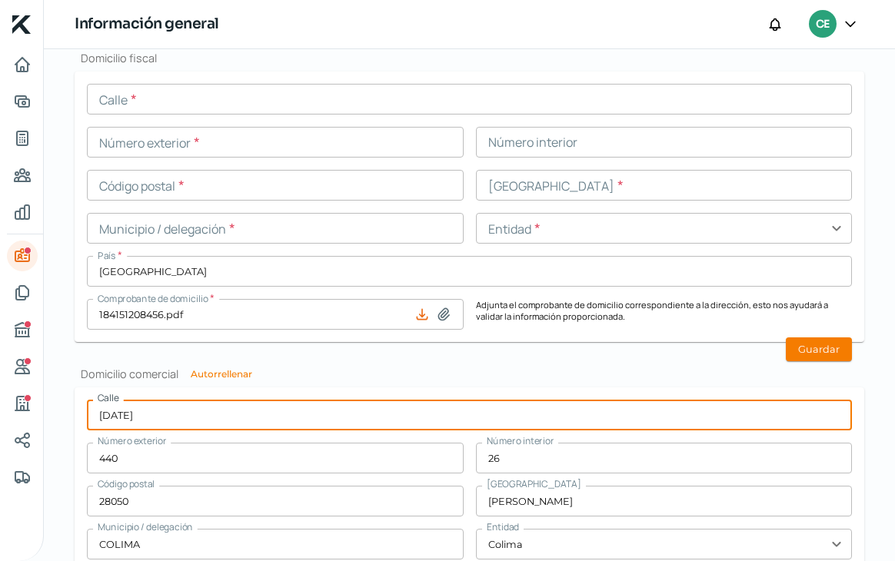
click at [212, 412] on input "[DATE]" at bounding box center [469, 415] width 765 height 31
click at [214, 99] on input "text" at bounding box center [469, 99] width 765 height 31
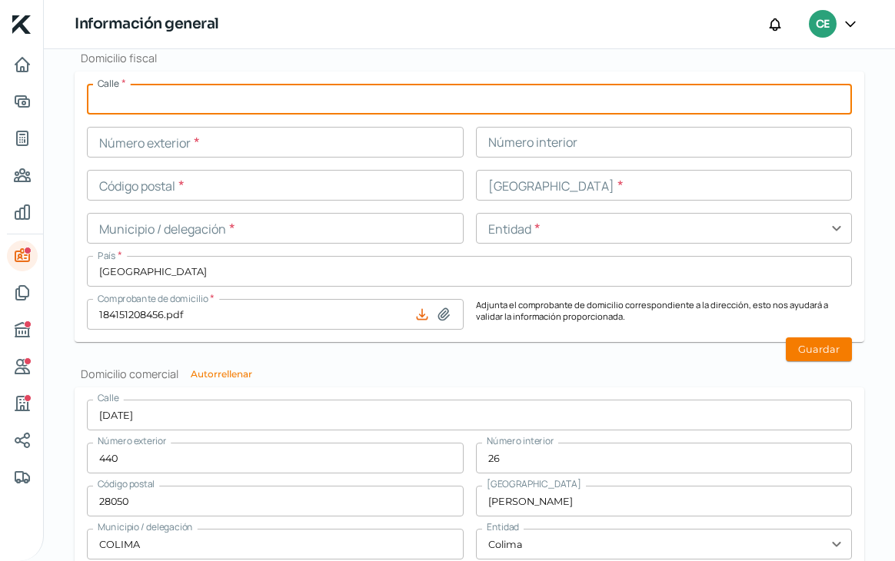
paste input "[DATE]"
type input "[DATE]"
click at [157, 145] on input "text" at bounding box center [275, 142] width 377 height 31
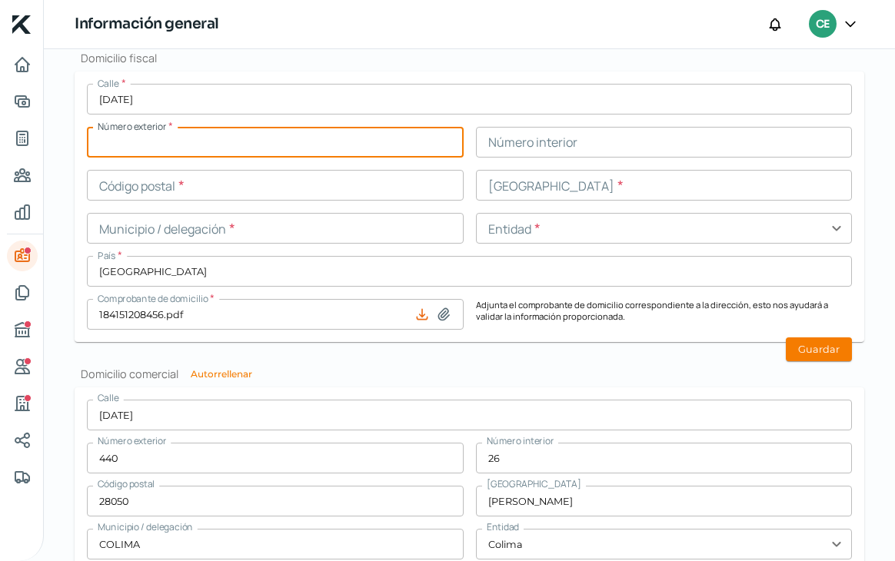
type input "440"
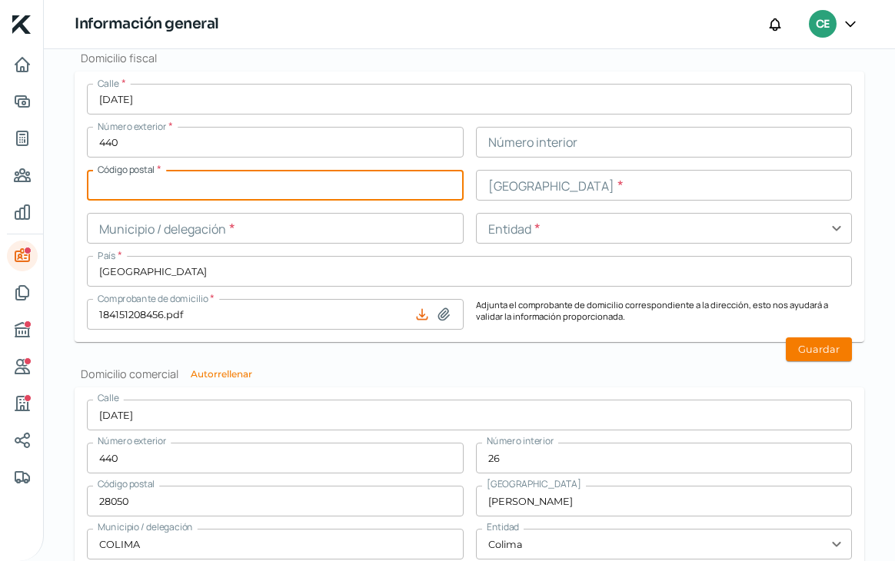
click at [172, 186] on input "text" at bounding box center [275, 185] width 377 height 31
type input "28050"
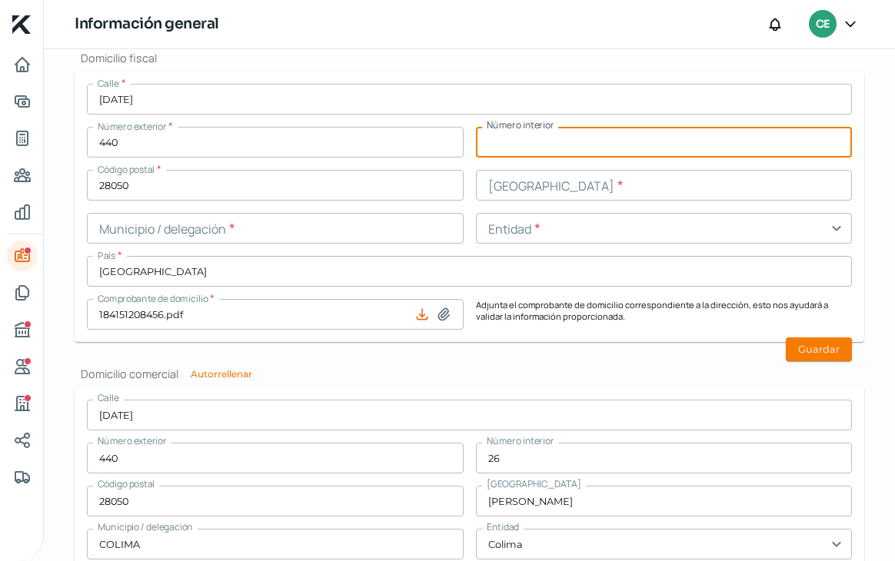
click at [503, 153] on input "text" at bounding box center [664, 142] width 377 height 31
type input "26"
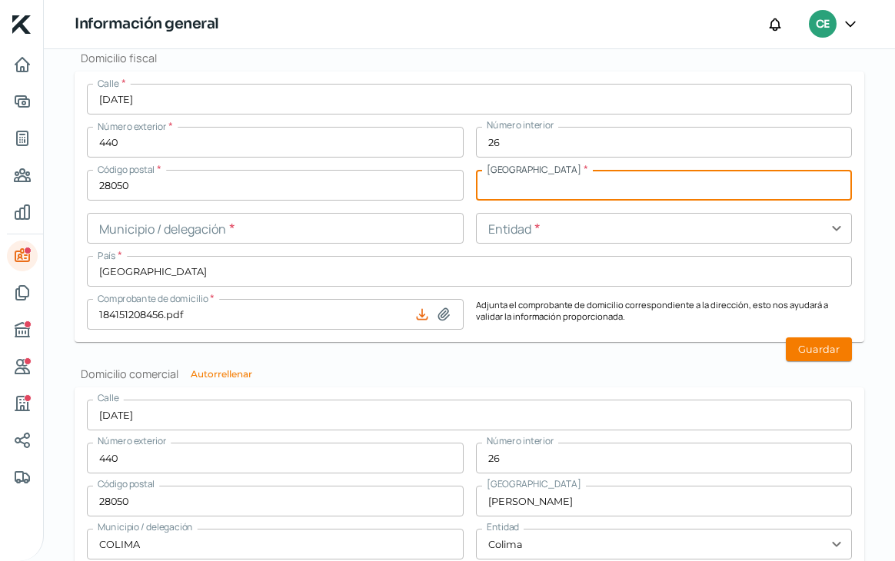
click at [540, 186] on input "text" at bounding box center [664, 185] width 377 height 31
type input "[PERSON_NAME]"
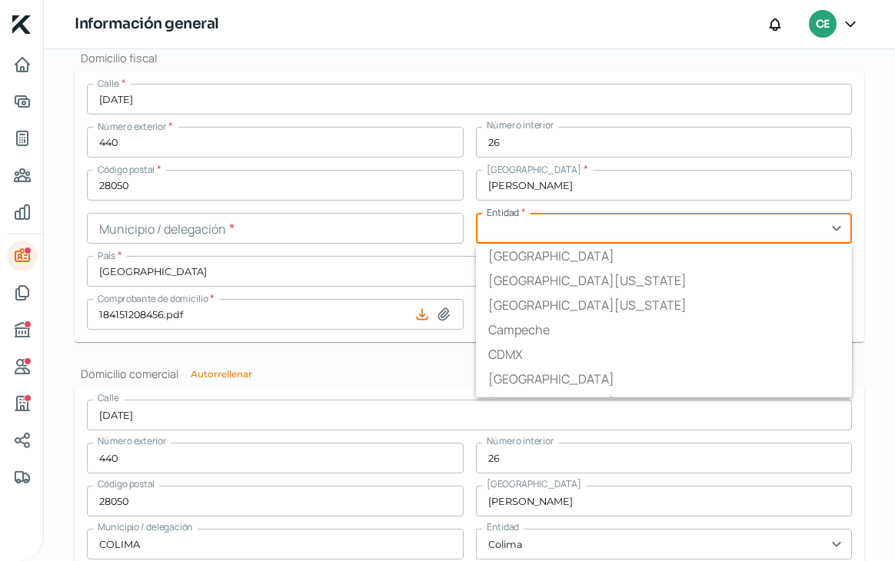
click at [543, 237] on input "text" at bounding box center [664, 228] width 377 height 31
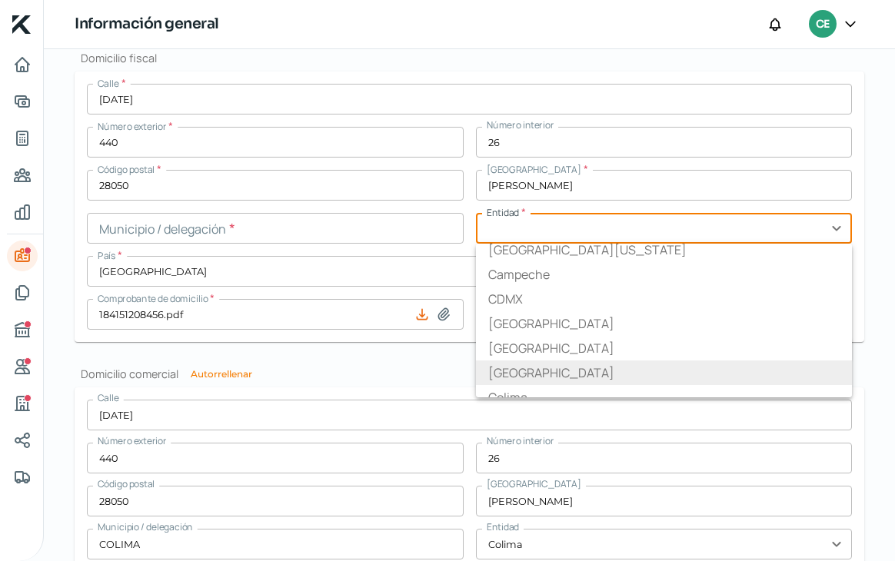
scroll to position [68, 0]
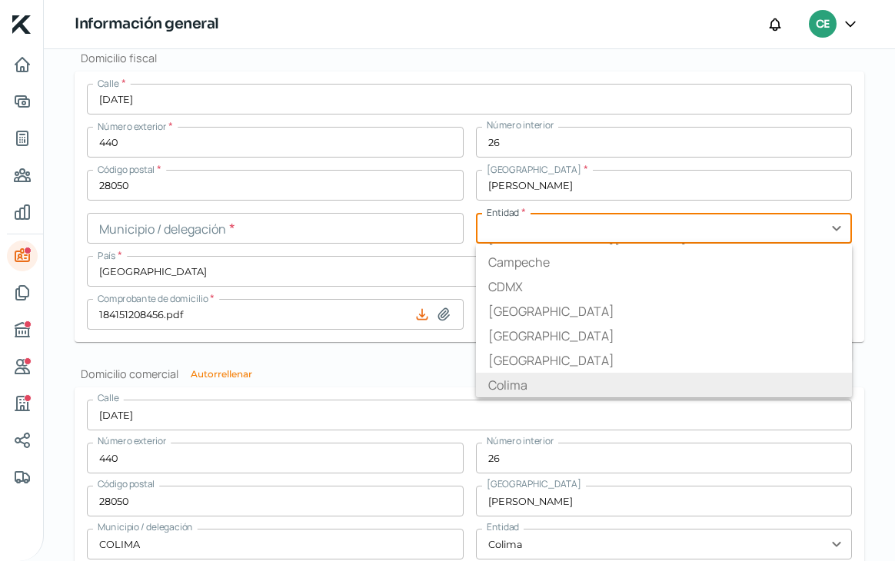
click at [503, 379] on li "Colima" at bounding box center [664, 385] width 377 height 25
type input "Colima"
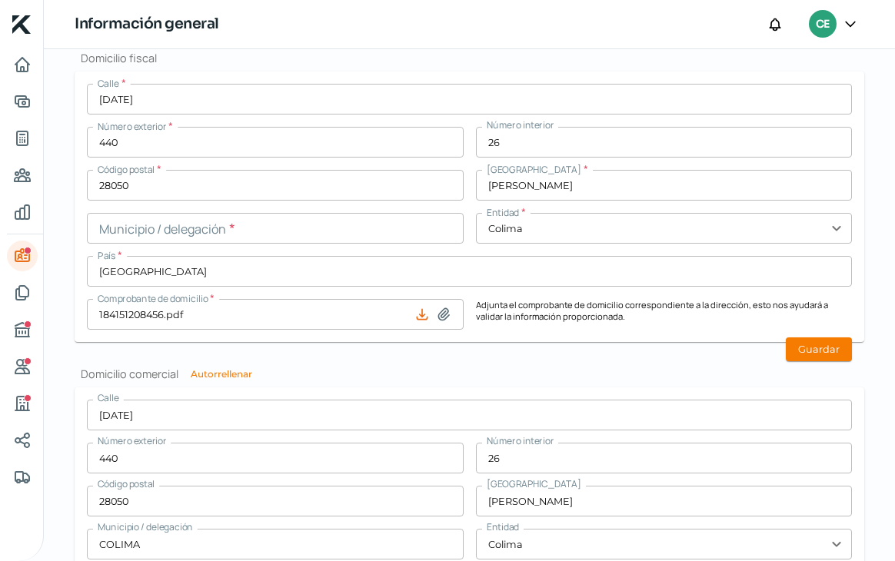
click at [253, 231] on input "text" at bounding box center [275, 228] width 377 height 31
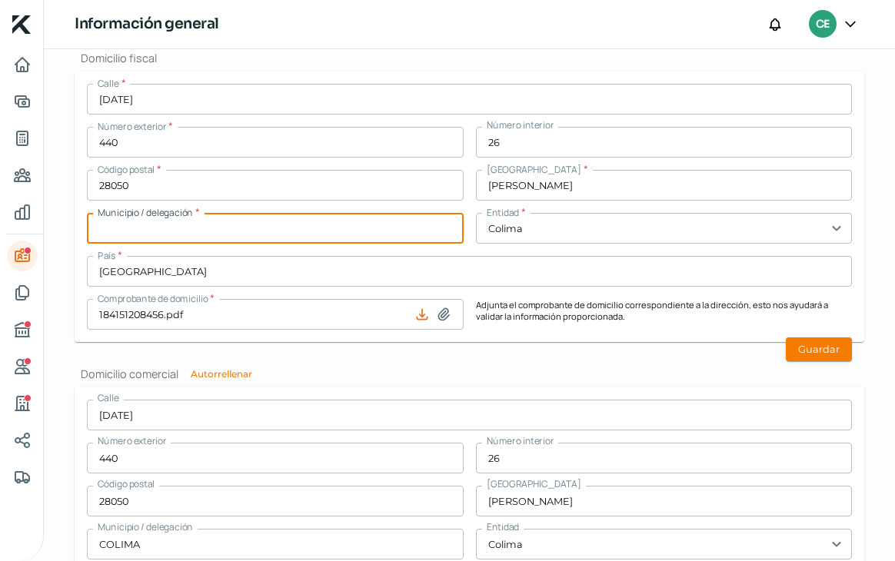
type input "colima"
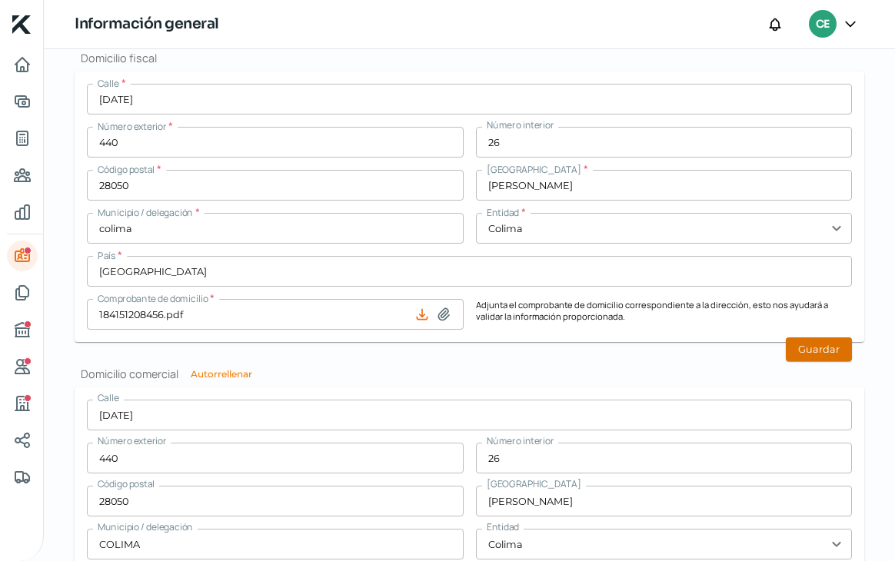
click at [808, 342] on button "Guardar" at bounding box center [818, 349] width 66 height 24
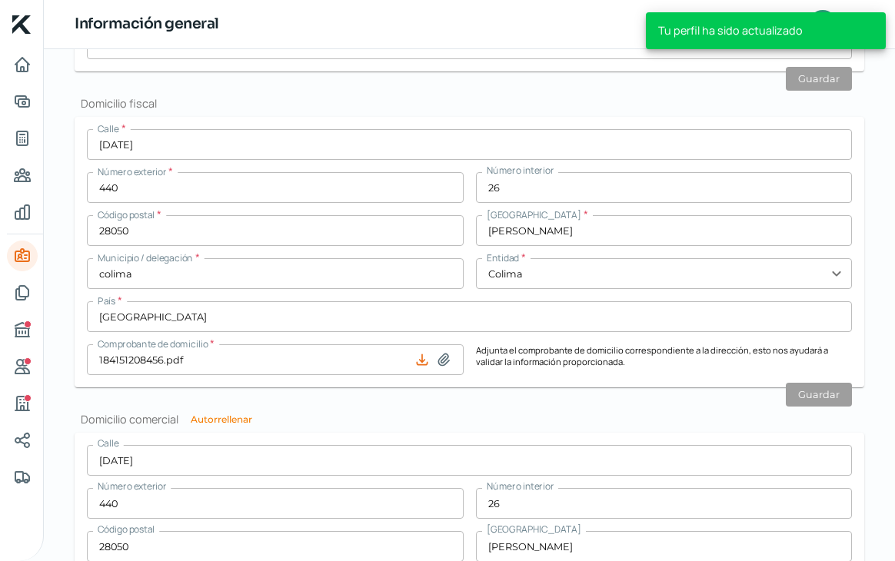
scroll to position [1362, 0]
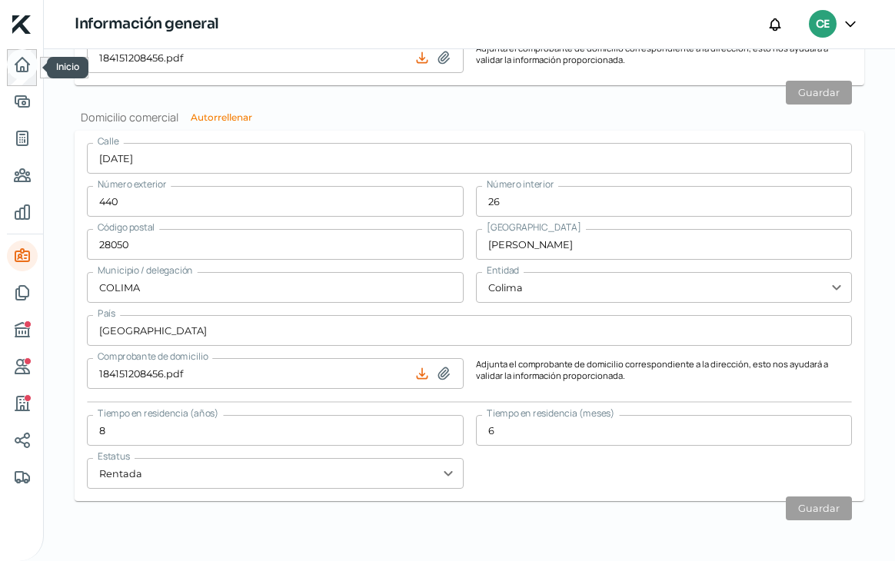
click at [15, 68] on icon "Inicio" at bounding box center [22, 65] width 14 height 14
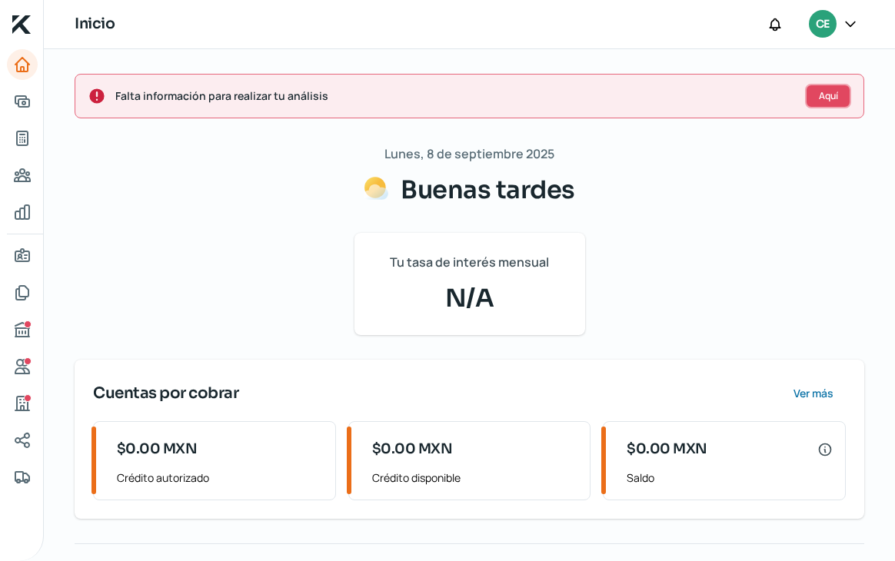
click at [818, 92] on span "Aquí" at bounding box center [827, 95] width 19 height 9
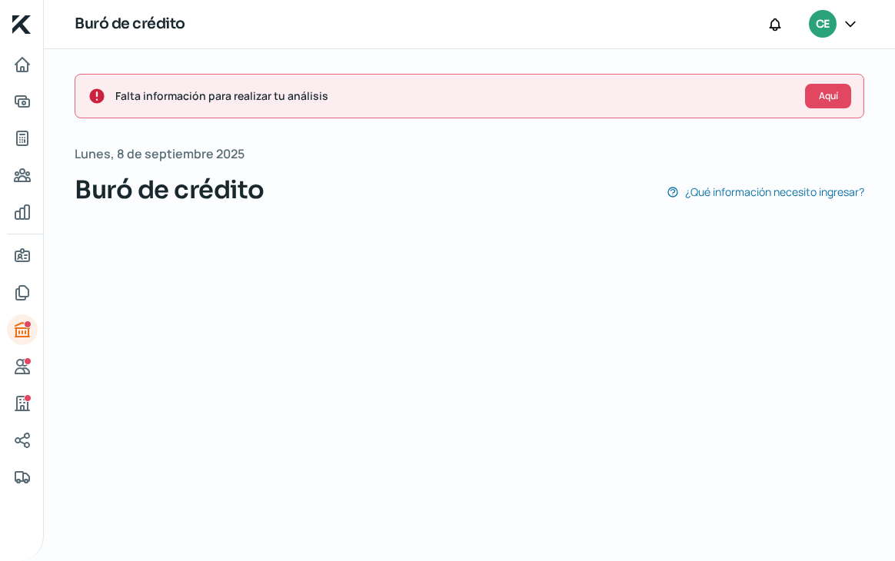
scroll to position [0, 6]
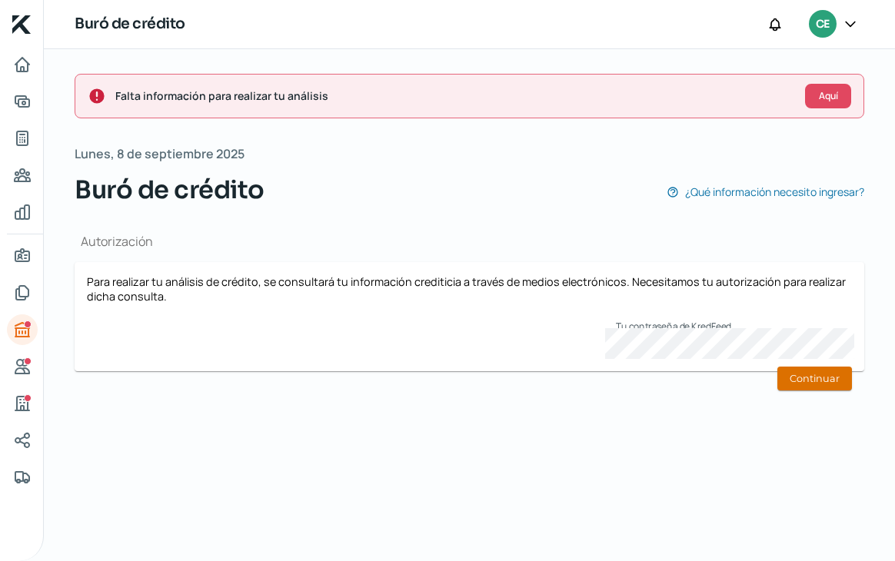
click at [806, 369] on button "Continuar" at bounding box center [814, 379] width 75 height 24
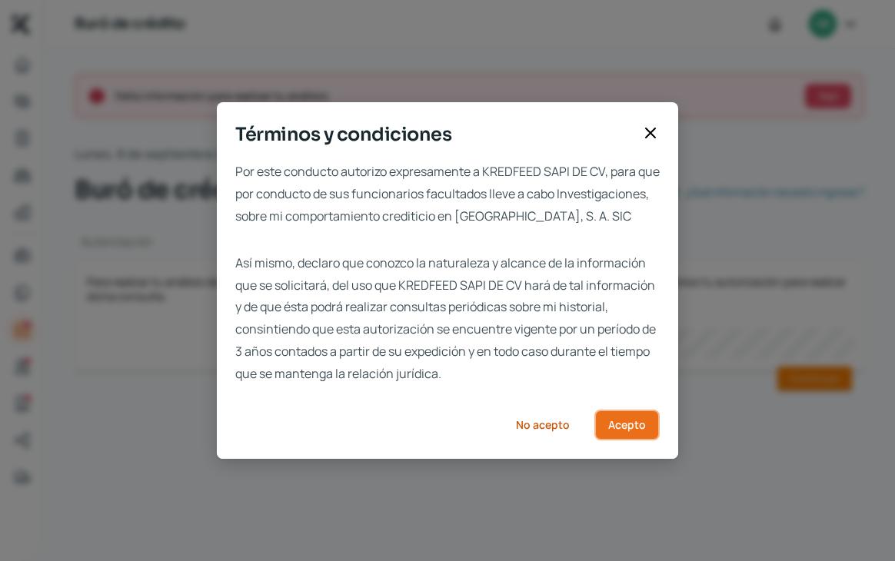
click at [639, 430] on span "Acepto" at bounding box center [627, 425] width 38 height 11
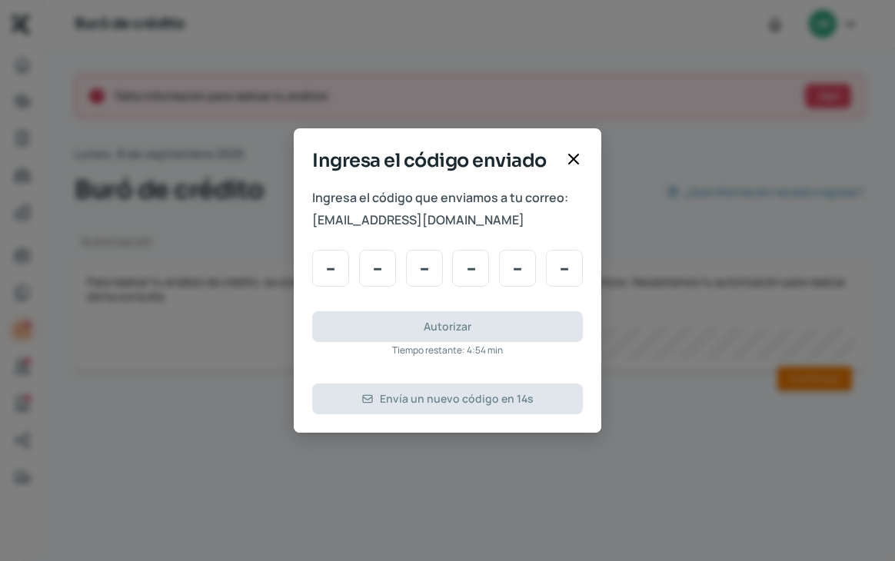
type input "1"
type input "4"
type input "3"
type input "5"
type input "1"
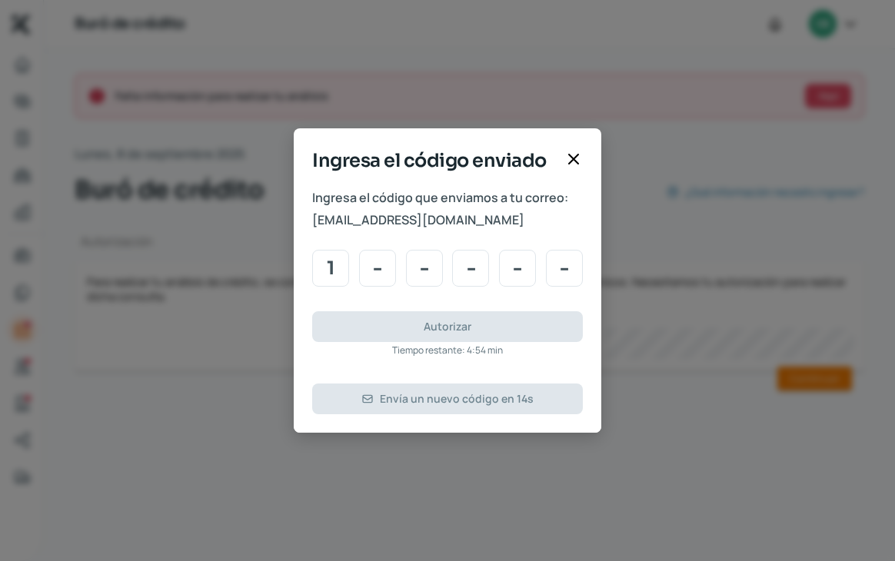
type input "3"
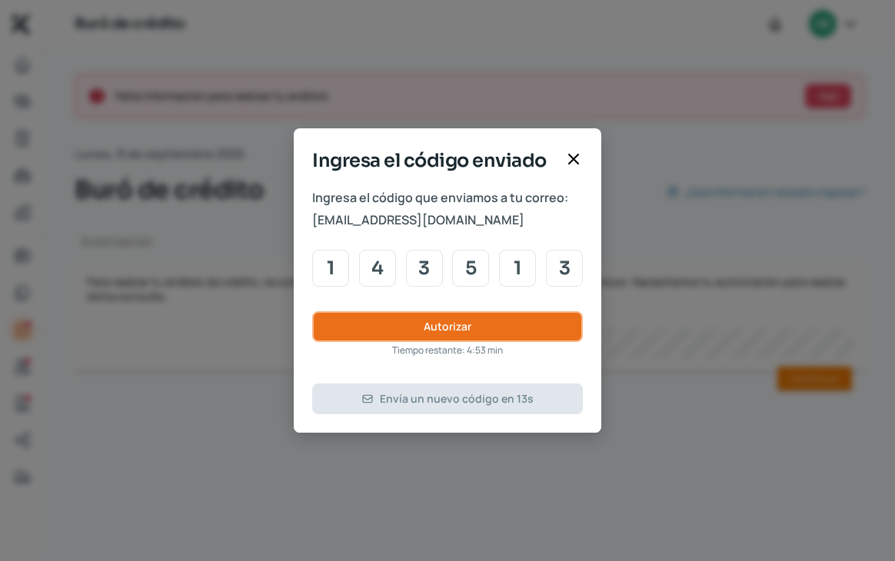
click at [443, 332] on span "Autorizar" at bounding box center [447, 326] width 48 height 11
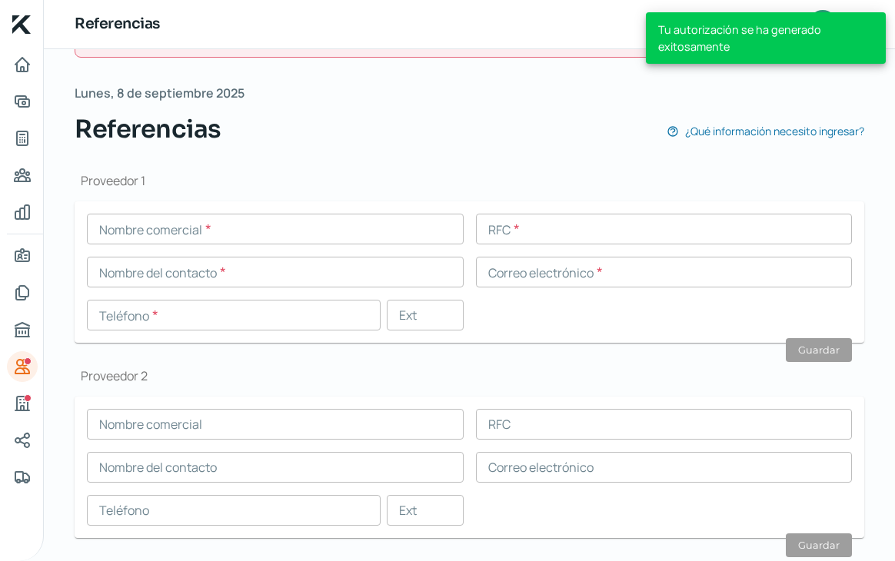
scroll to position [61, 0]
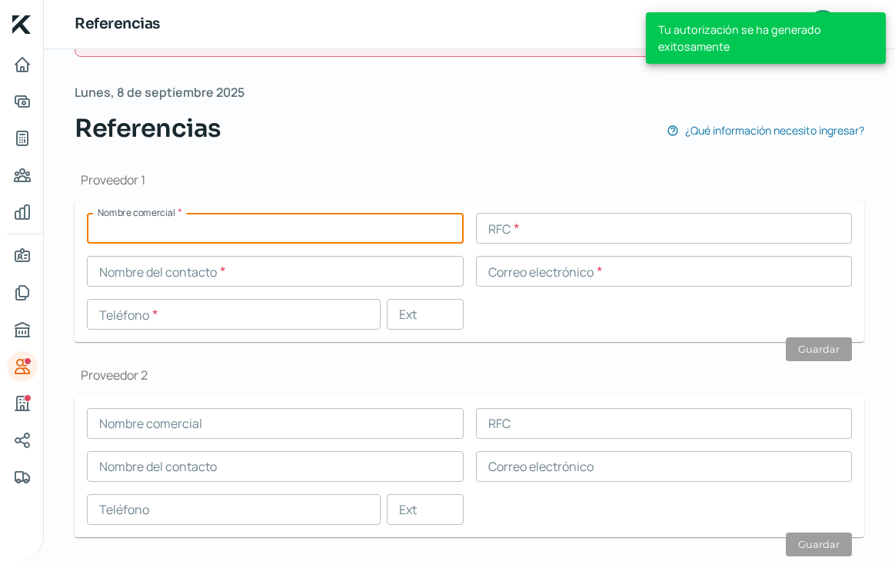
click at [240, 237] on input "text" at bounding box center [275, 228] width 377 height 31
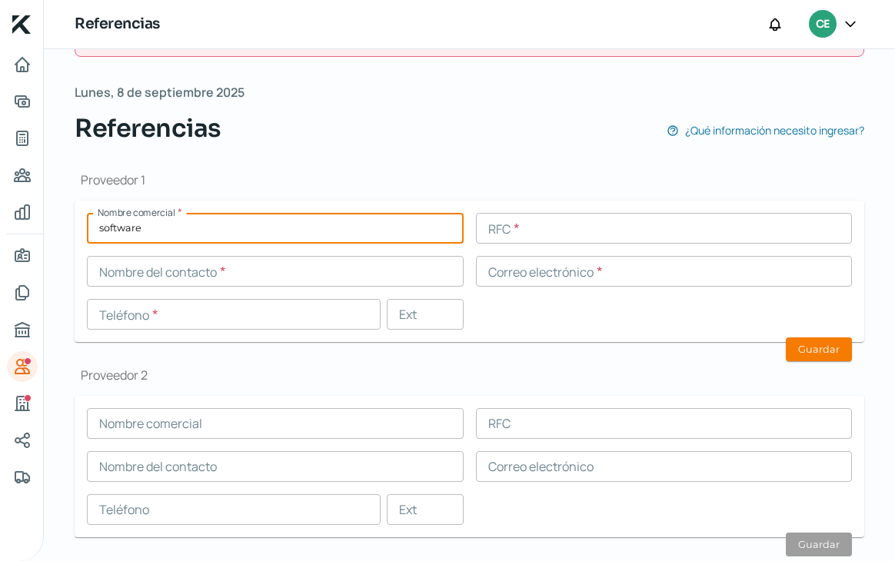
type input "software"
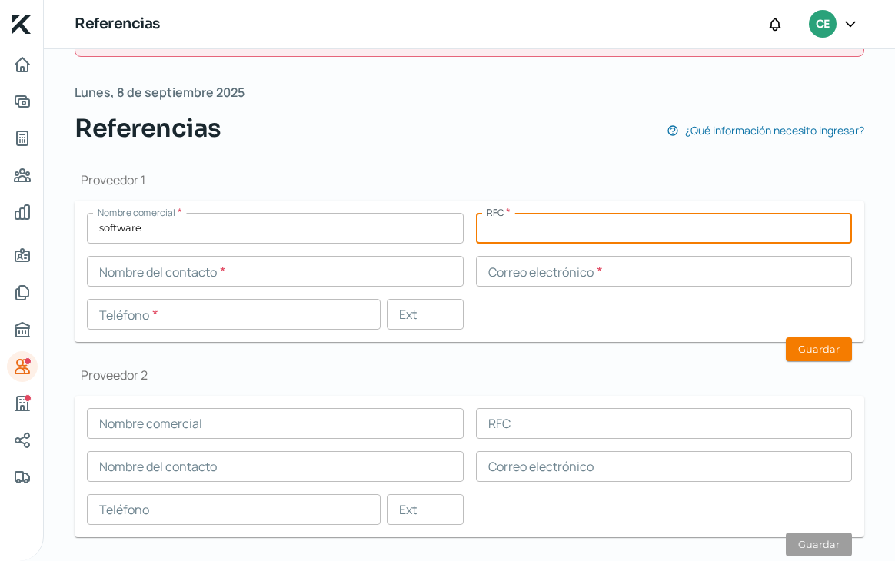
click at [516, 235] on input "text" at bounding box center [664, 228] width 377 height 31
paste input "CESM670225 D61"
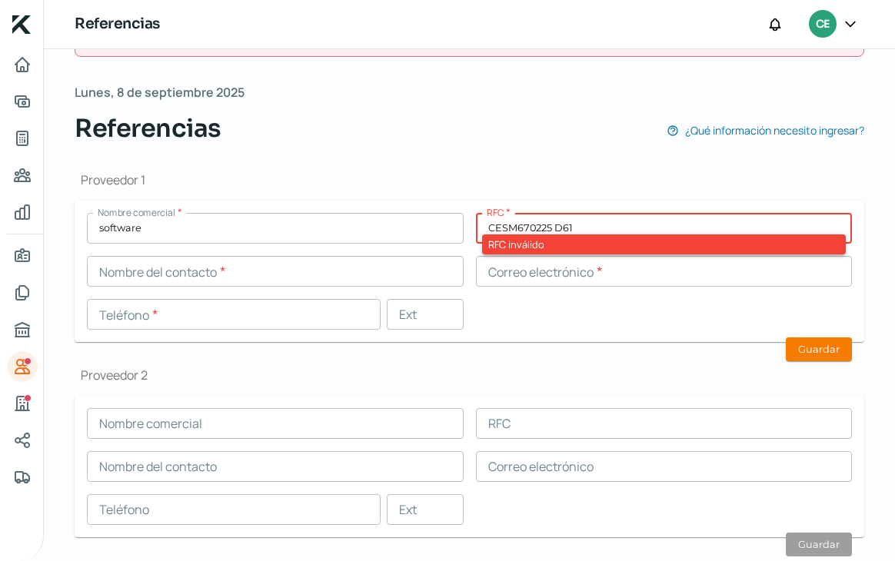
click at [549, 226] on input "CESM670225 D61" at bounding box center [664, 228] width 377 height 31
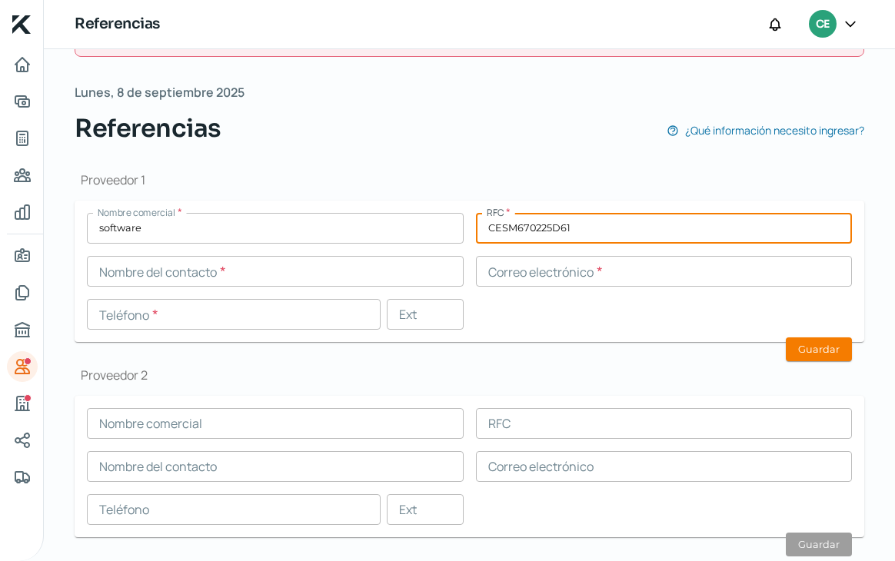
type input "CESM670225D61"
click at [537, 274] on input "text" at bounding box center [664, 271] width 377 height 31
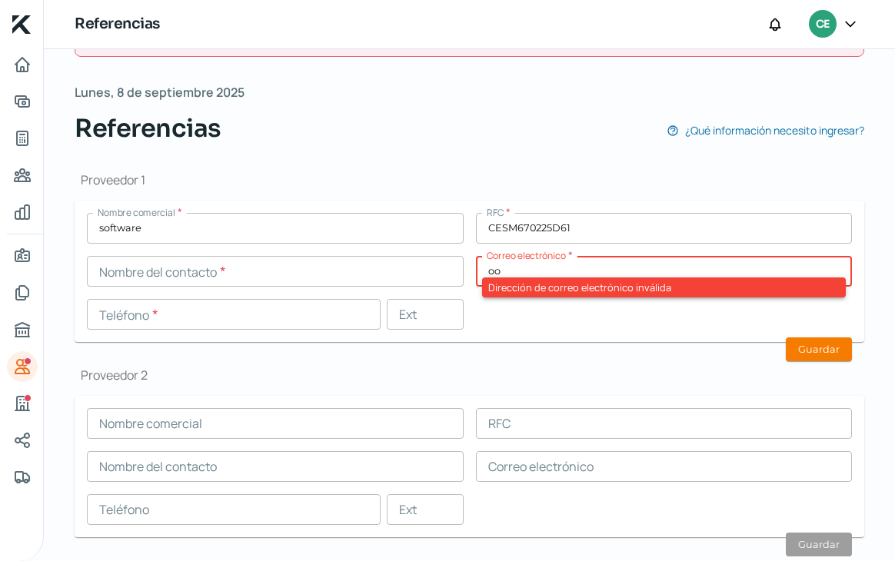
type input "[EMAIL_ADDRESS][DOMAIN_NAME]"
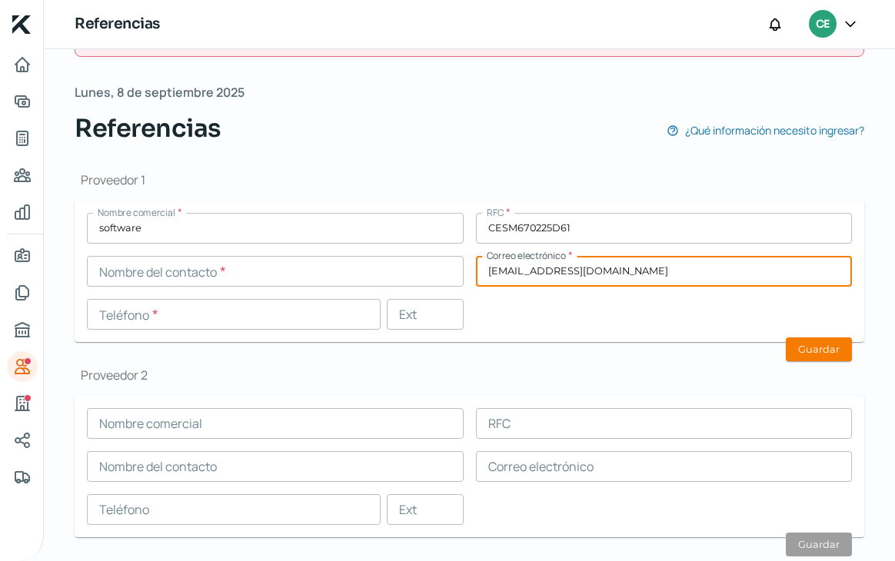
click at [154, 271] on input "text" at bounding box center [275, 271] width 377 height 31
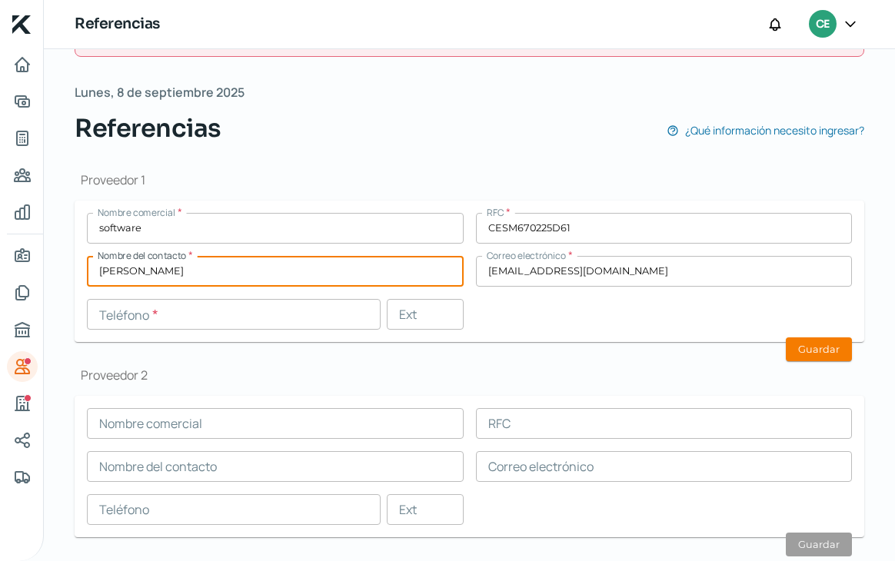
type input "[PERSON_NAME]"
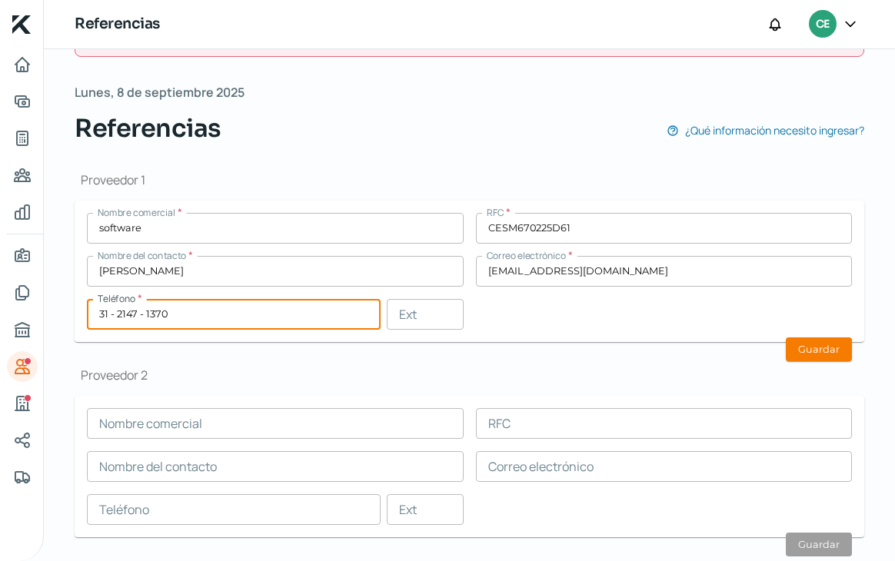
type input "31 - 2147 - 1370"
click at [244, 401] on form "Nombre comercial RFC Nombre del contacto Correo electrónico Teléfono Ext Guardar" at bounding box center [469, 466] width 789 height 141
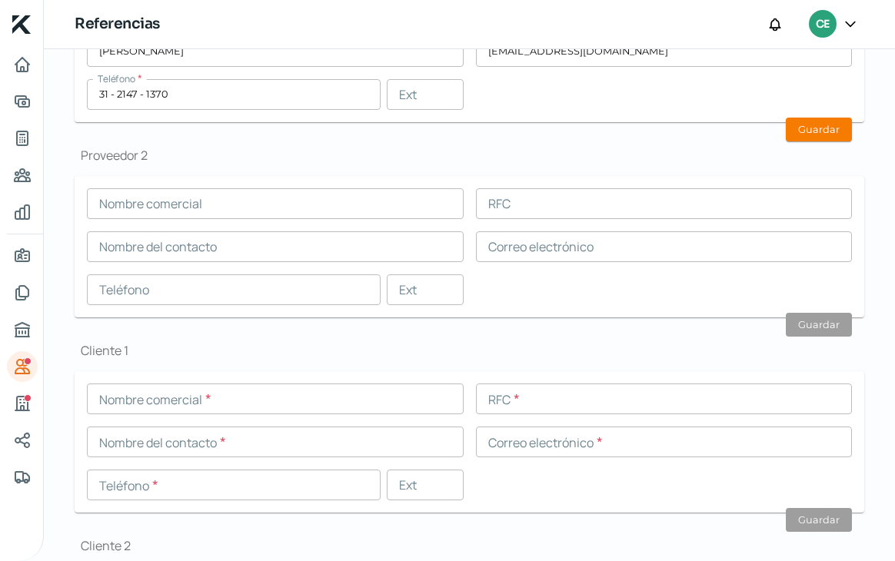
scroll to position [300, 0]
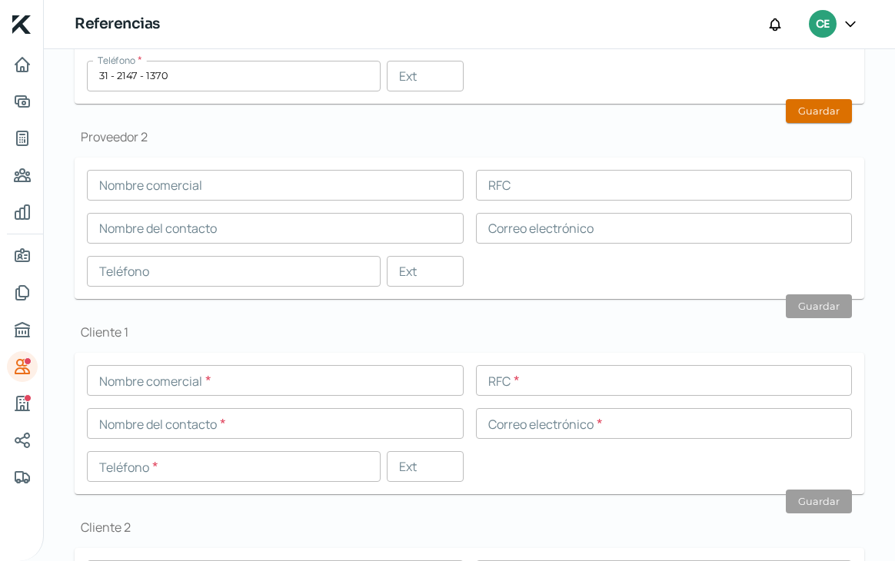
click at [811, 111] on button "Guardar" at bounding box center [818, 111] width 66 height 24
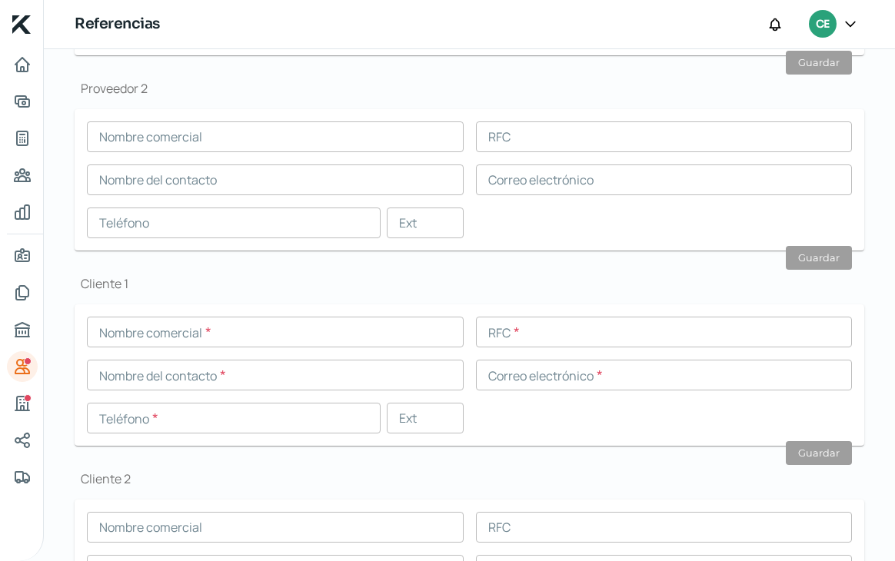
scroll to position [347, 0]
click at [230, 336] on input "text" at bounding box center [275, 332] width 377 height 31
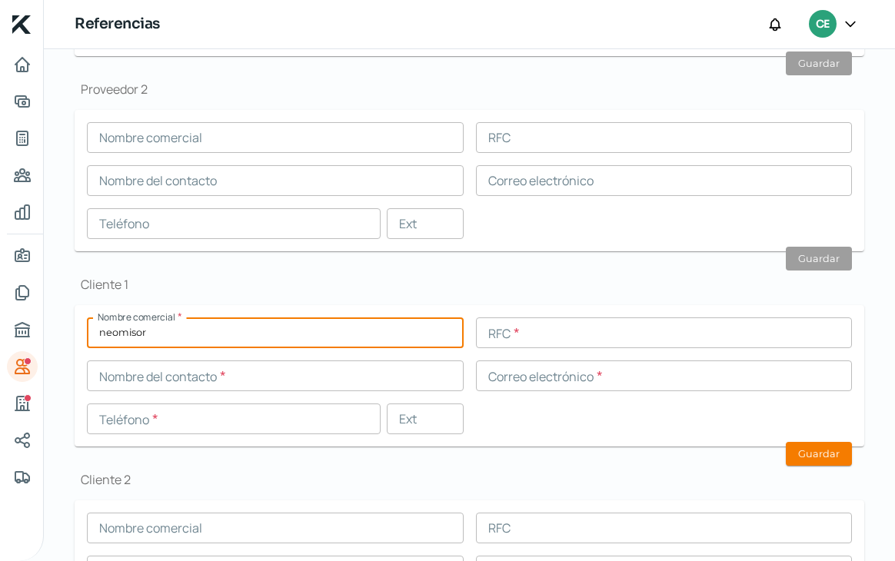
type input "neomisor"
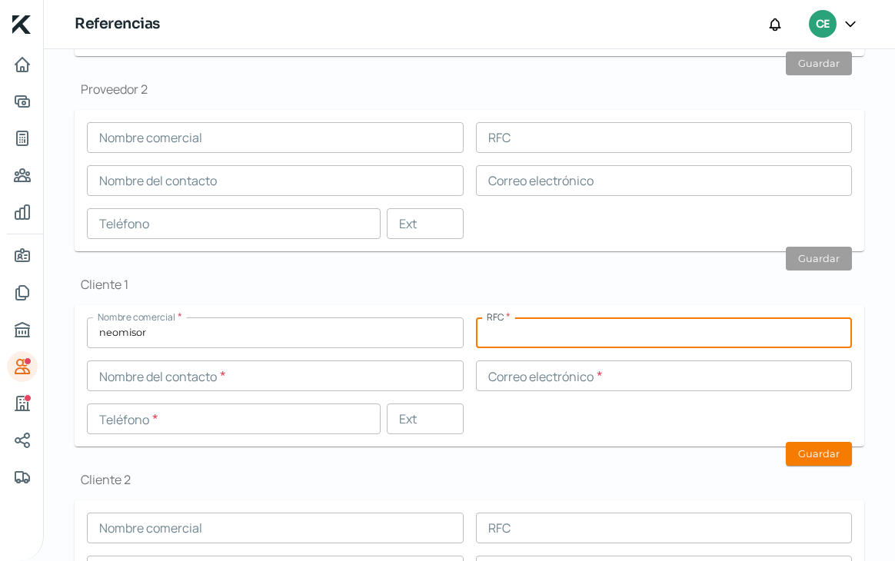
click at [532, 333] on input "text" at bounding box center [664, 332] width 377 height 31
paste input "OECJ890311IF8"
type input "OECJ890311IF8"
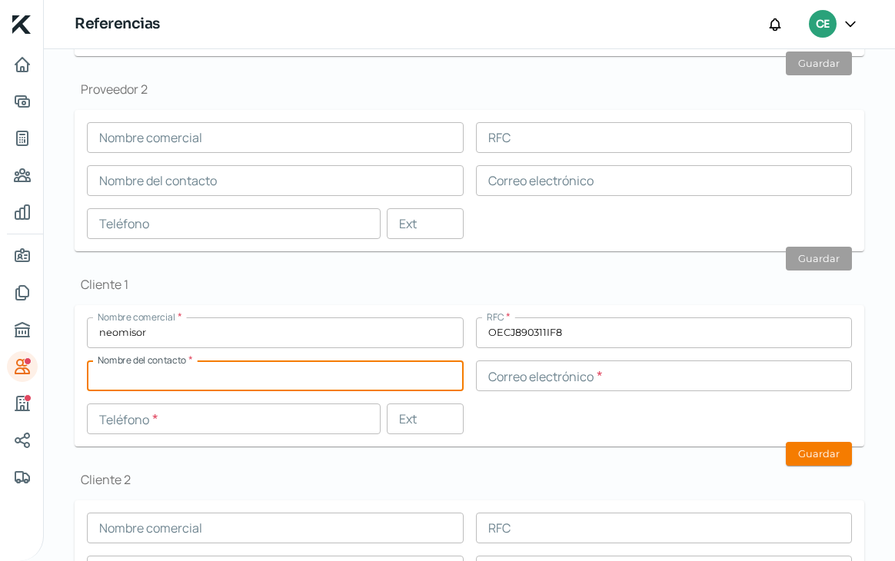
click at [330, 381] on input "text" at bounding box center [275, 375] width 377 height 31
type input "3122730854"
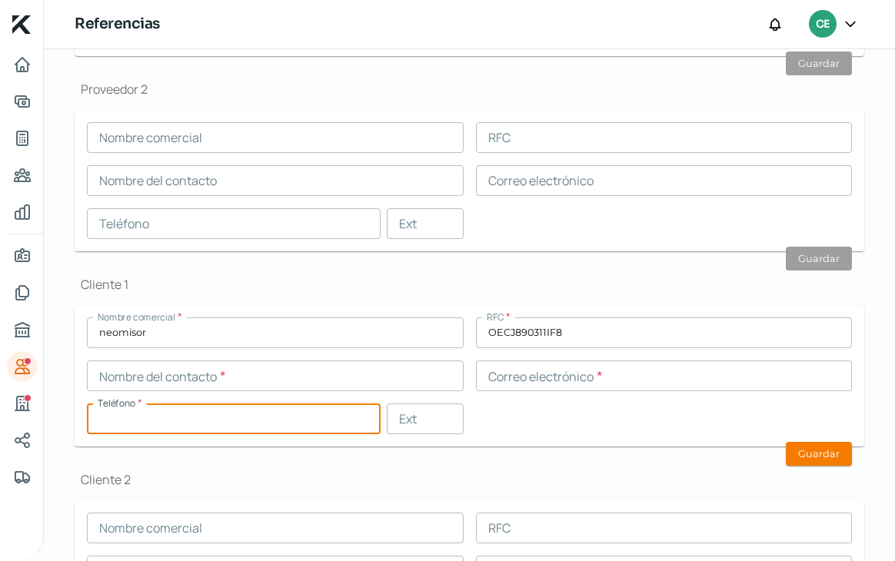
click at [213, 430] on input "text" at bounding box center [234, 418] width 294 height 31
paste input "31 - 2273 - 0854"
type input "31 - 2273 - 0854"
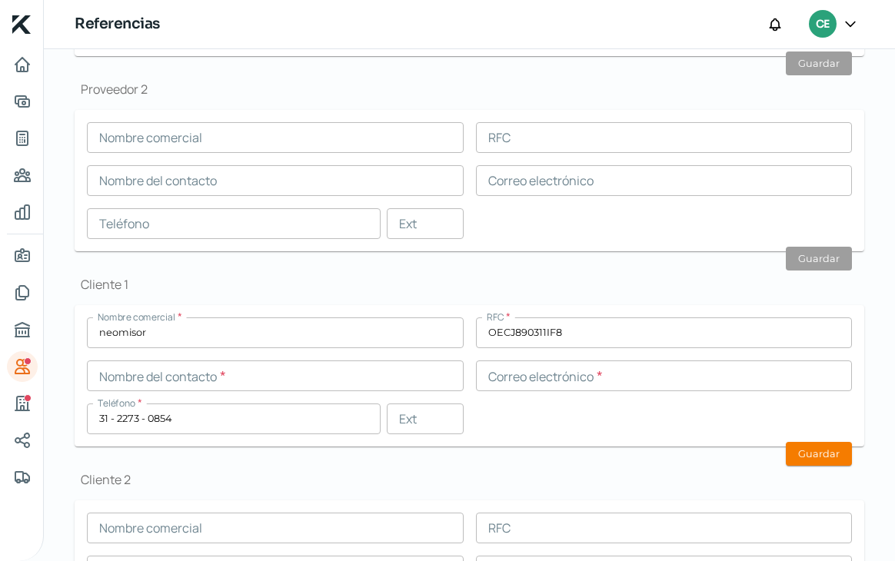
click at [151, 388] on div "Nombre comercial * neomisor RFC * OECJ890311IF8 Nombre del contacto * Correo el…" at bounding box center [469, 375] width 765 height 117
click at [151, 379] on input "text" at bounding box center [275, 375] width 377 height 31
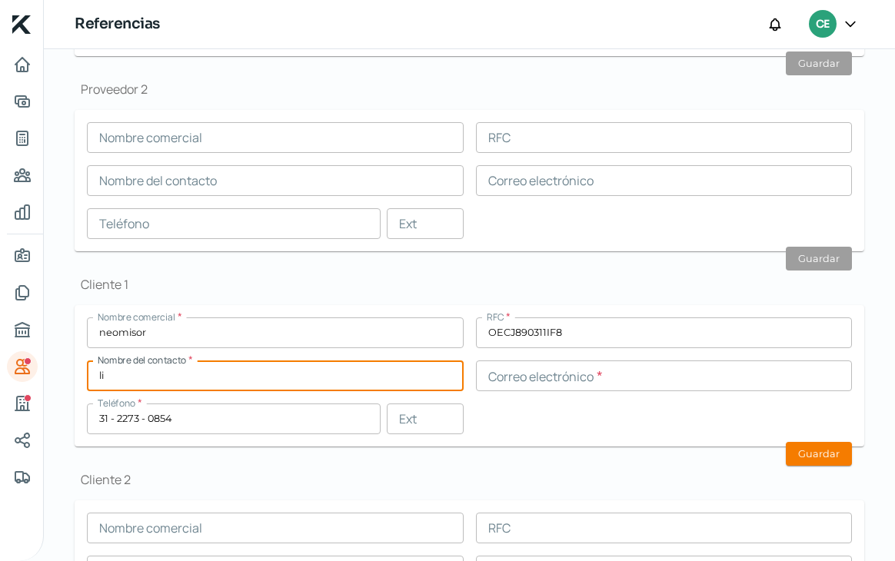
paste input "[PERSON_NAME]"
paste input "text"
type input "[PERSON_NAME]"
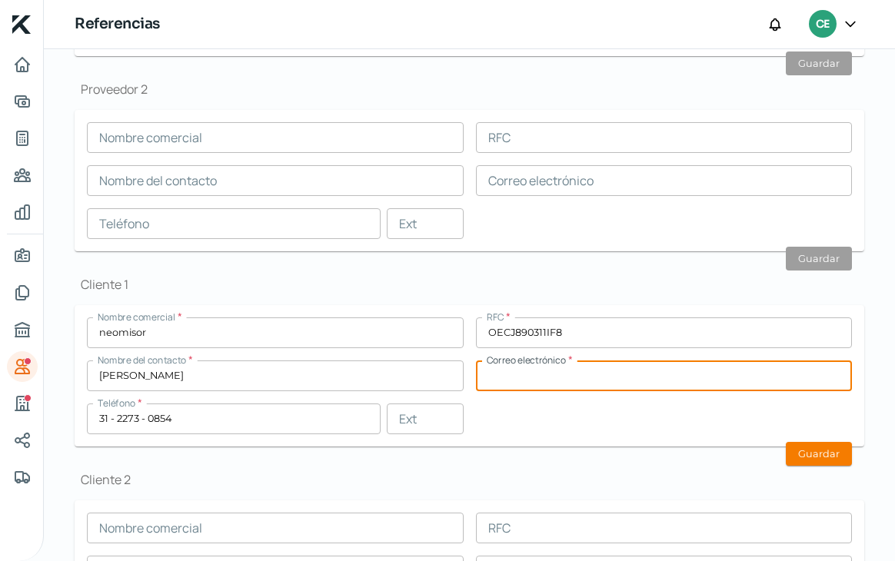
click at [570, 377] on input "text" at bounding box center [664, 375] width 377 height 31
type input "[EMAIL_ADDRESS][DOMAIN_NAME]"
click at [817, 453] on button "Guardar" at bounding box center [818, 454] width 66 height 24
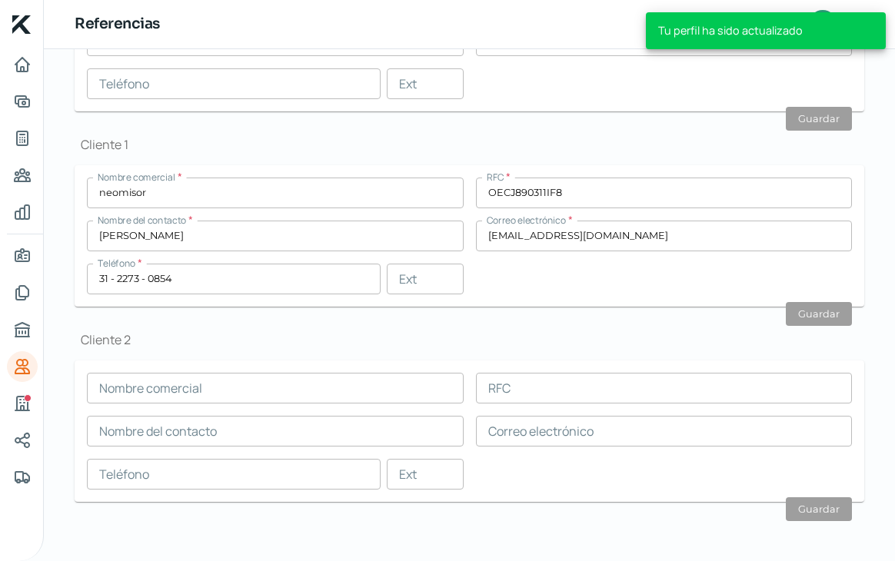
scroll to position [0, 0]
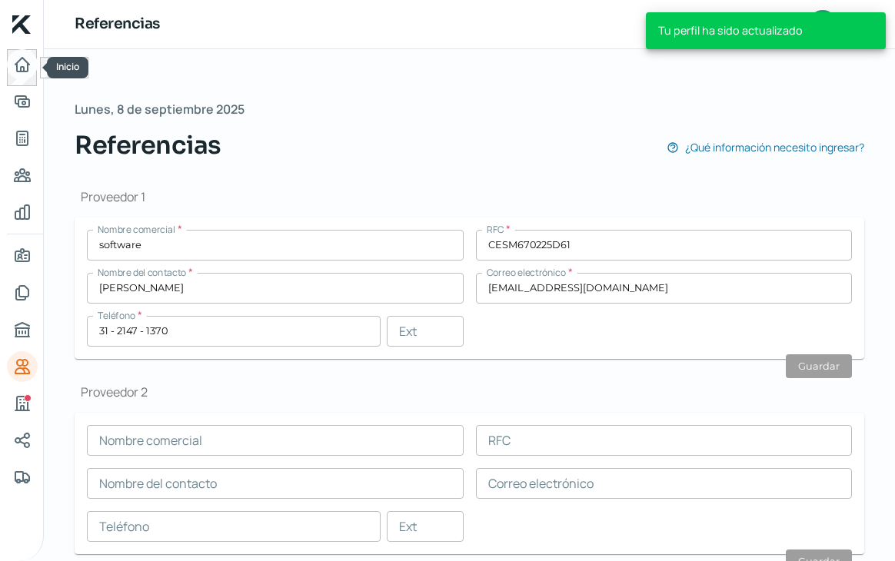
click at [15, 71] on icon "Inicio" at bounding box center [22, 65] width 14 height 14
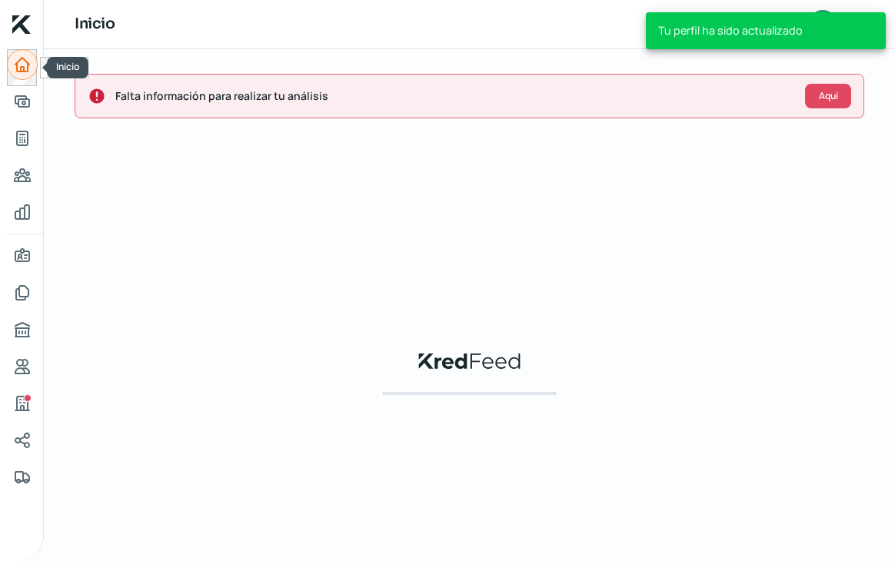
scroll to position [0, 6]
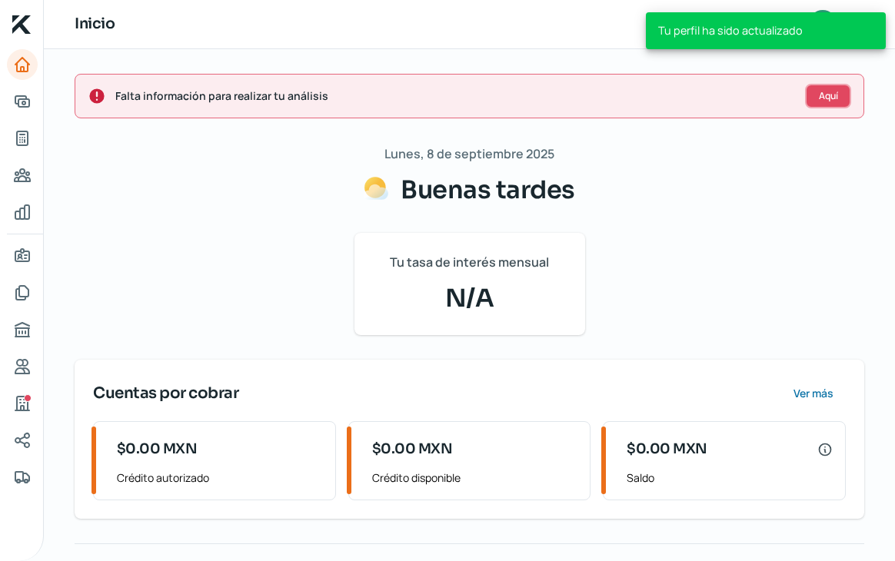
click at [818, 94] on span "Aquí" at bounding box center [827, 95] width 19 height 9
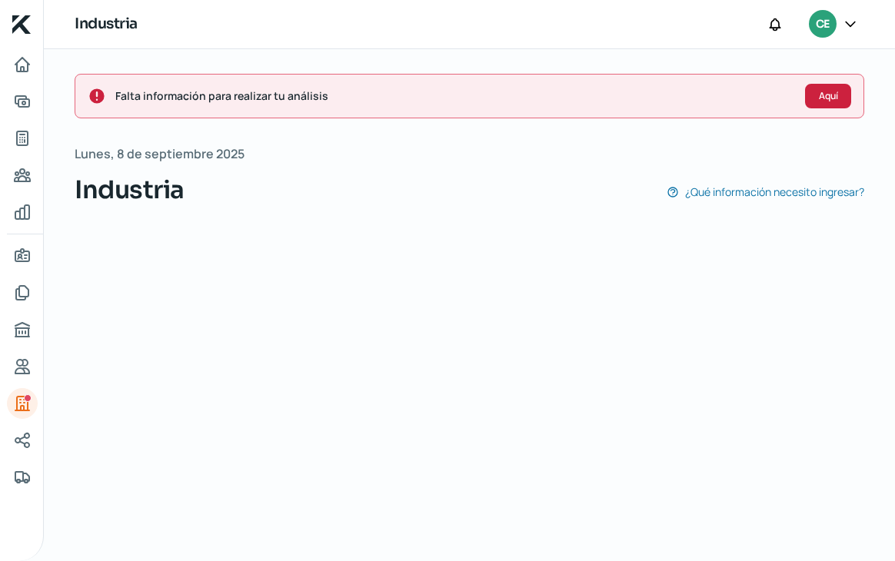
scroll to position [0, 6]
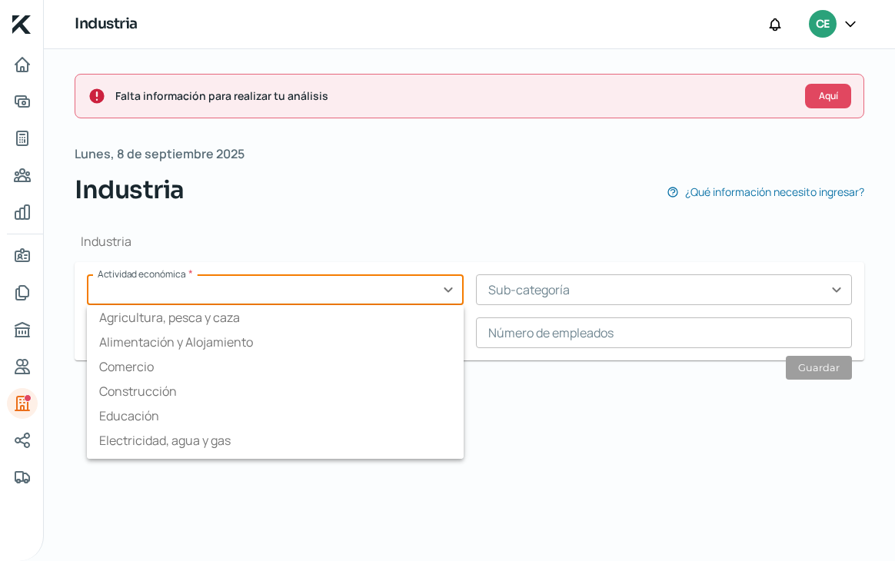
click at [332, 291] on input "text" at bounding box center [275, 289] width 377 height 31
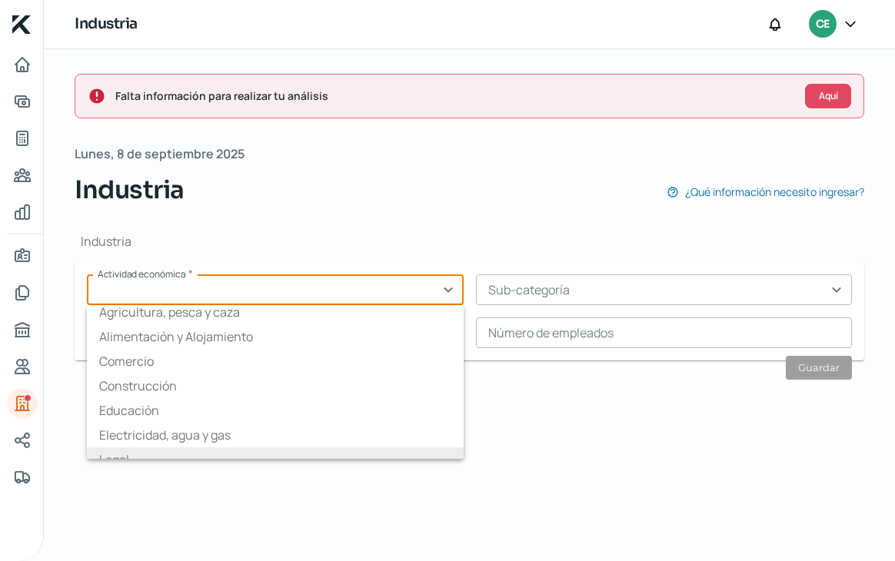
scroll to position [0, 0]
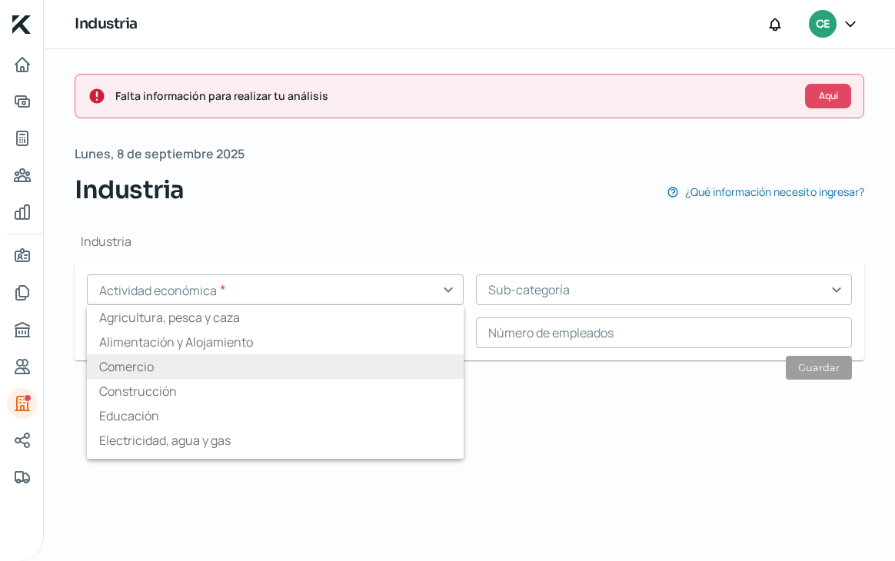
click at [191, 373] on li "Comercio" at bounding box center [275, 366] width 377 height 25
type input "Comercio"
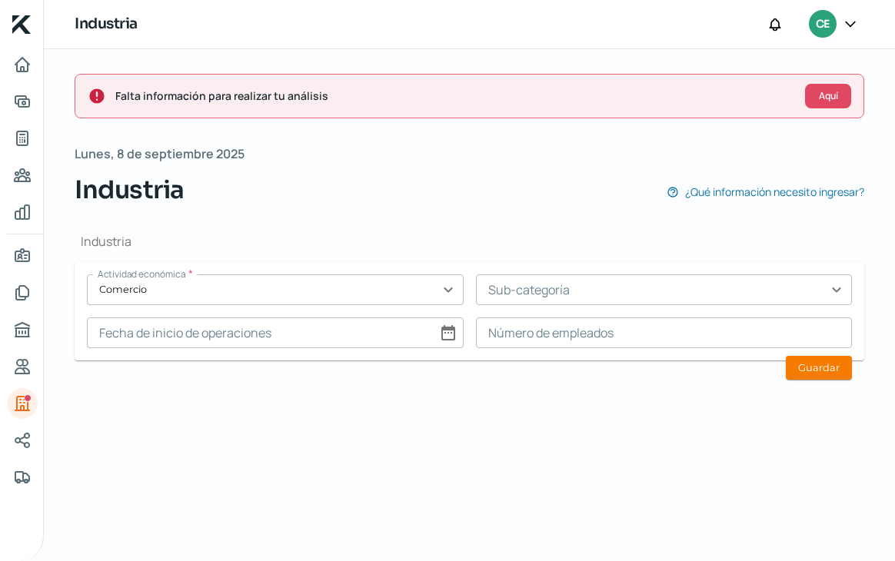
click at [556, 277] on input "text" at bounding box center [664, 289] width 377 height 31
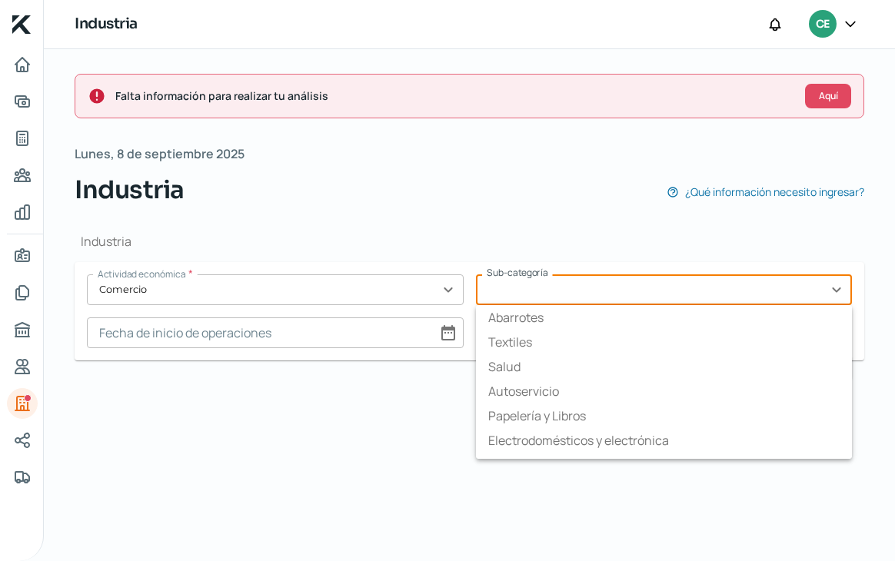
scroll to position [92, 0]
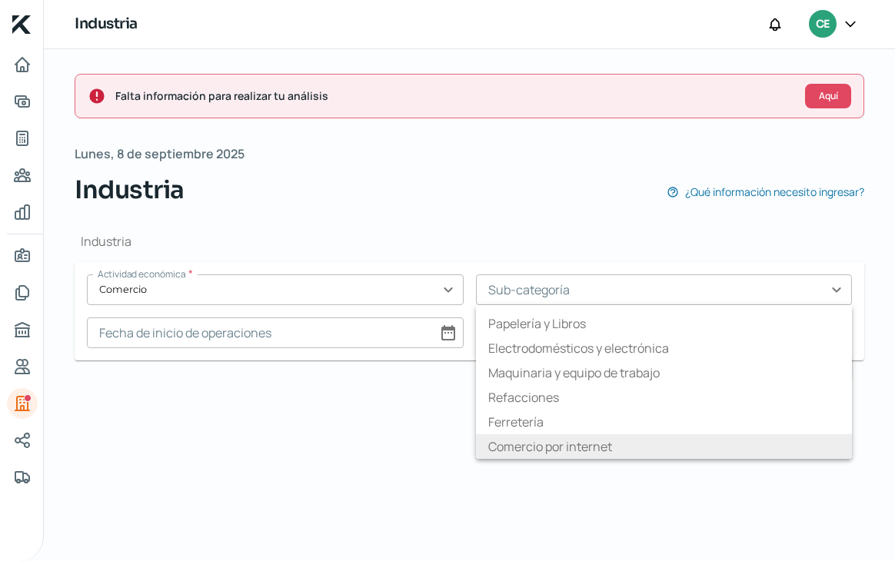
click at [578, 450] on li "Comercio por internet" at bounding box center [664, 446] width 377 height 25
type input "Comercio por internet"
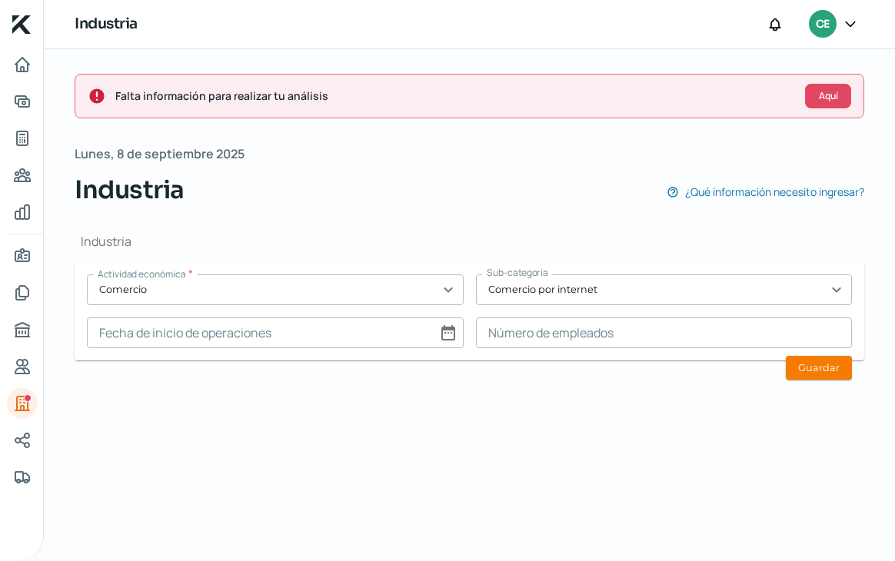
click at [218, 330] on input at bounding box center [275, 332] width 377 height 31
select select "8"
select select "2025"
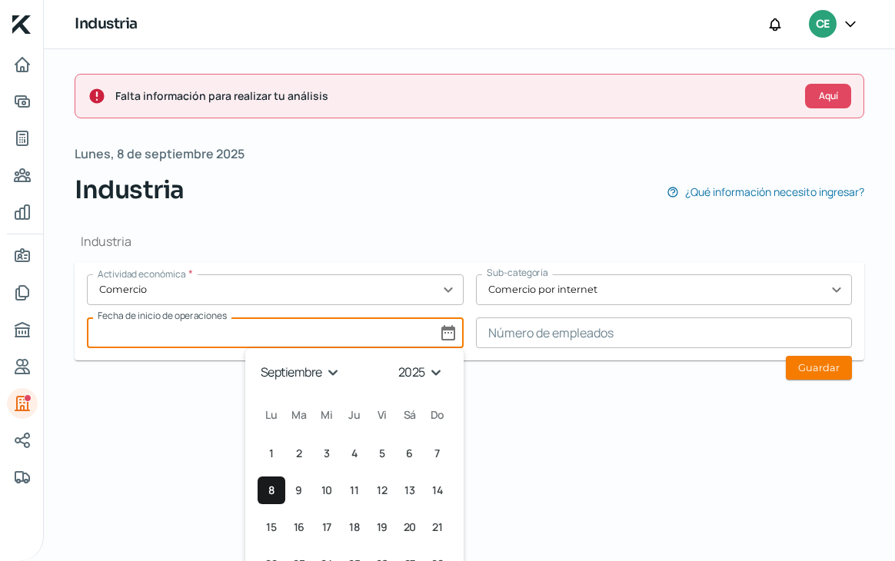
click at [327, 370] on select "enero febrero marzo [PERSON_NAME] [PERSON_NAME] septiembre octubre noviembre di…" at bounding box center [301, 372] width 89 height 24
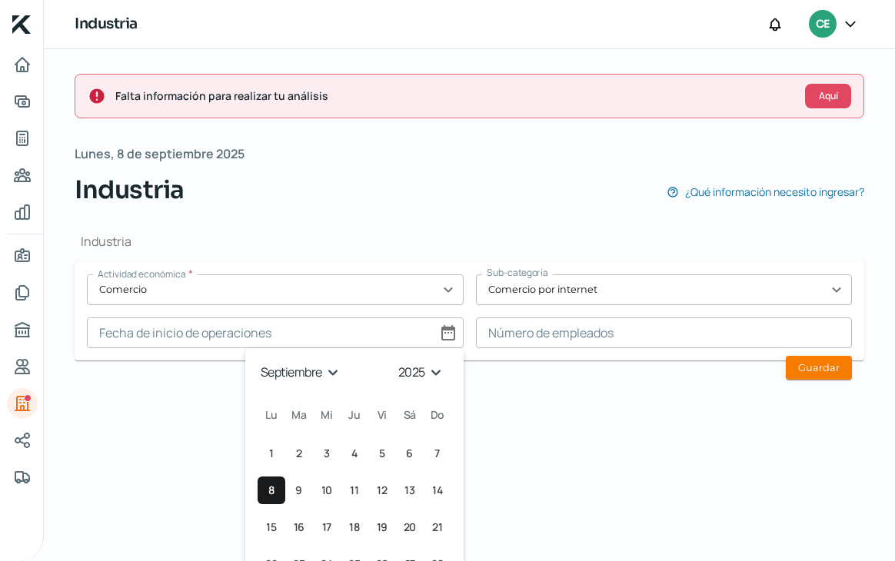
click at [257, 360] on select "enero febrero marzo [PERSON_NAME] [PERSON_NAME] septiembre octubre noviembre di…" at bounding box center [301, 372] width 89 height 24
click at [280, 367] on select "enero febrero marzo [PERSON_NAME] [PERSON_NAME] septiembre octubre noviembre di…" at bounding box center [286, 372] width 59 height 24
select select "10"
click at [257, 360] on select "enero febrero marzo [PERSON_NAME] [PERSON_NAME] septiembre octubre noviembre di…" at bounding box center [286, 372] width 59 height 24
click at [268, 490] on span "3" at bounding box center [271, 490] width 6 height 18
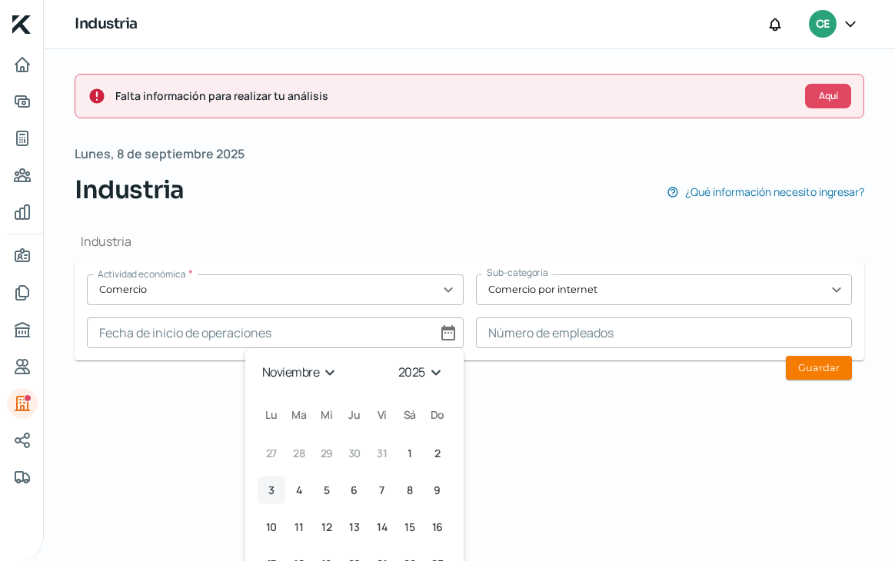
type input "[DATE]"
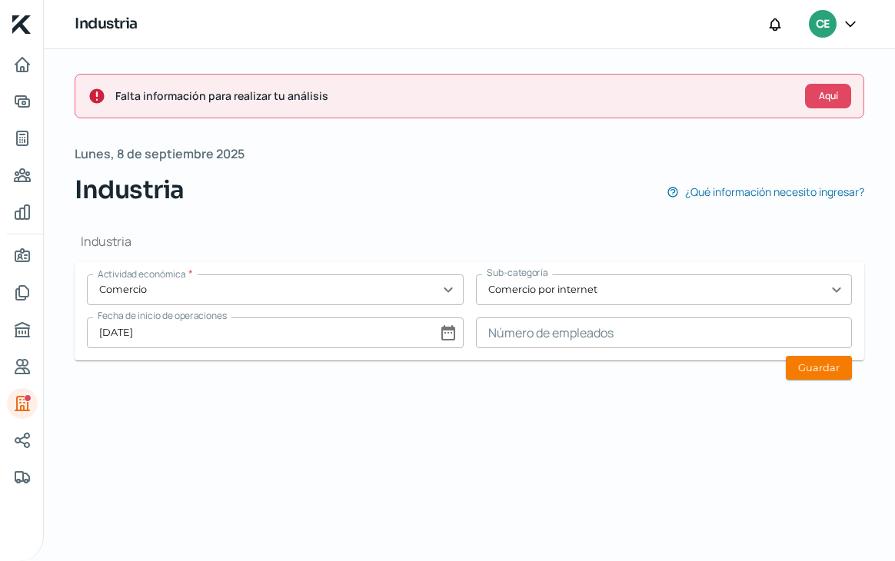
click at [440, 326] on input "[DATE]" at bounding box center [275, 332] width 377 height 31
select select "10"
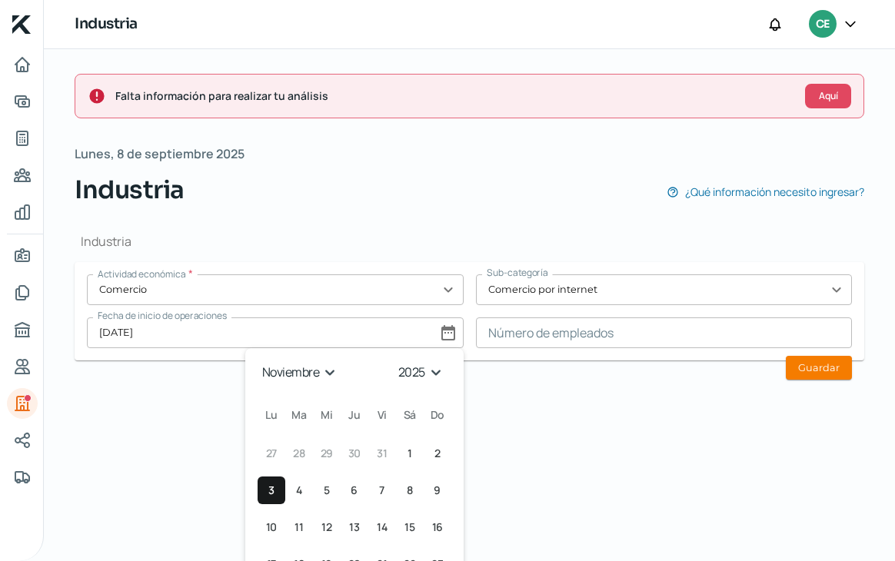
click at [427, 383] on div "[DATE] Month: enero febrero marzo [PERSON_NAME] [PERSON_NAME] septiembre octubr…" at bounding box center [354, 492] width 194 height 264
click at [427, 376] on select "1925 1926 1927 1928 1929 1930 1931 1932 1933 1934 1935 1936 1937 1938 1939 1940…" at bounding box center [424, 372] width 55 height 24
select select "2023"
click at [397, 360] on select "1925 1926 1927 1928 1929 1930 1931 1932 1933 1934 1935 1936 1937 1938 1939 1940…" at bounding box center [424, 372] width 55 height 24
click at [519, 428] on div "Falta información para realizar tu análisis Aquí [DATE] Industria ¿Qué informac…" at bounding box center [469, 305] width 851 height 512
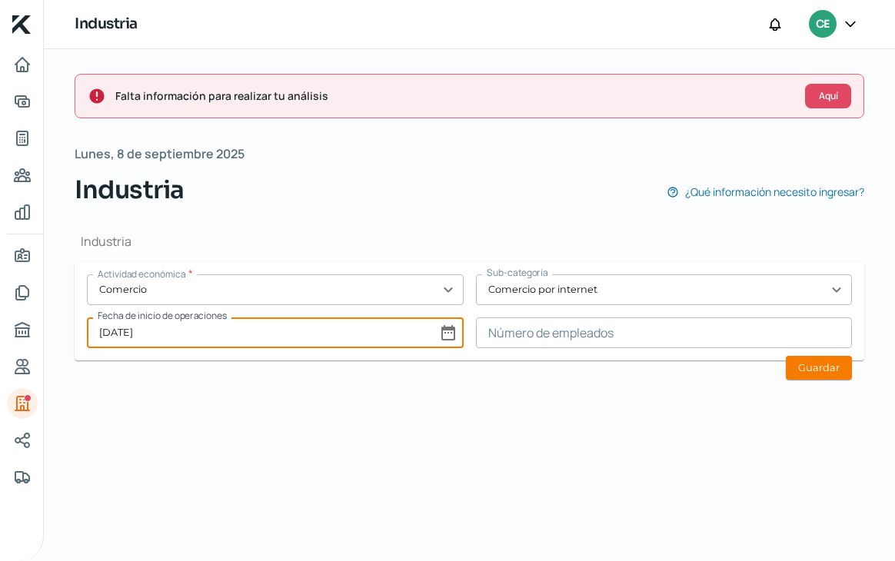
click at [455, 332] on input "[DATE]" at bounding box center [275, 332] width 377 height 31
select select "10"
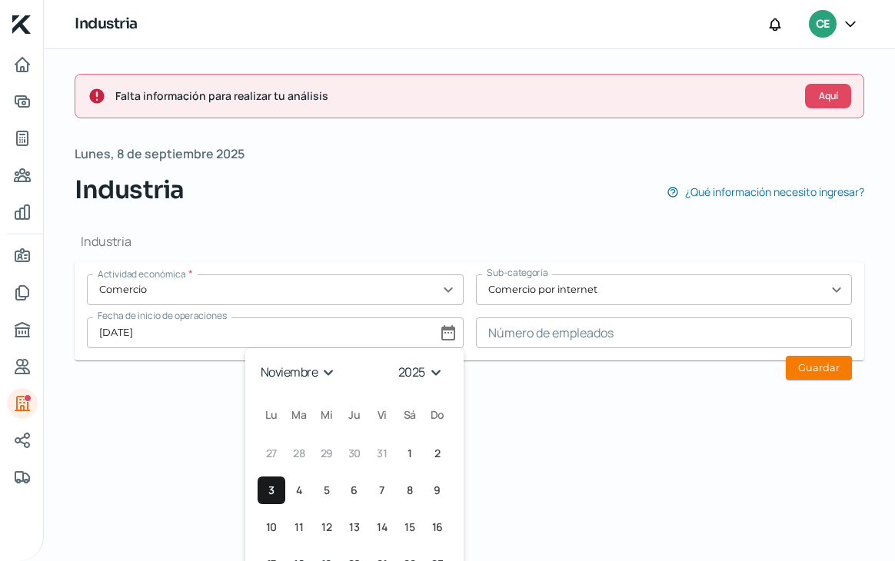
click at [309, 369] on select "enero febrero marzo [PERSON_NAME] [PERSON_NAME] septiembre octubre noviembre di…" at bounding box center [299, 372] width 85 height 24
click at [410, 374] on select "1925 1926 1927 1928 1929 1930 1931 1932 1933 1934 1935 1936 1937 1938 1939 1940…" at bounding box center [424, 372] width 55 height 24
select select "2023"
click at [397, 360] on select "1925 1926 1927 1928 1929 1930 1931 1932 1933 1934 1935 1936 1937 1938 1939 1940…" at bounding box center [424, 372] width 55 height 24
click at [379, 452] on span "3" at bounding box center [382, 453] width 6 height 18
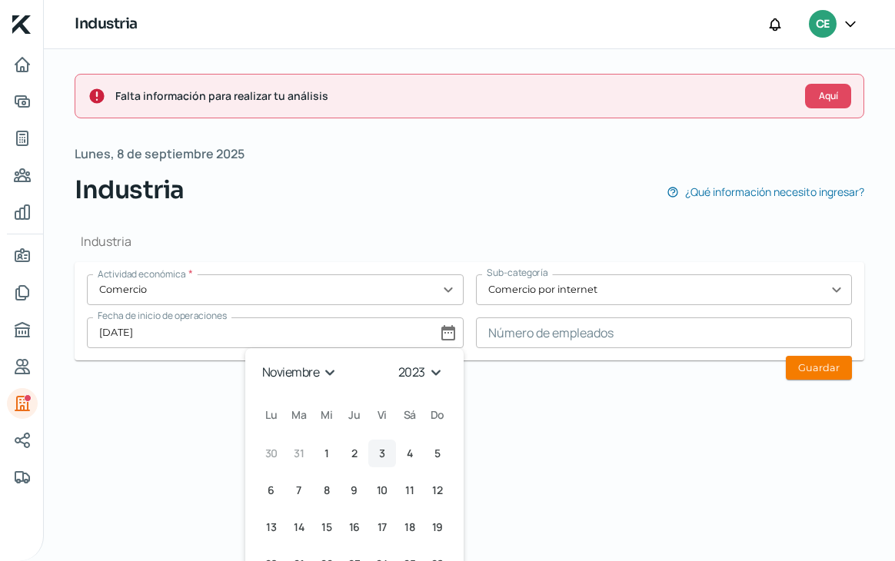
type input "[DATE]"
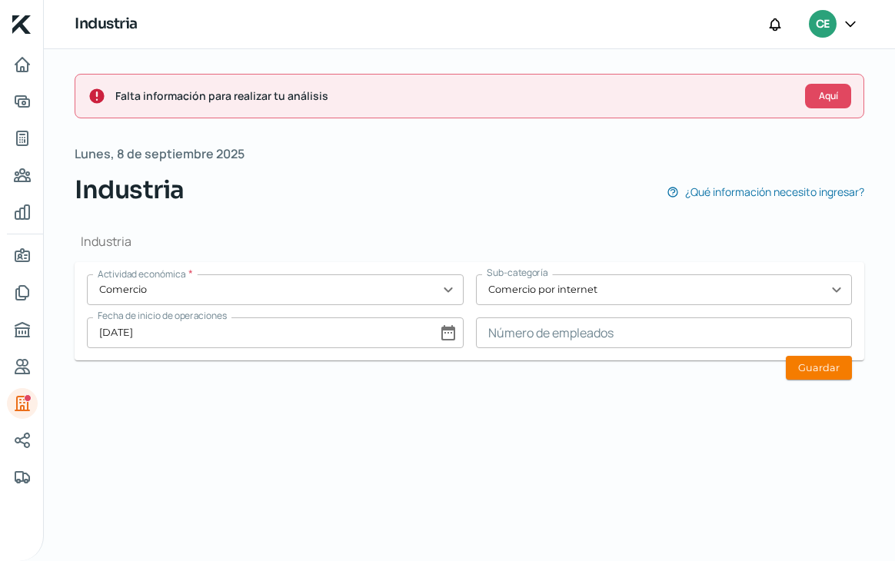
click at [568, 337] on input at bounding box center [664, 332] width 377 height 31
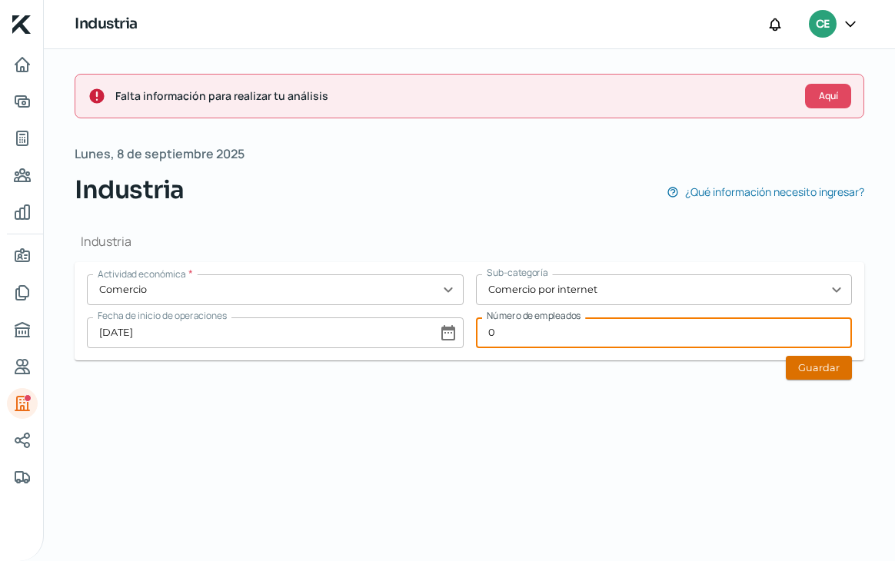
type input "0"
click at [807, 364] on button "Guardar" at bounding box center [818, 368] width 66 height 24
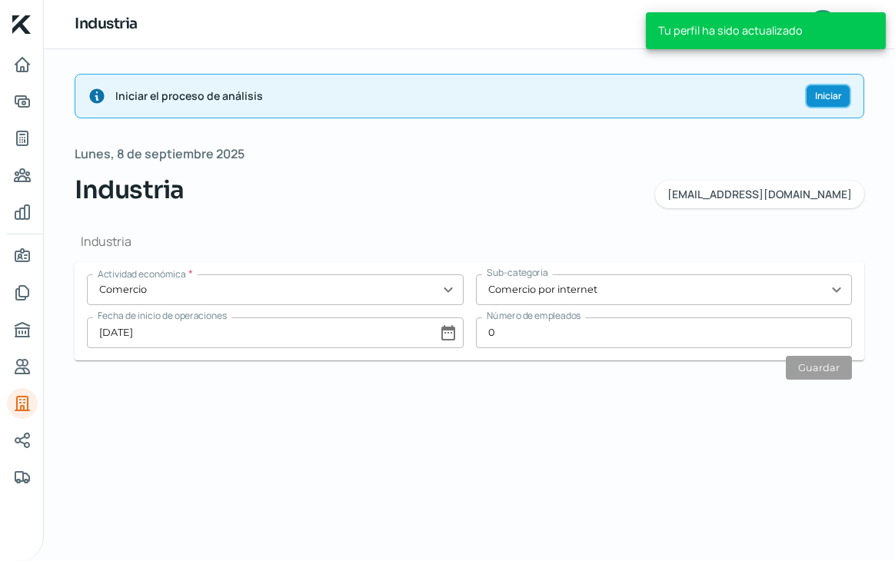
click at [818, 95] on span "Iniciar" at bounding box center [828, 95] width 27 height 9
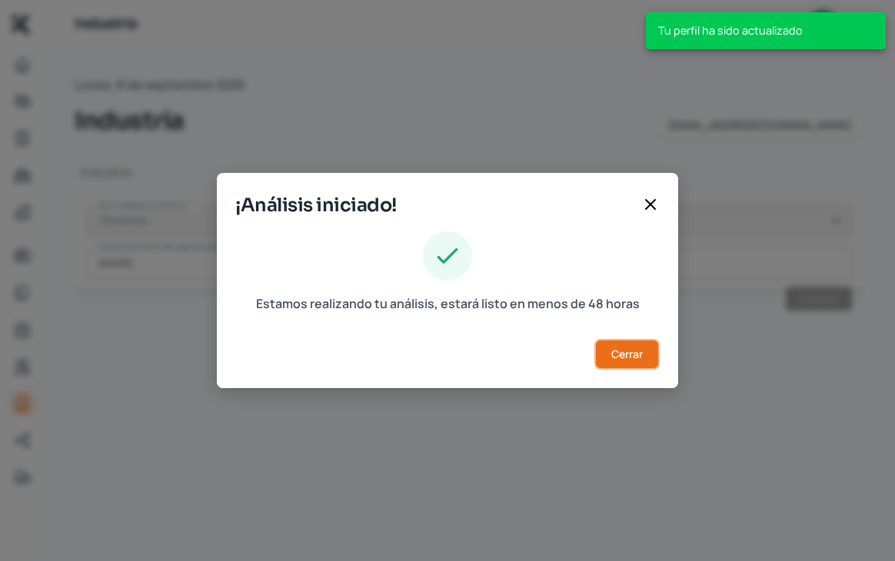
click at [642, 358] on span "Cerrar" at bounding box center [627, 354] width 32 height 11
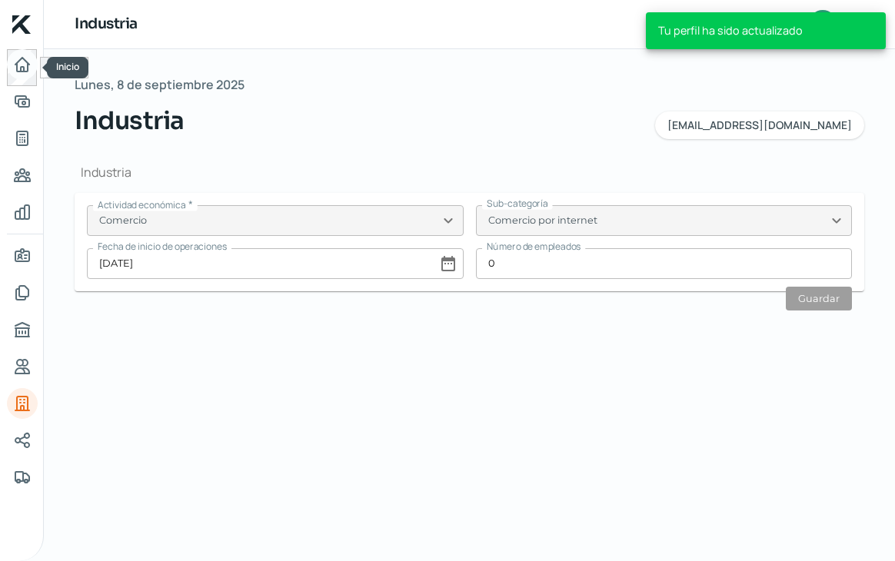
click at [18, 65] on icon "Inicio" at bounding box center [22, 64] width 18 height 18
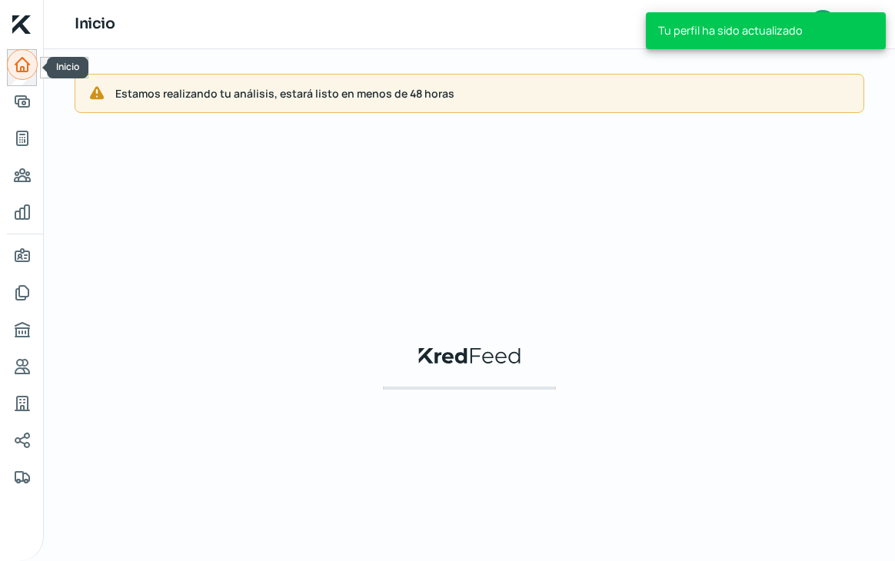
scroll to position [0, 6]
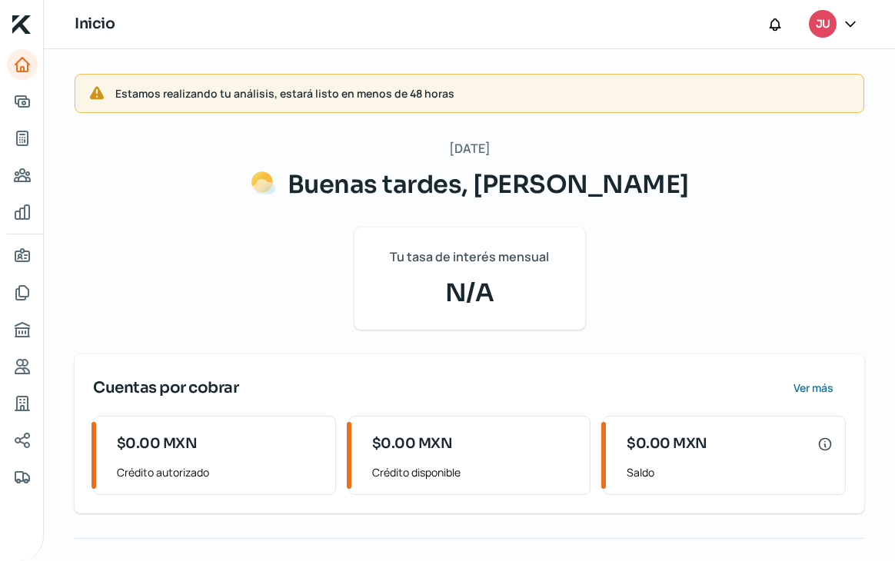
scroll to position [184, 0]
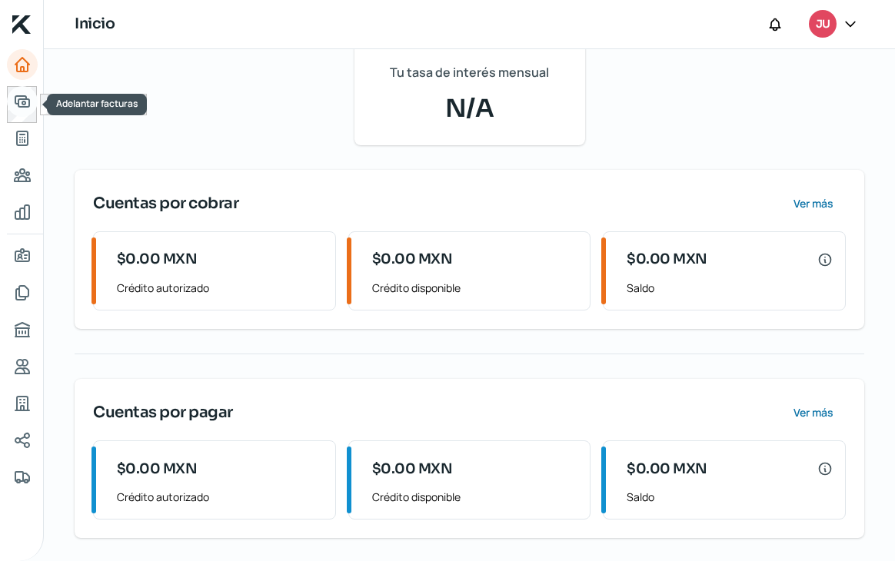
click at [19, 105] on icon "Adelantar facturas" at bounding box center [22, 101] width 18 height 18
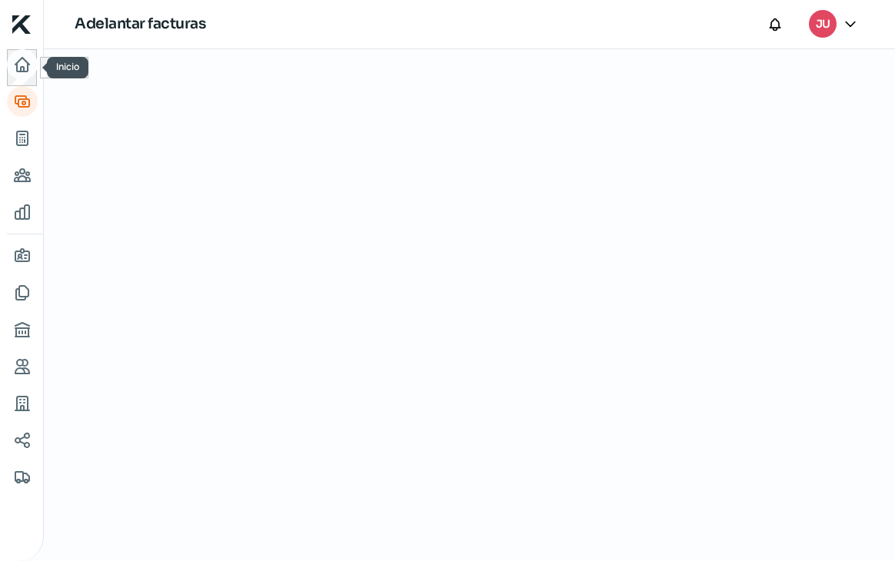
click at [20, 69] on icon "Inicio" at bounding box center [22, 65] width 14 height 14
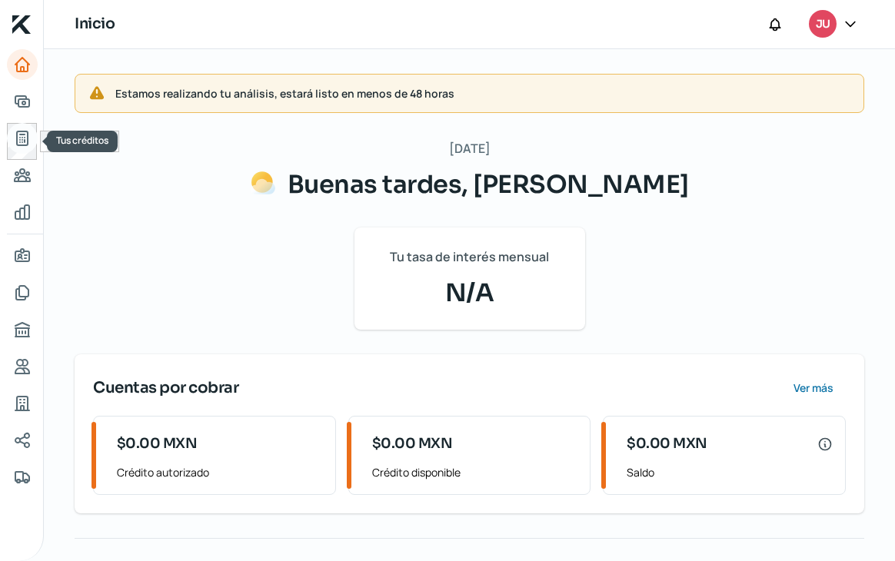
click at [21, 138] on icon "Tus créditos" at bounding box center [22, 138] width 18 height 18
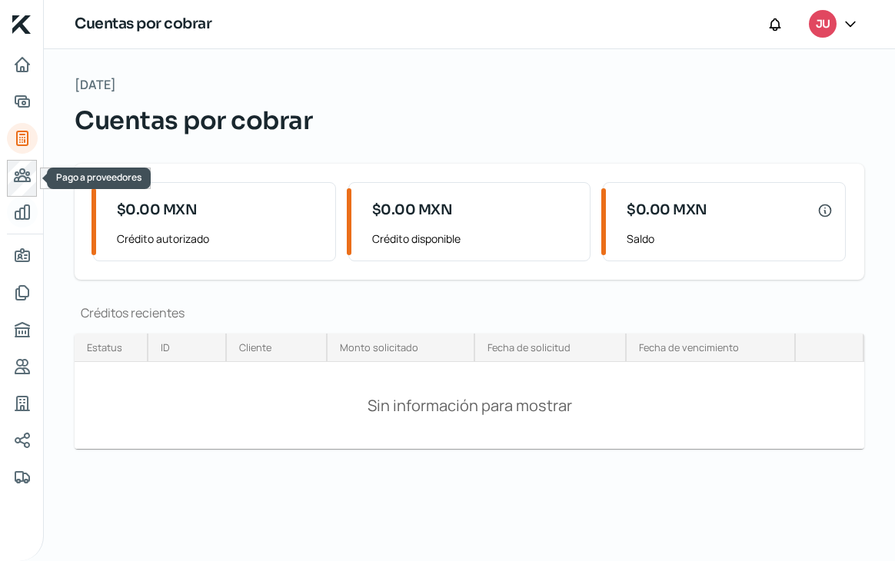
click at [21, 207] on icon "Mis finanzas" at bounding box center [22, 212] width 18 height 18
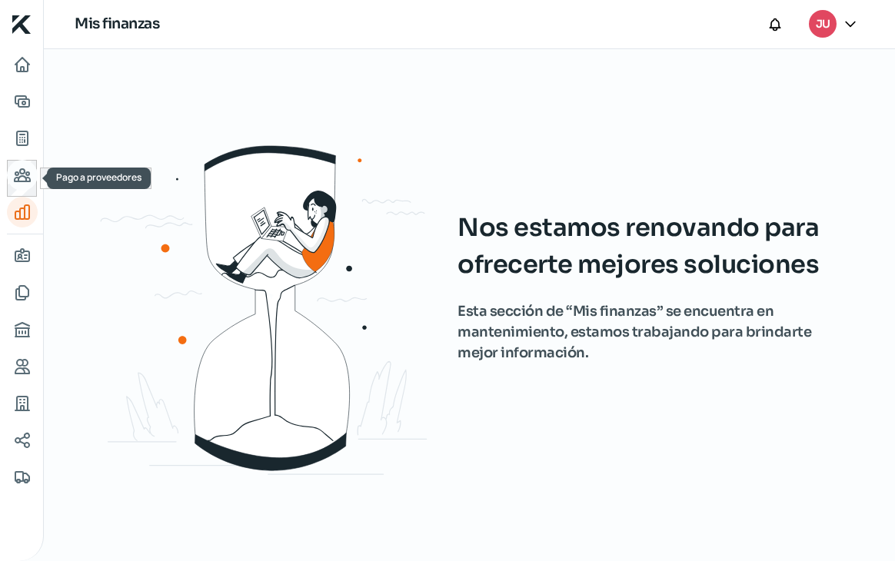
click at [15, 181] on icon "Pago a proveedores" at bounding box center [22, 175] width 15 height 12
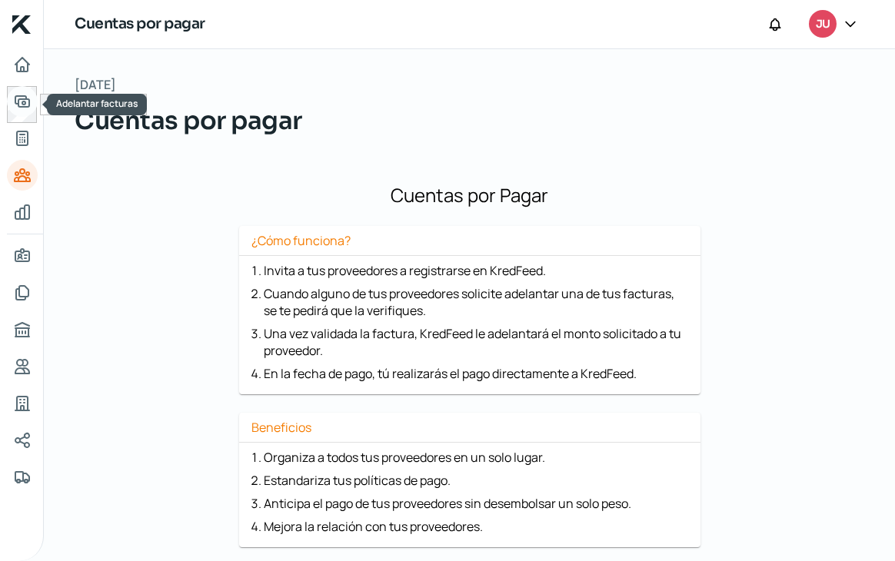
click at [15, 105] on icon "Adelantar facturas" at bounding box center [22, 101] width 18 height 18
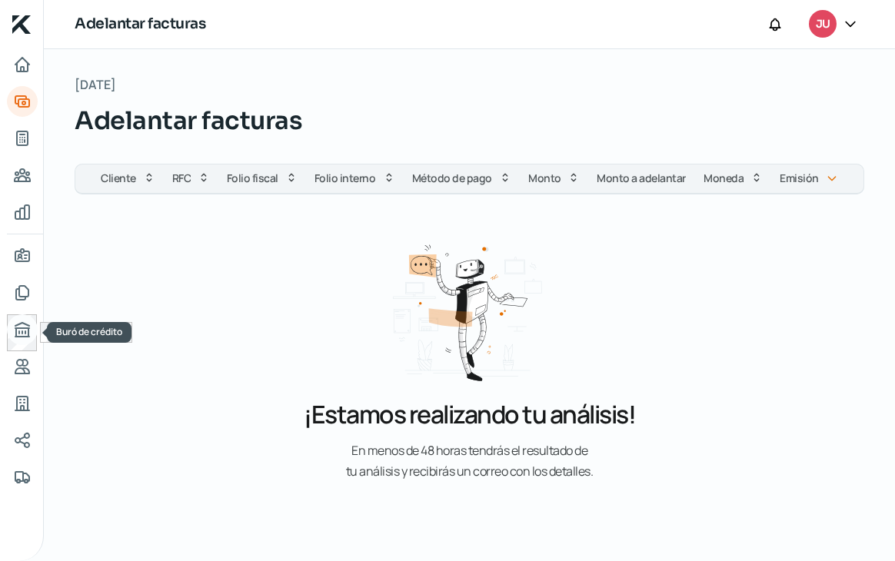
click at [17, 334] on icon "Buró de crédito" at bounding box center [22, 329] width 18 height 18
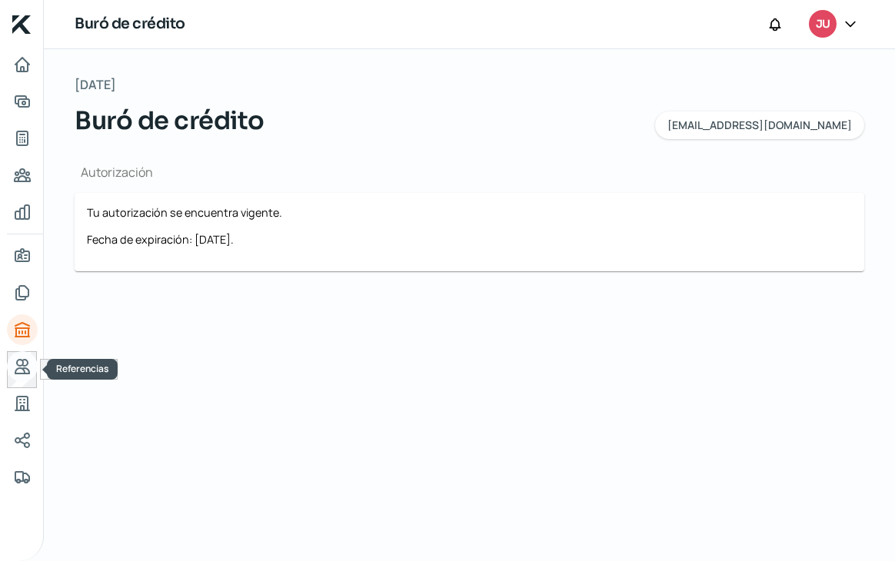
click at [15, 370] on icon "Referencias" at bounding box center [22, 367] width 14 height 14
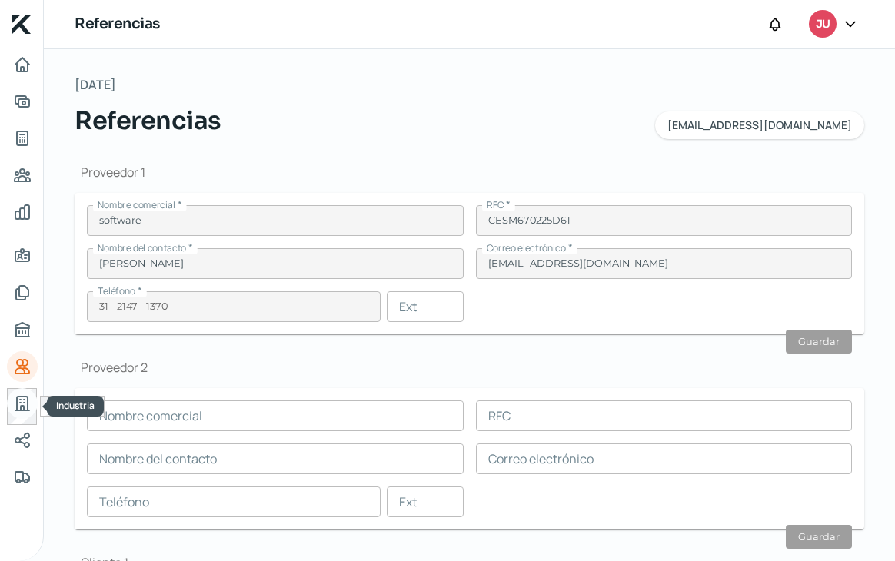
click at [18, 413] on link "Industria" at bounding box center [22, 403] width 31 height 31
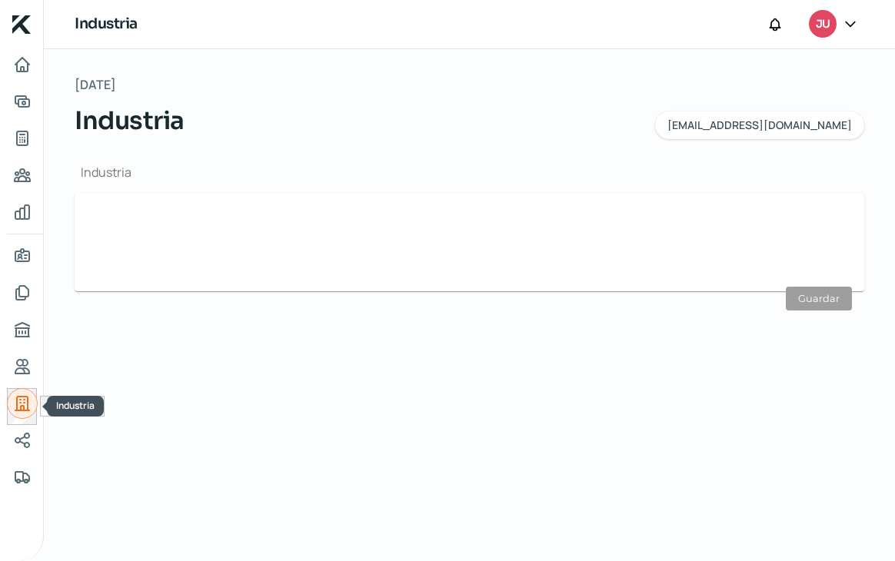
type input "Comercio"
type input "Comercio por internet"
type input "[DATE]"
type input "0"
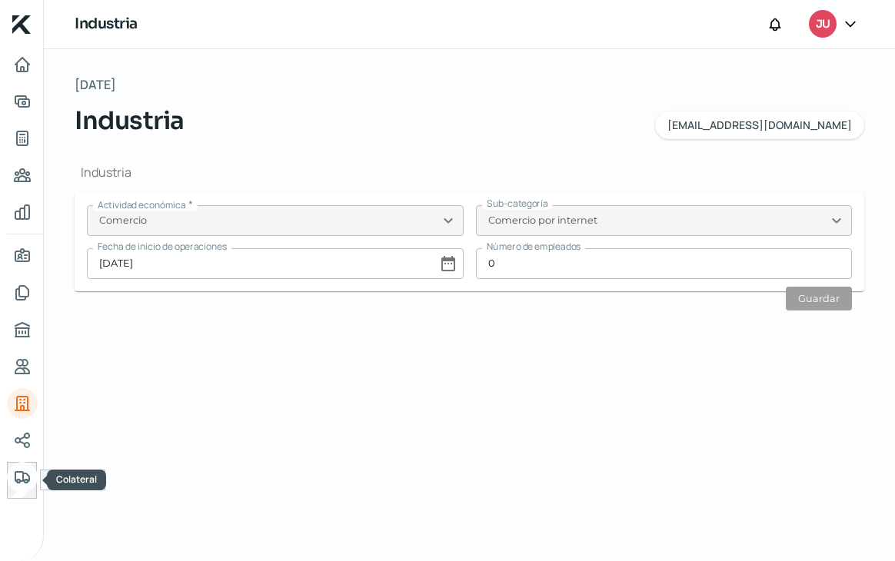
click at [21, 485] on icon "Colateral" at bounding box center [22, 477] width 18 height 18
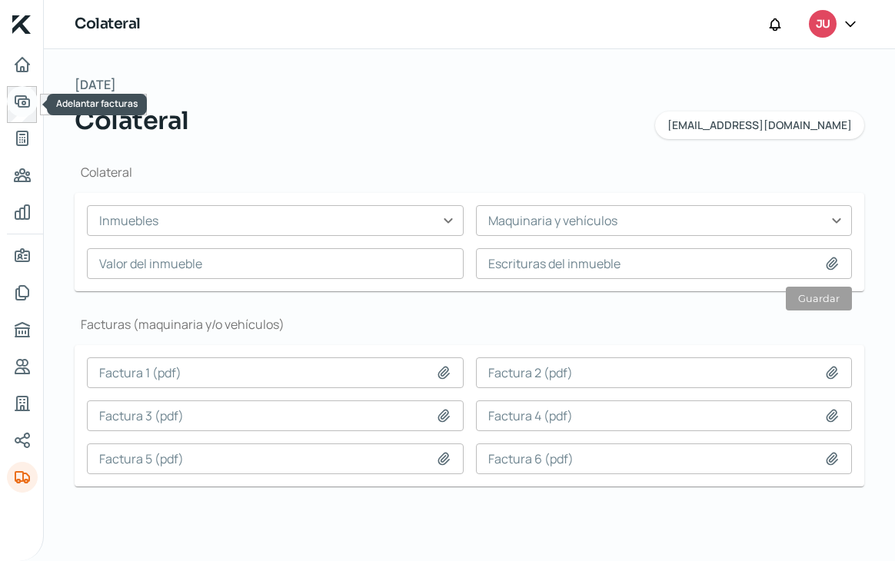
click at [16, 114] on link "Adelantar facturas" at bounding box center [22, 101] width 31 height 31
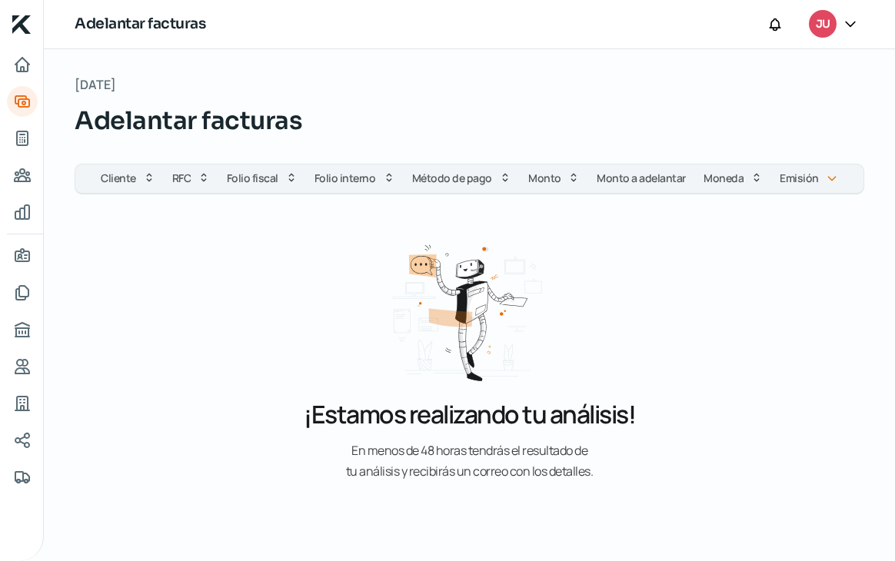
click at [249, 297] on div "¡Estamos realizando tu análisis! E n m e n o s d e 4 8 h o r a s t e n d r á s …" at bounding box center [469, 357] width 461 height 247
click at [17, 144] on icon "Tus créditos" at bounding box center [22, 138] width 11 height 14
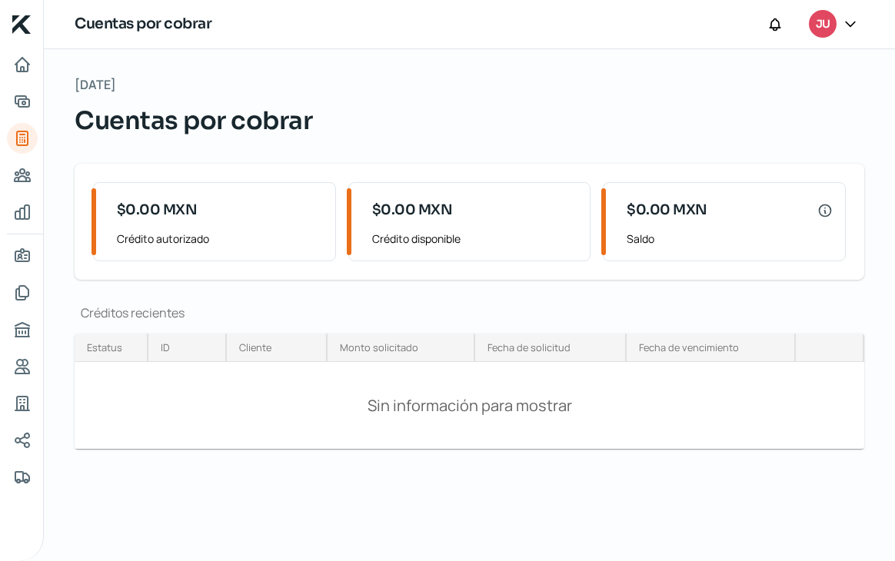
click at [163, 237] on span "Crédito autorizado" at bounding box center [220, 238] width 206 height 19
click at [21, 56] on icon "Inicio" at bounding box center [22, 64] width 18 height 18
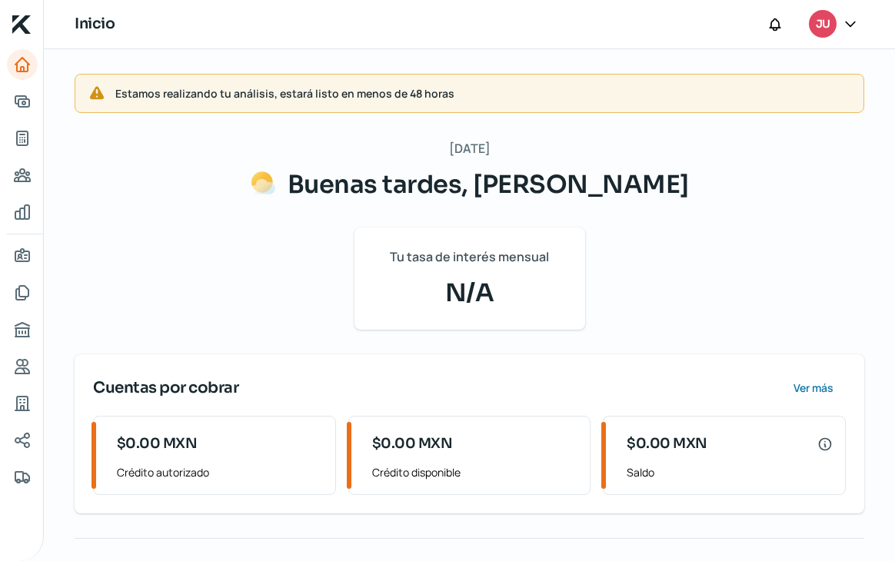
scroll to position [184, 0]
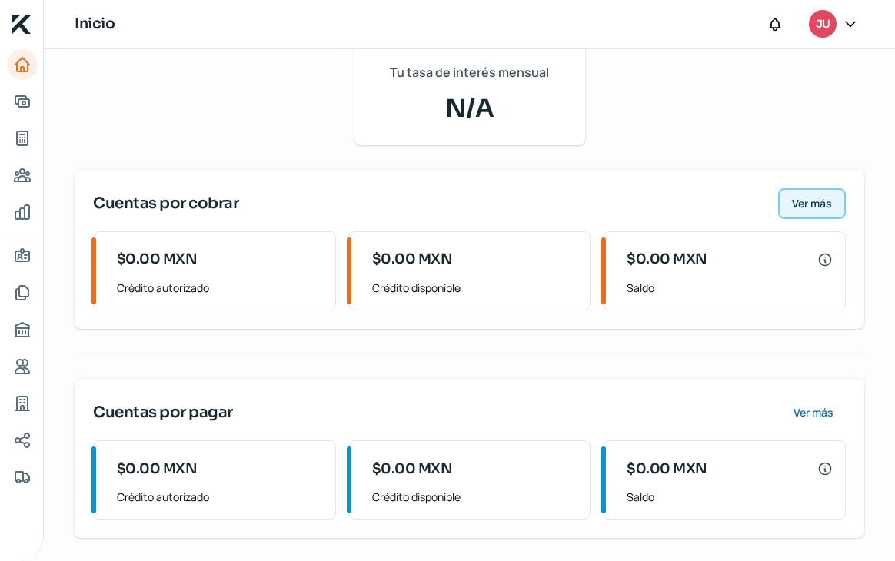
click at [804, 201] on span "Ver más" at bounding box center [812, 203] width 40 height 11
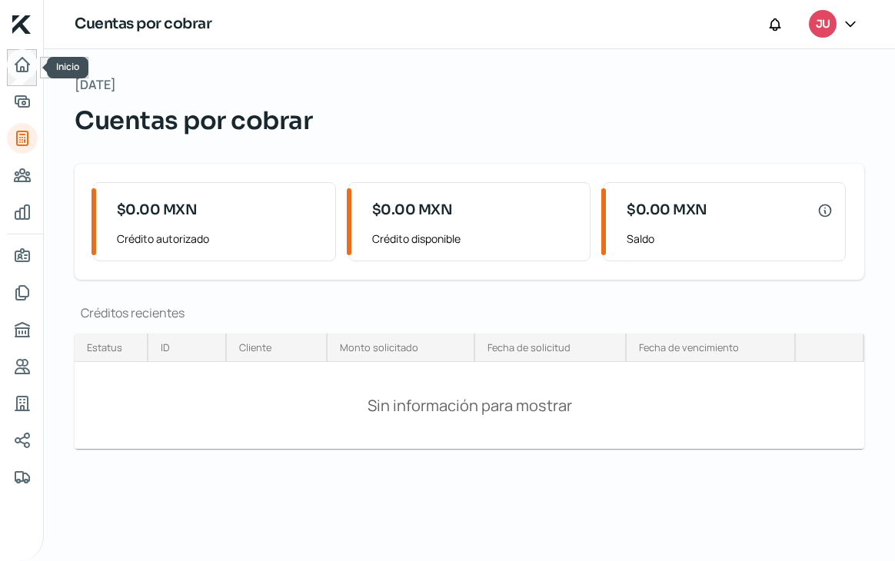
click at [15, 61] on icon "Inicio" at bounding box center [22, 64] width 18 height 18
